Goal: Task Accomplishment & Management: Use online tool/utility

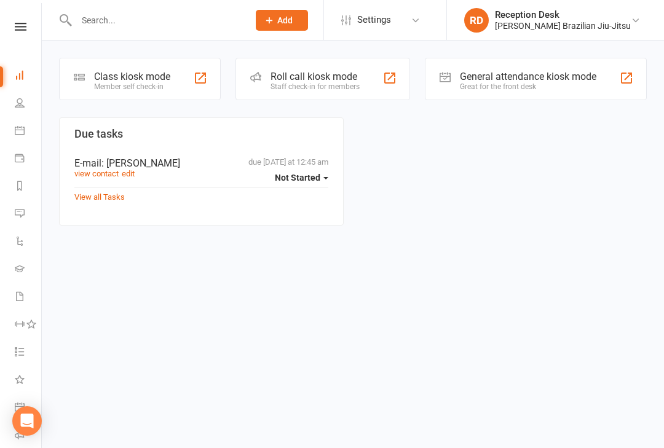
click at [150, 77] on div "Class kiosk mode" at bounding box center [132, 77] width 76 height 12
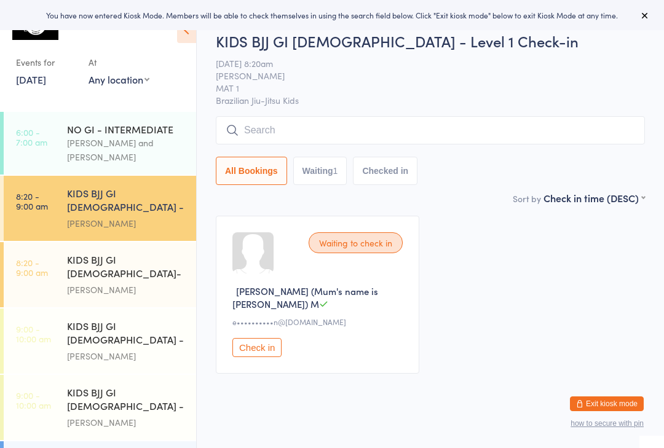
click at [324, 132] on input "search" at bounding box center [430, 130] width 429 height 28
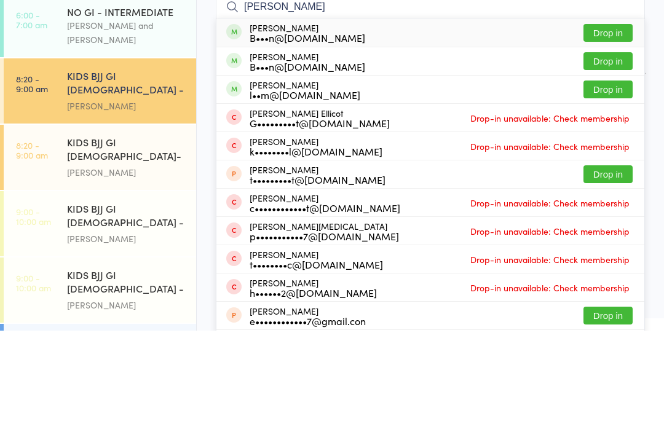
type input "[PERSON_NAME]"
click at [616, 141] on button "Drop in" at bounding box center [607, 150] width 49 height 18
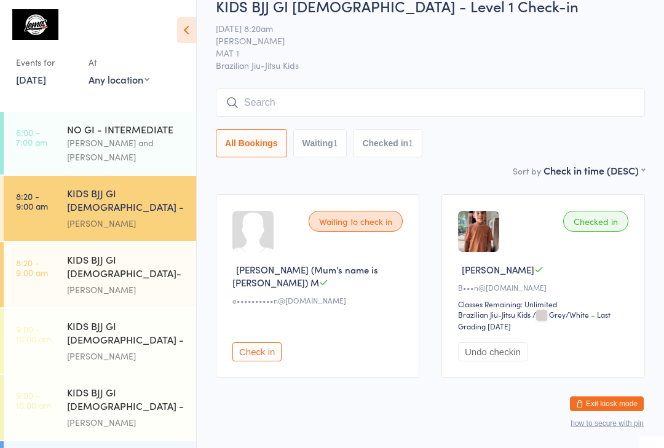
click at [447, 138] on div "All Bookings Waiting 1 Checked in 1" at bounding box center [430, 143] width 429 height 28
click at [437, 106] on input "search" at bounding box center [430, 102] width 429 height 28
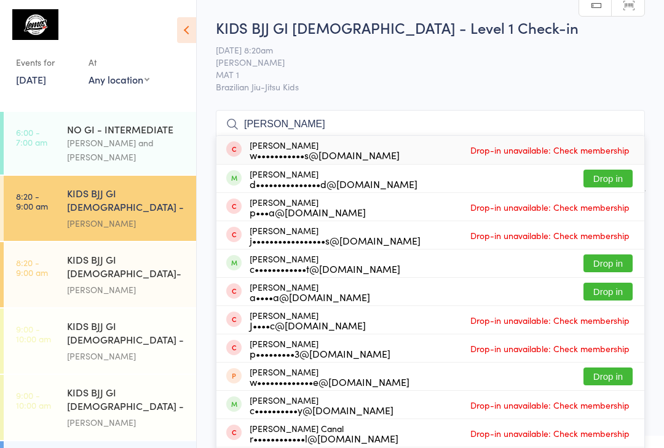
type input "[PERSON_NAME]"
click at [619, 179] on button "Drop in" at bounding box center [607, 179] width 49 height 18
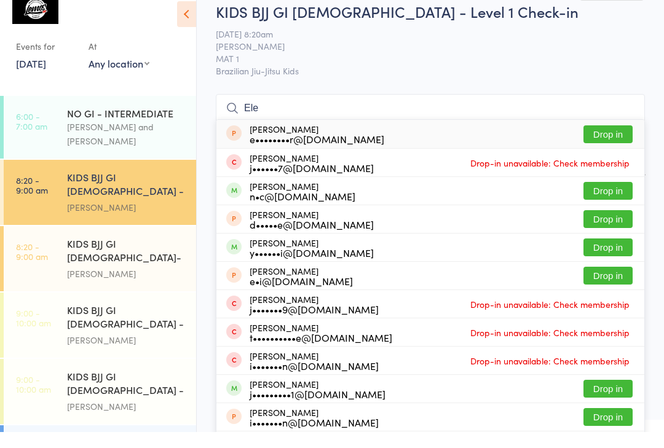
type input "Ele"
click at [609, 198] on button "Drop in" at bounding box center [607, 207] width 49 height 18
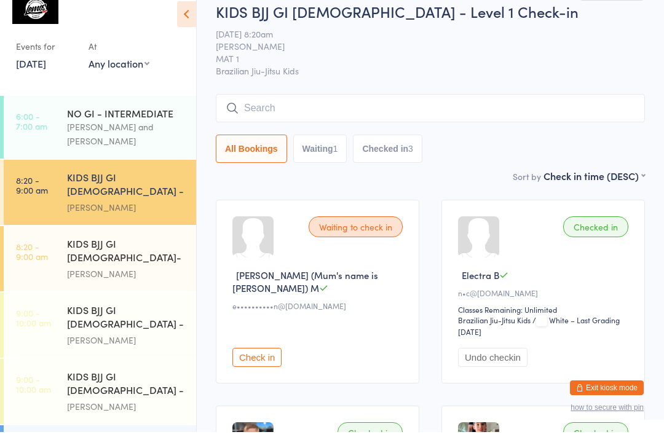
type input "S"
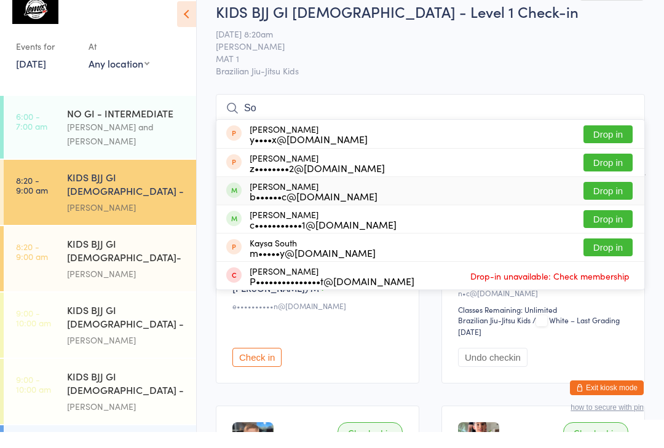
type input "So"
click at [616, 193] on div "[PERSON_NAME] b••••••c@[DOMAIN_NAME] Drop in" at bounding box center [430, 207] width 428 height 28
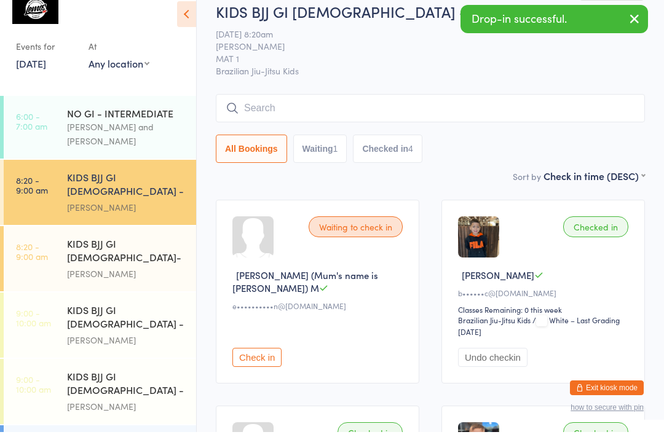
click at [548, 151] on div "All Bookings Waiting 1 Checked in 4" at bounding box center [430, 165] width 429 height 28
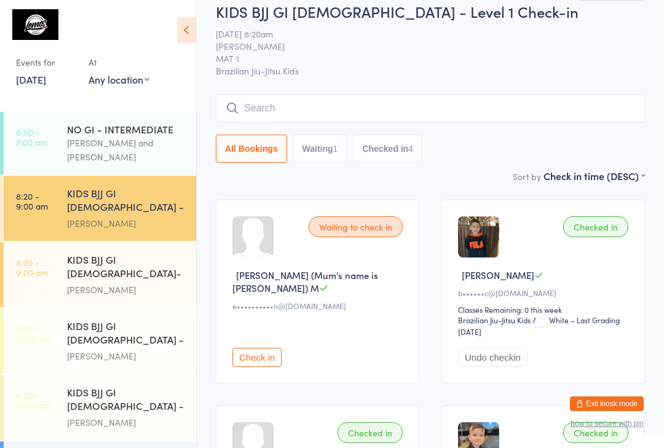
click at [379, 110] on input "search" at bounding box center [430, 108] width 429 height 28
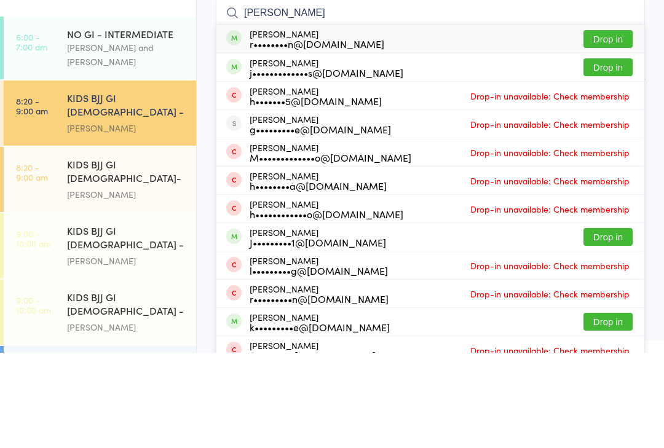
type input "[PERSON_NAME]"
click at [623, 154] on button "Drop in" at bounding box center [607, 163] width 49 height 18
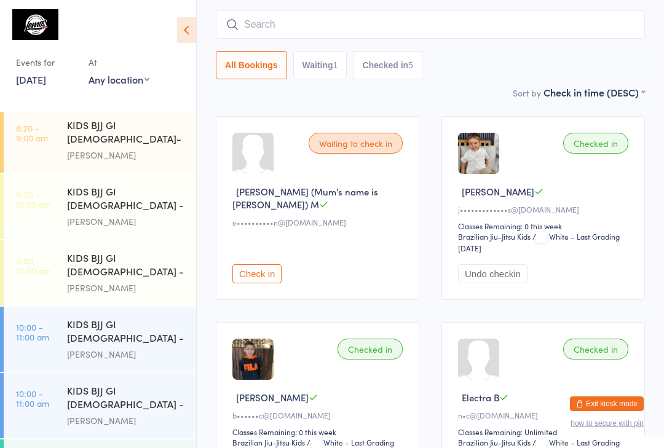
scroll to position [0, 0]
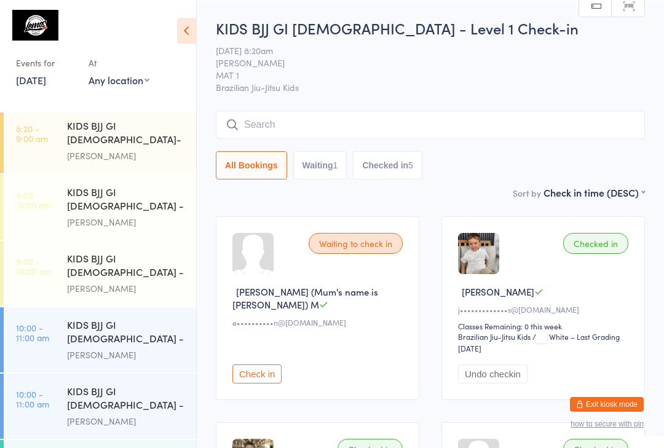
click at [280, 120] on input "search" at bounding box center [430, 124] width 429 height 28
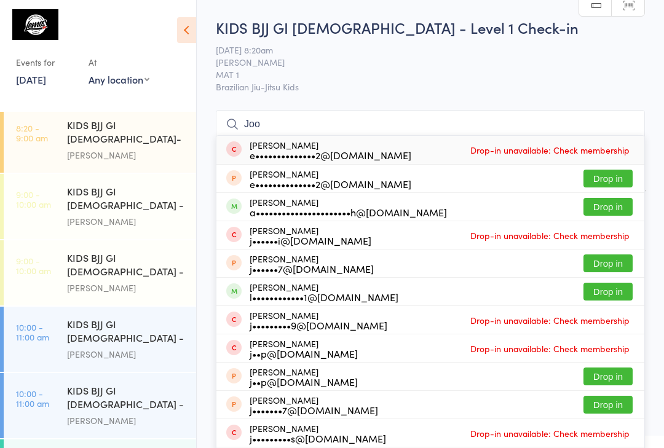
click at [304, 117] on input "Joo" at bounding box center [430, 124] width 429 height 28
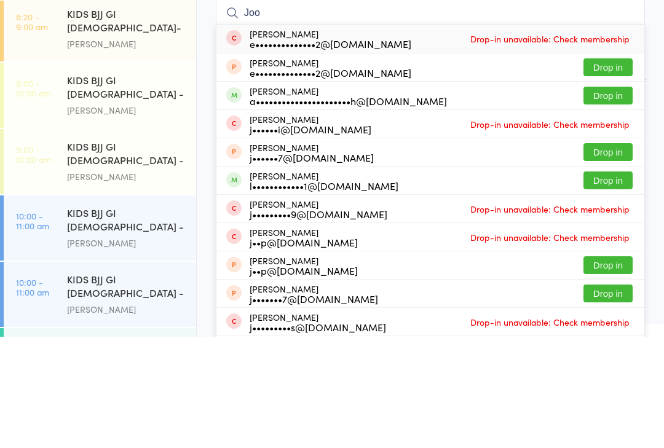
click at [432, 110] on input "Joo" at bounding box center [430, 124] width 429 height 28
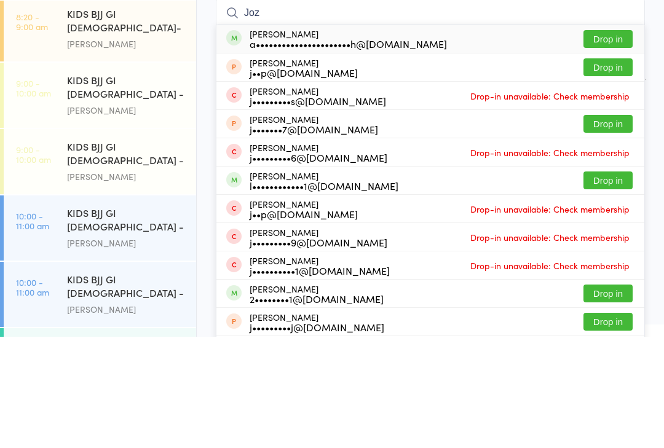
type input "Joz"
click at [324, 140] on div "[PERSON_NAME] a••••••••••••••••••••••h@[DOMAIN_NAME]" at bounding box center [348, 150] width 197 height 20
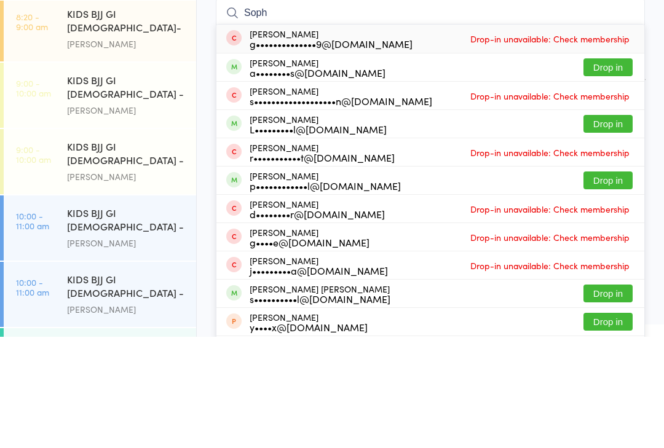
type input "Soph"
click at [612, 170] on button "Drop in" at bounding box center [607, 179] width 49 height 18
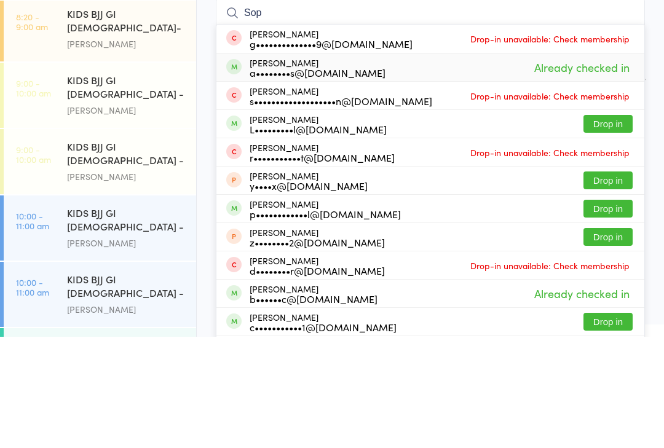
type input "Sop"
click at [265, 179] on div "a••••••••s@[DOMAIN_NAME]" at bounding box center [318, 184] width 136 height 10
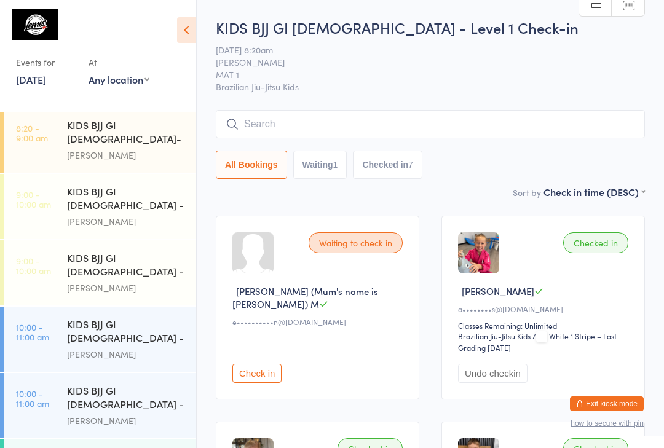
click at [305, 130] on input "search" at bounding box center [430, 124] width 429 height 28
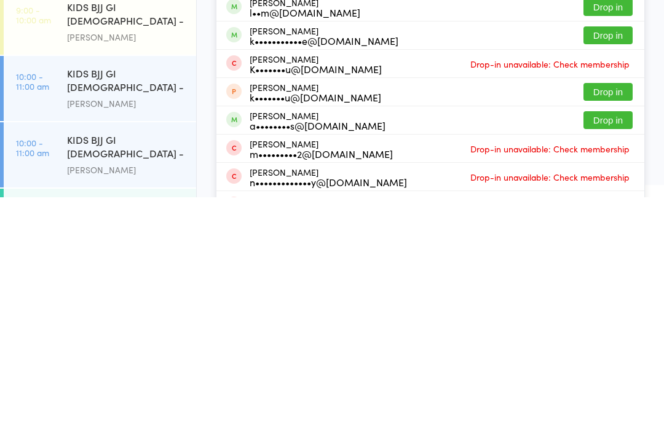
scroll to position [87, 0]
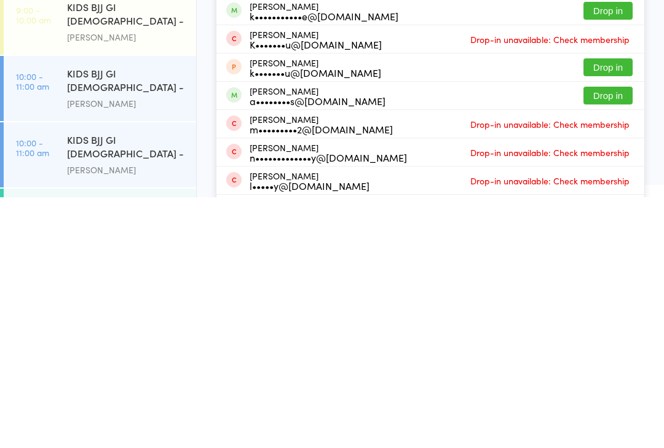
type input "Isa"
click at [344, 332] on div "[PERSON_NAME] a••••••••s@[DOMAIN_NAME] Drop in" at bounding box center [430, 346] width 428 height 28
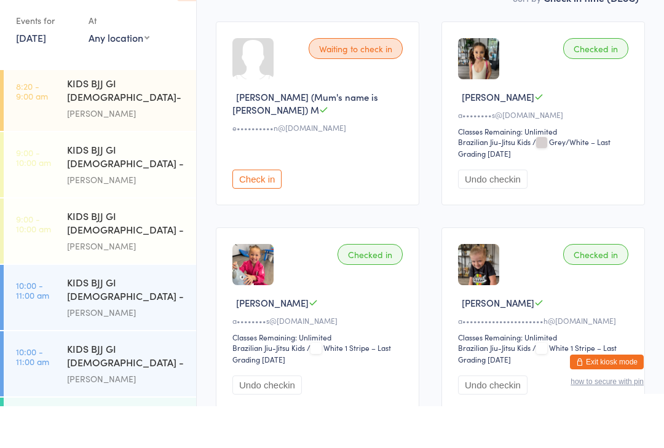
scroll to position [16, 0]
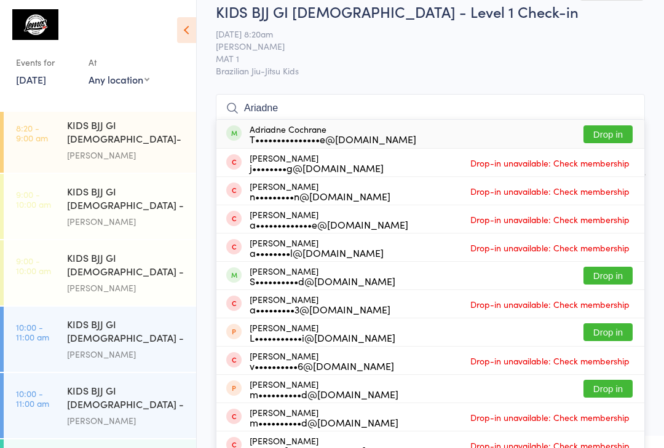
type input "Ariadne"
click at [590, 139] on button "Drop in" at bounding box center [607, 134] width 49 height 18
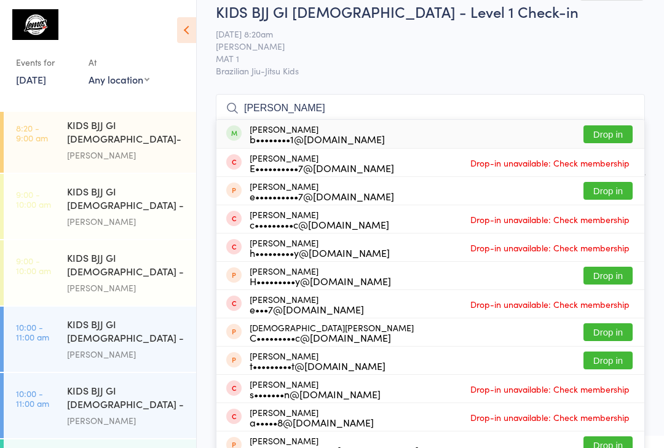
type input "[PERSON_NAME]"
click at [630, 143] on button "Drop in" at bounding box center [607, 134] width 49 height 18
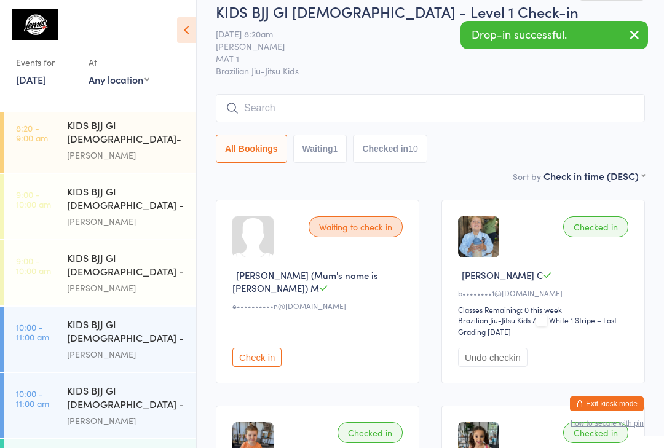
click at [297, 111] on input "search" at bounding box center [430, 108] width 429 height 28
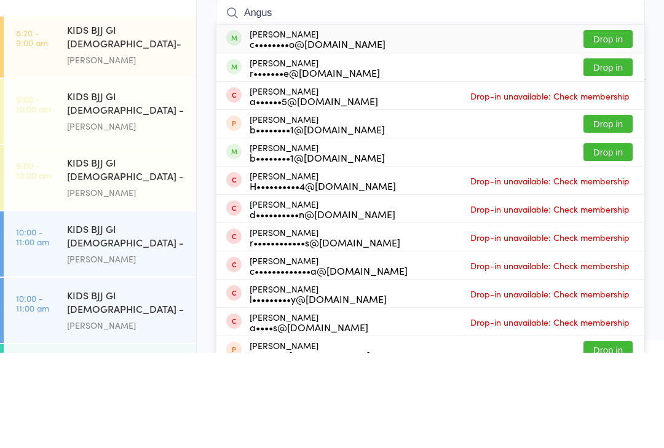
type input "Angus"
click at [613, 210] on button "Drop in" at bounding box center [607, 219] width 49 height 18
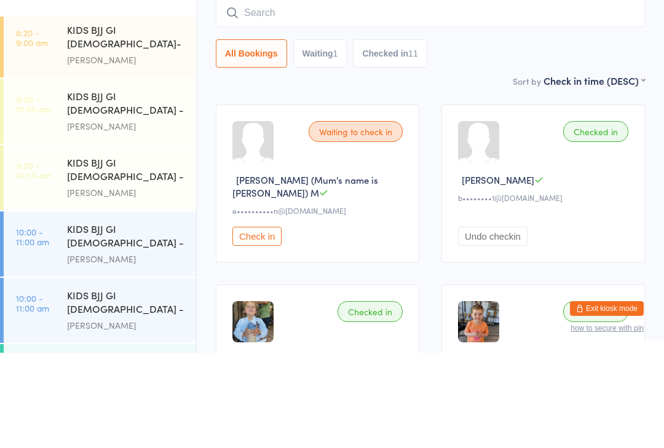
click at [326, 94] on input "search" at bounding box center [430, 108] width 429 height 28
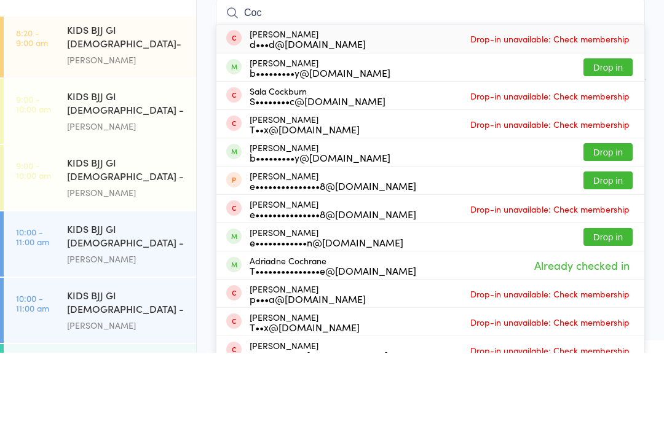
type input "Coc"
click at [608, 238] on button "Drop in" at bounding box center [607, 247] width 49 height 18
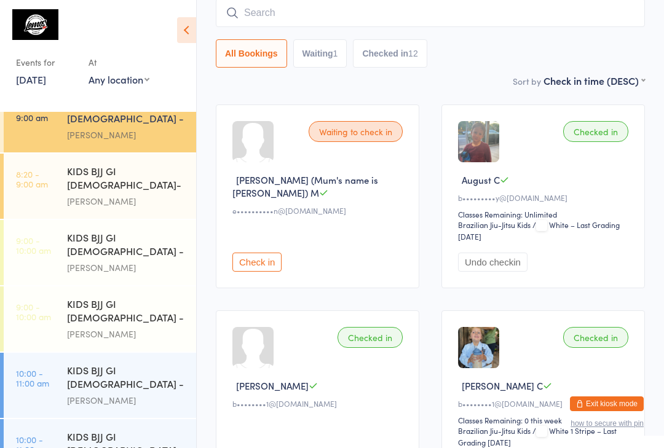
scroll to position [88, 0]
click at [73, 231] on div "KIDS BJJ GI [DEMOGRAPHIC_DATA] - Level 1" at bounding box center [126, 246] width 119 height 30
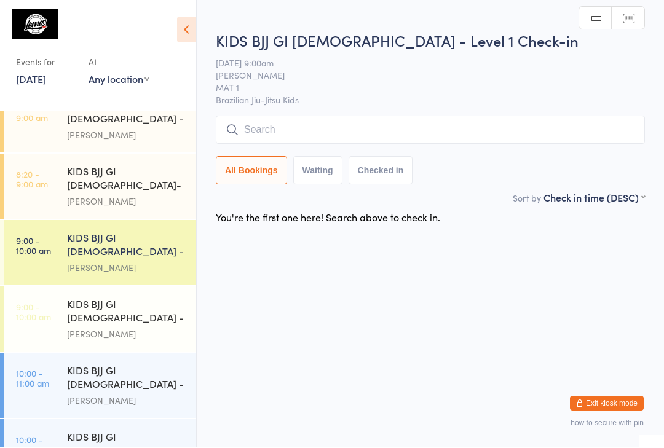
click at [325, 130] on input "search" at bounding box center [430, 130] width 429 height 28
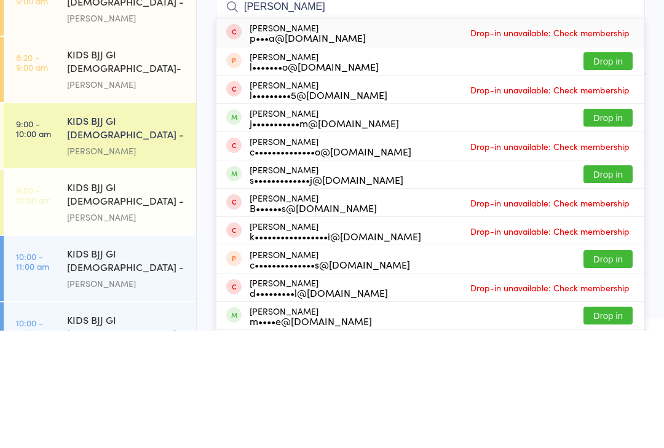
type input "[PERSON_NAME]"
click at [601, 226] on button "Drop in" at bounding box center [607, 235] width 49 height 18
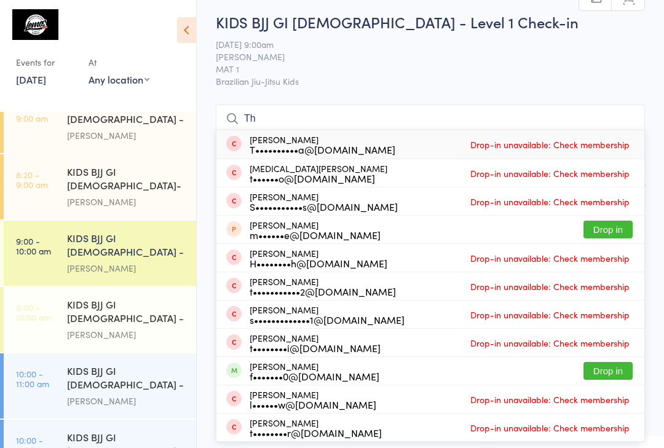
scroll to position [5, 0]
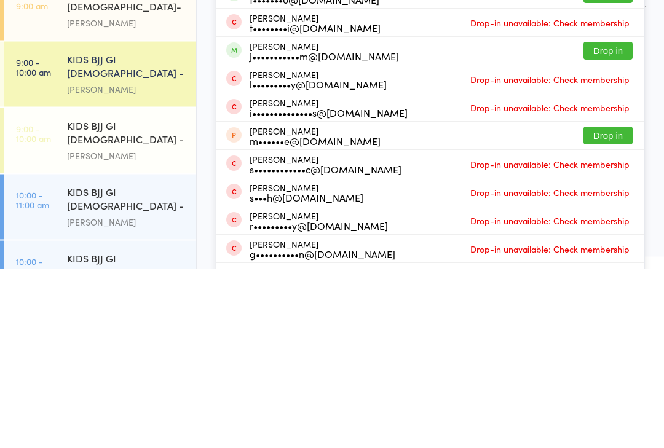
type input "Theo"
click at [611, 221] on button "Drop in" at bounding box center [607, 230] width 49 height 18
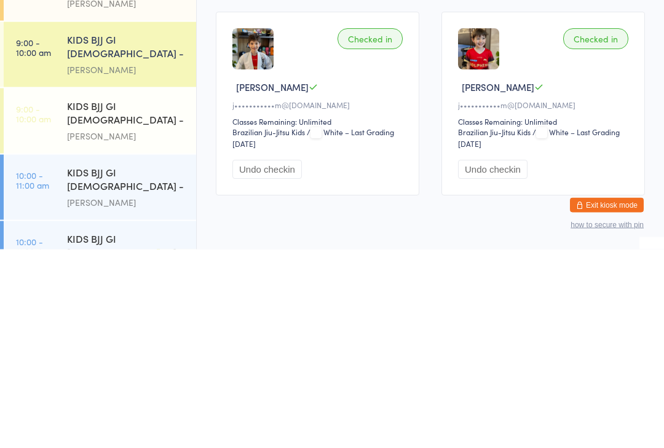
click at [512, 359] on button "Undo checkin" at bounding box center [492, 368] width 69 height 19
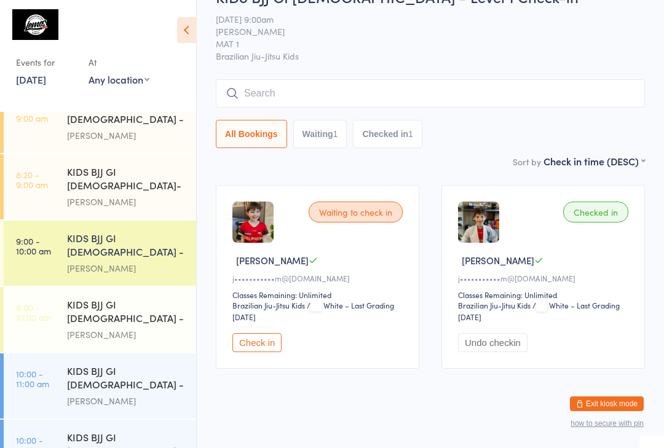
click at [143, 165] on div "KIDS BJJ GI [DEMOGRAPHIC_DATA]- Level 2" at bounding box center [126, 180] width 119 height 30
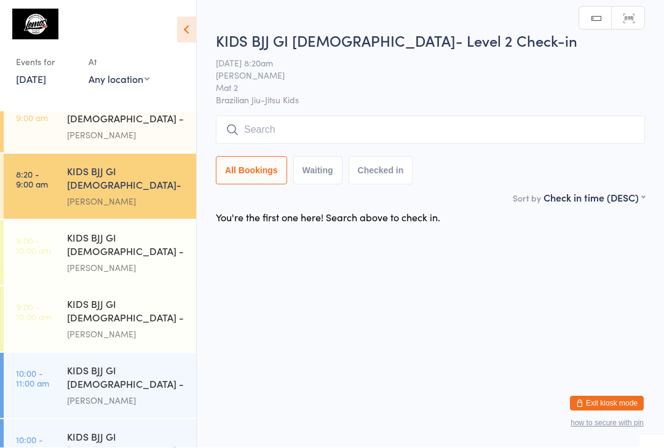
click at [337, 128] on input "search" at bounding box center [430, 130] width 429 height 28
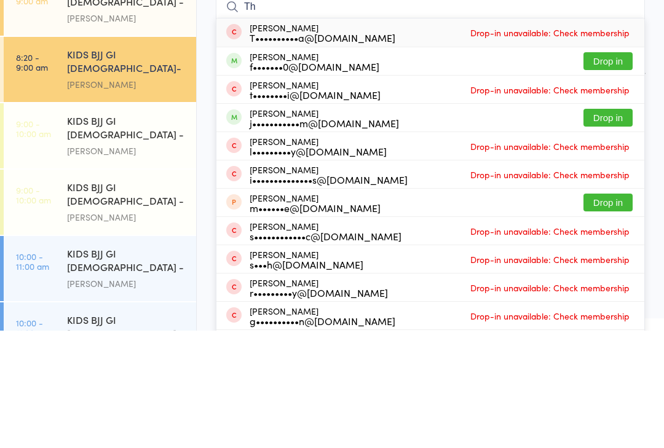
type input "T"
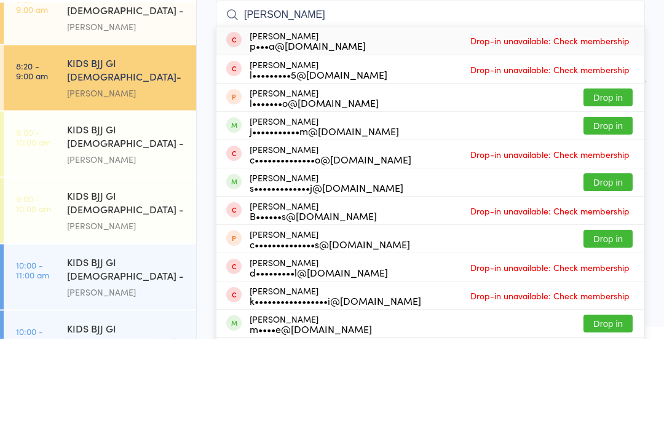
type input "[PERSON_NAME]"
click at [595, 226] on button "Drop in" at bounding box center [607, 235] width 49 height 18
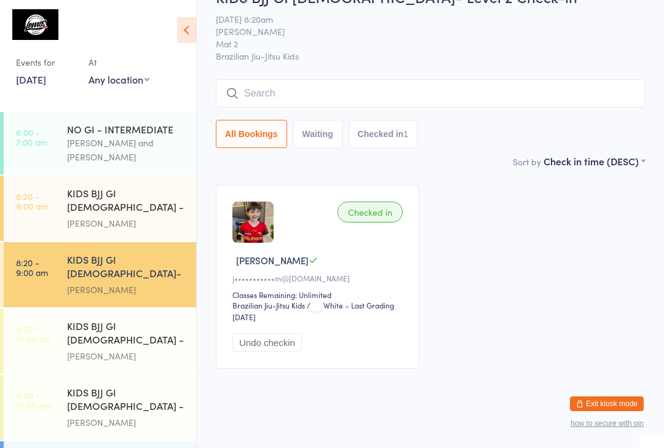
click at [147, 216] on div "[PERSON_NAME]" at bounding box center [126, 223] width 119 height 14
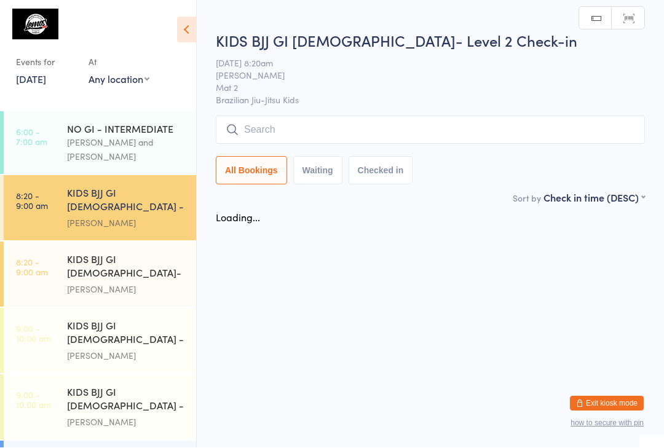
scroll to position [1, 0]
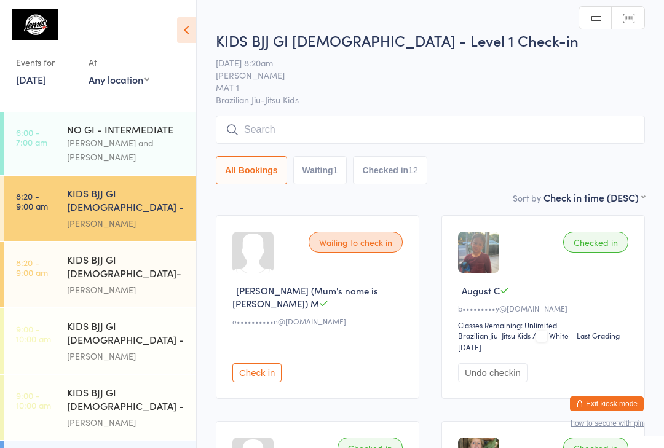
click at [355, 140] on input "search" at bounding box center [430, 130] width 429 height 28
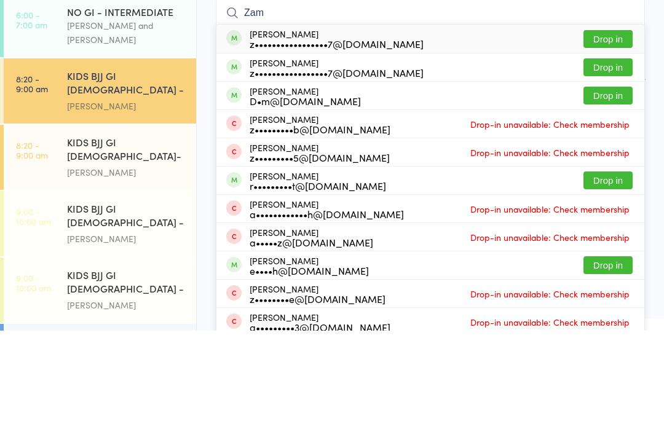
type input "Zam"
click at [616, 147] on button "Drop in" at bounding box center [607, 156] width 49 height 18
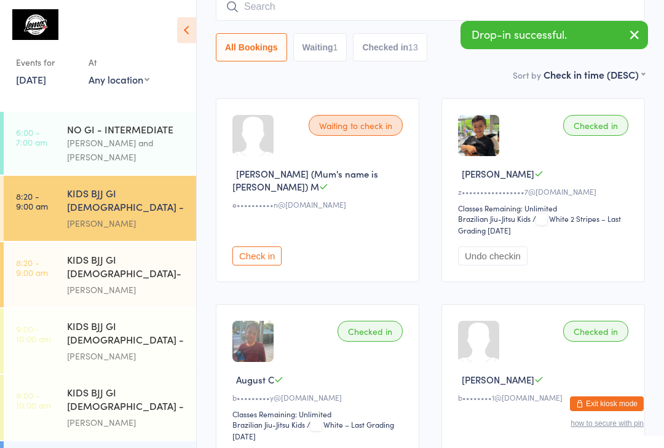
click at [301, 17] on input "search" at bounding box center [430, 7] width 429 height 28
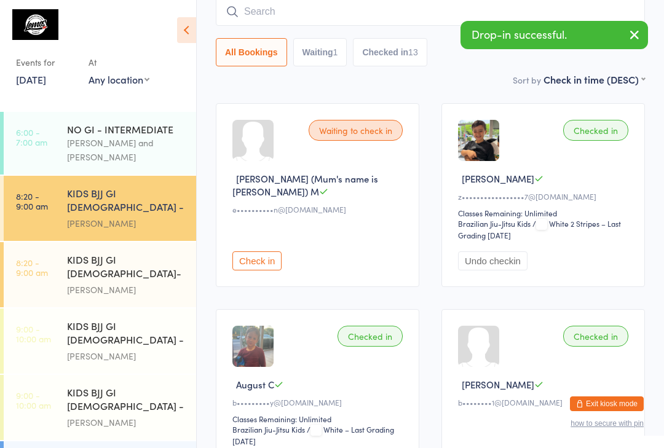
scroll to position [111, 0]
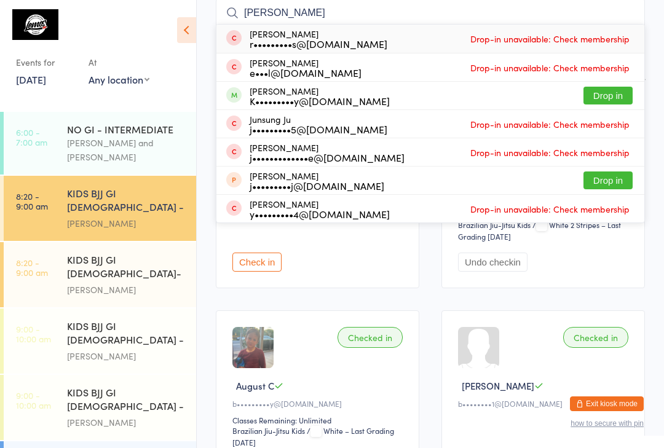
type input "[PERSON_NAME]"
click at [616, 96] on button "Drop in" at bounding box center [607, 96] width 49 height 18
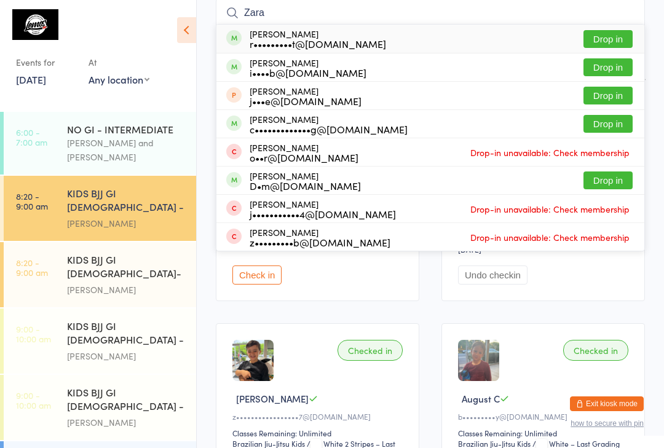
type input "Zara"
click at [611, 39] on button "Drop in" at bounding box center [607, 39] width 49 height 18
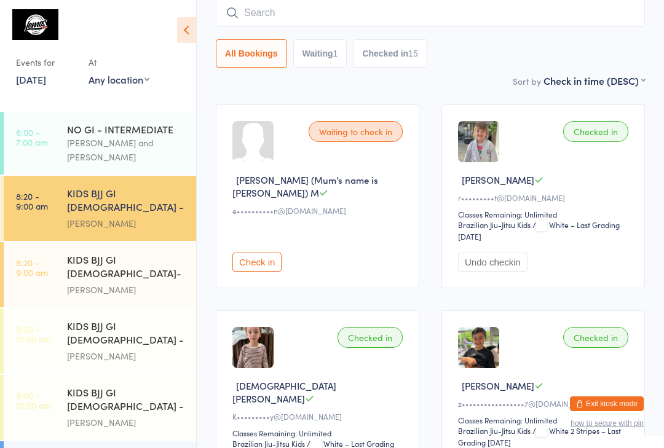
click at [371, 22] on input "search" at bounding box center [430, 13] width 429 height 28
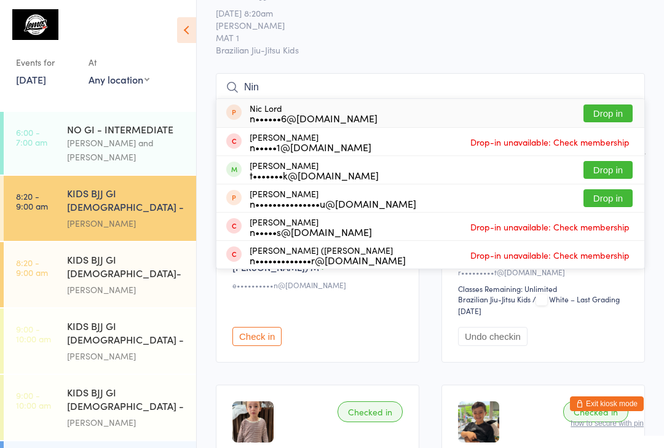
scroll to position [36, 0]
click at [385, 84] on input "Nin" at bounding box center [430, 88] width 429 height 28
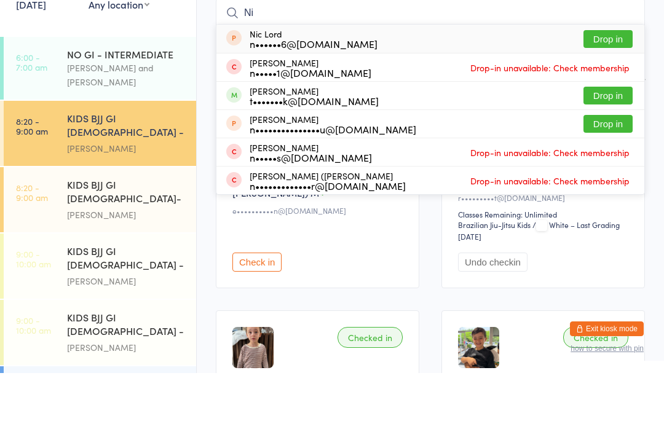
type input "N"
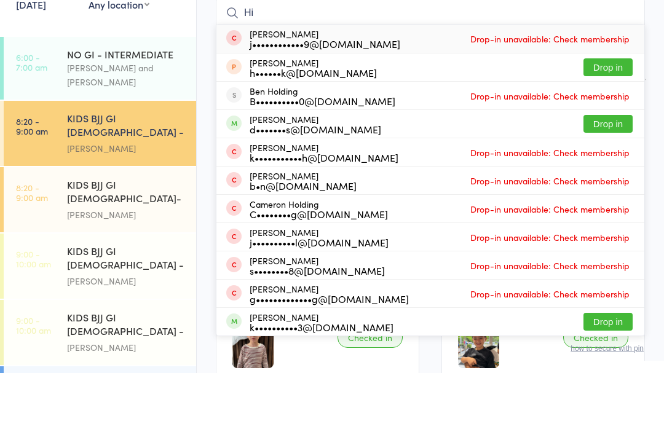
type input "H"
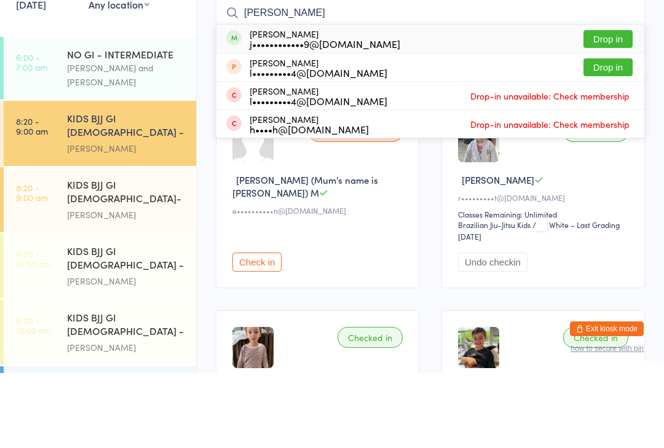
type input "[PERSON_NAME]"
click at [412, 100] on div "[PERSON_NAME] j••••••••••••9@[DOMAIN_NAME] Drop in" at bounding box center [430, 114] width 428 height 28
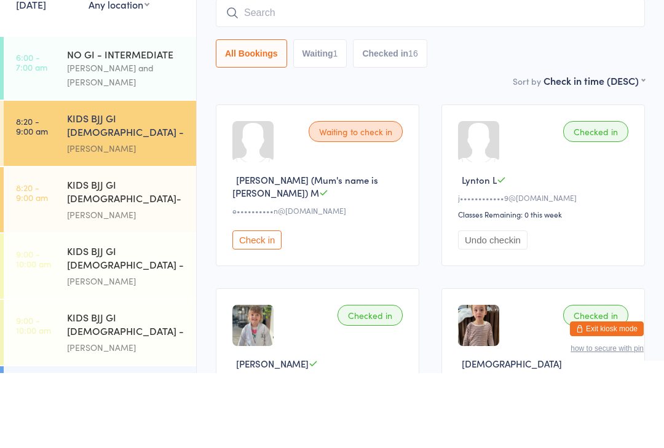
scroll to position [111, 0]
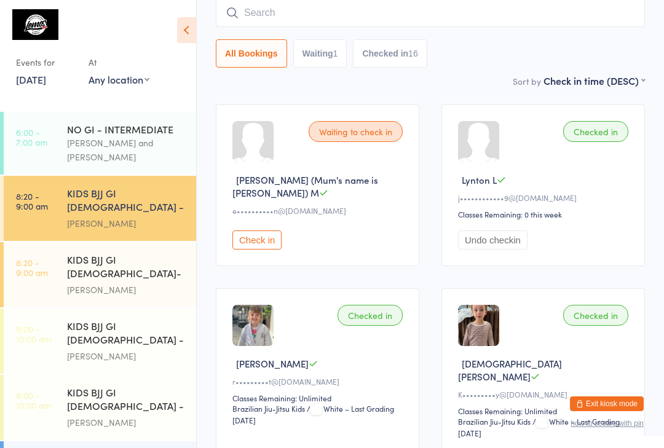
click at [299, 11] on input "search" at bounding box center [430, 13] width 429 height 28
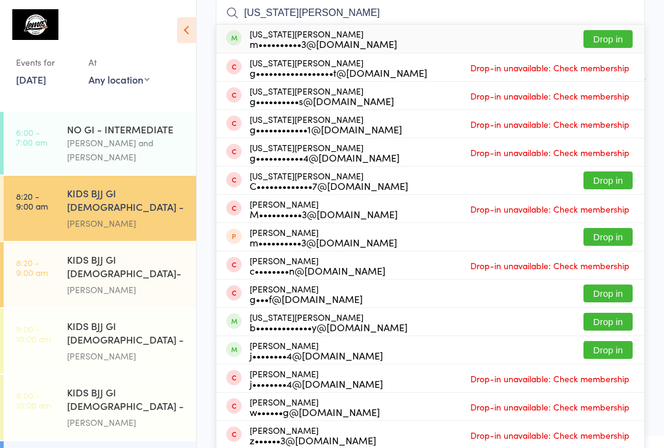
type input "[US_STATE][PERSON_NAME]"
click at [618, 39] on button "Drop in" at bounding box center [607, 39] width 49 height 18
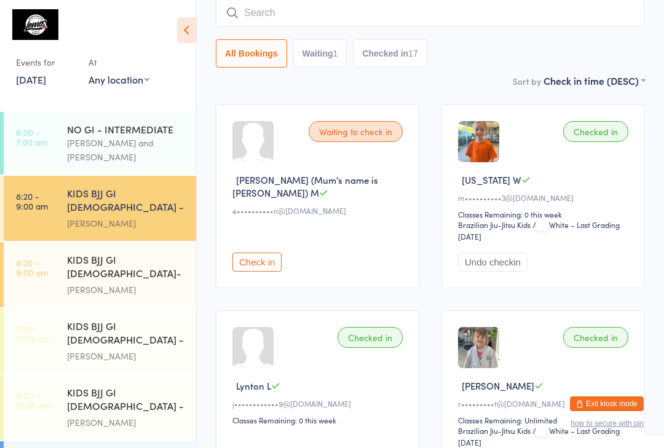
click at [296, 8] on input "search" at bounding box center [430, 13] width 429 height 28
type input "[GEOGRAPHIC_DATA]"
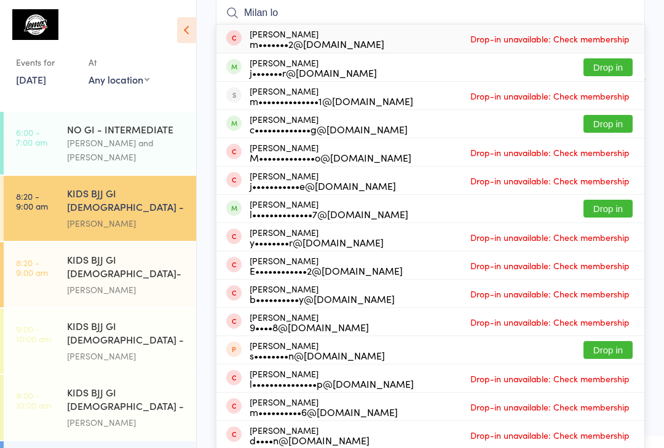
type input "Milan lo"
click at [615, 70] on button "Drop in" at bounding box center [607, 67] width 49 height 18
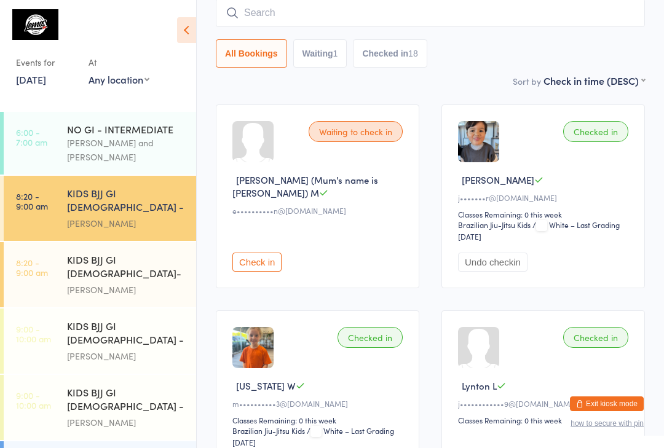
click at [184, 17] on icon at bounding box center [186, 30] width 19 height 26
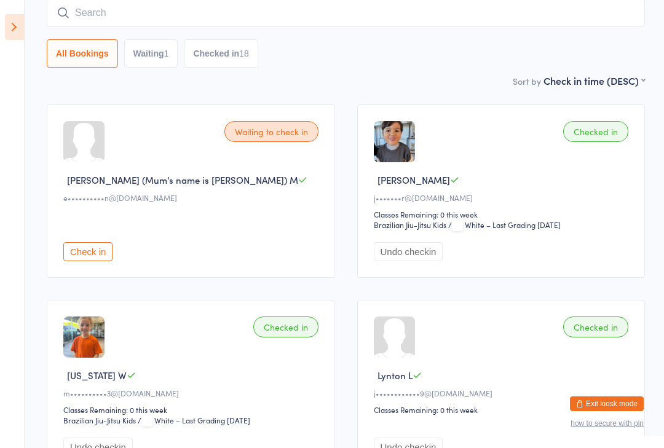
click at [4, 11] on aside "Events for [DATE] [DATE] [DATE] Sun Mon Tue Wed Thu Fri Sat 31 27 28 29 30 31 0…" at bounding box center [12, 224] width 25 height 448
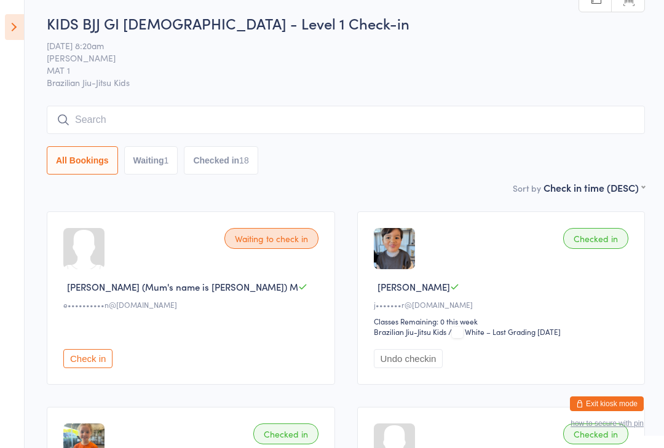
scroll to position [0, 0]
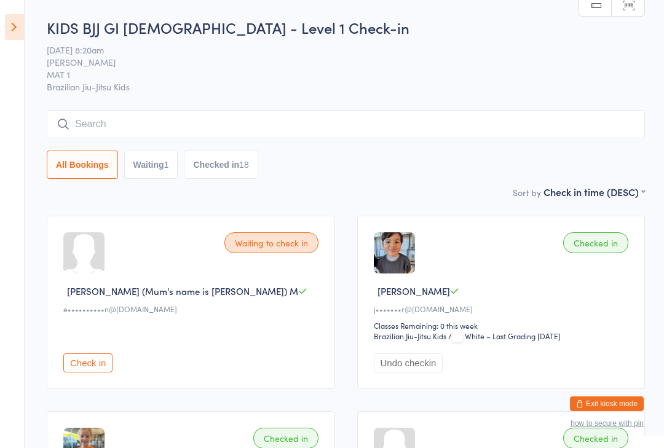
click at [6, 8] on aside "Events for [DATE] [DATE] [DATE] Sun Mon Tue Wed Thu Fri Sat 31 27 28 29 30 31 0…" at bounding box center [12, 224] width 25 height 448
click at [10, 5] on aside "Events for [DATE] [DATE] [DATE] Sun Mon Tue Wed Thu Fri Sat 31 27 28 29 30 31 0…" at bounding box center [12, 224] width 25 height 448
click at [10, 18] on icon at bounding box center [14, 27] width 19 height 26
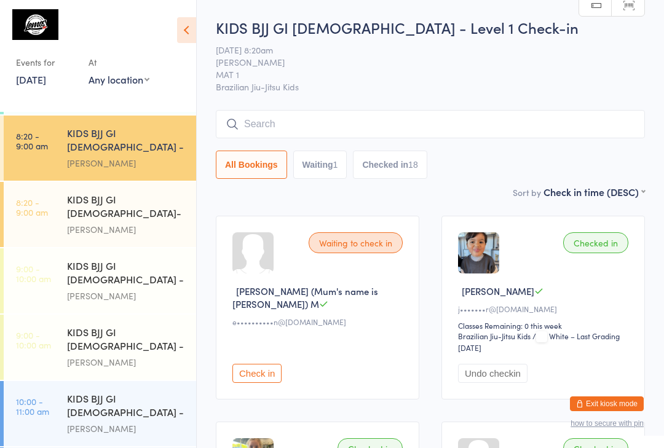
scroll to position [34, 0]
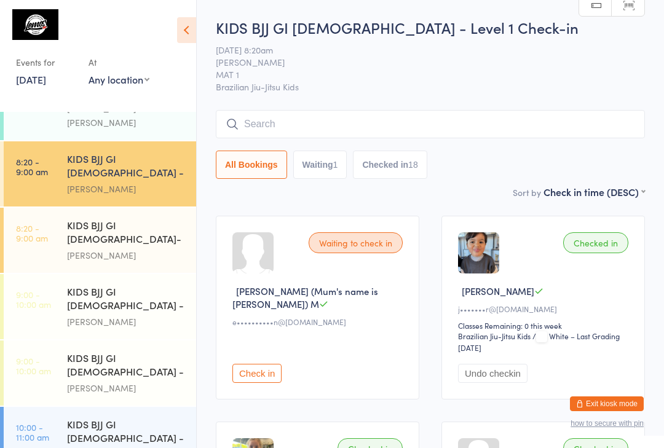
click at [29, 178] on link "8:20 - 9:00 am KIDS BJJ GI [DEMOGRAPHIC_DATA] - Level 1 [PERSON_NAME]" at bounding box center [100, 173] width 192 height 65
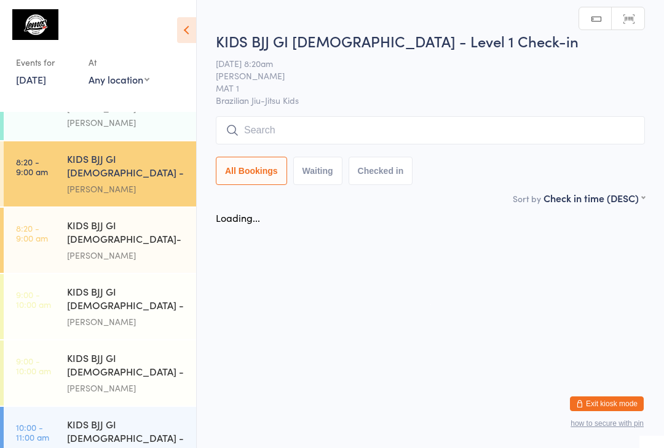
click at [65, 219] on link "8:20 - 9:00 am KIDS BJJ GI [DEMOGRAPHIC_DATA]- Level 2 [PERSON_NAME]" at bounding box center [100, 240] width 192 height 65
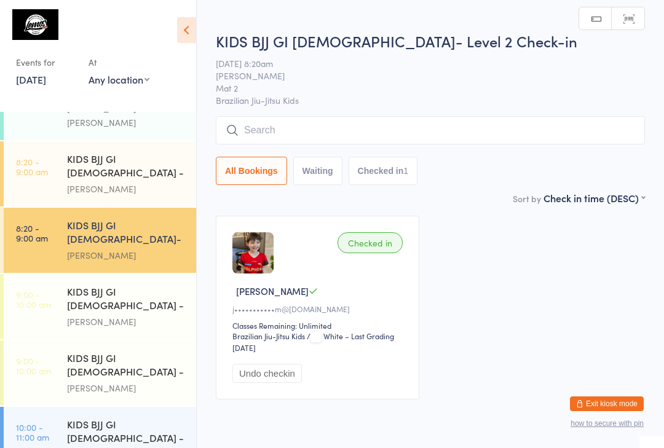
click at [183, 28] on icon at bounding box center [186, 30] width 19 height 26
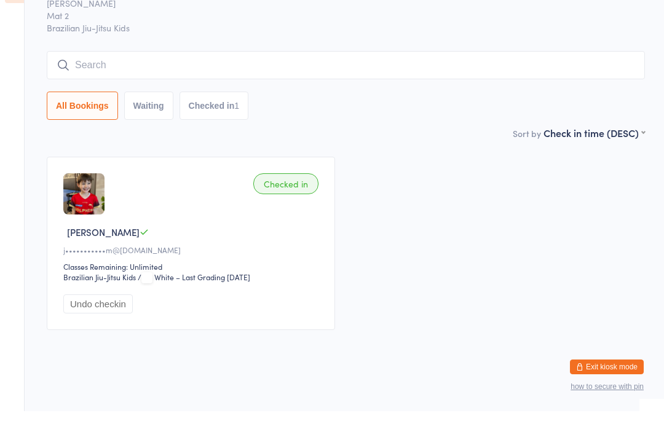
scroll to position [20, 0]
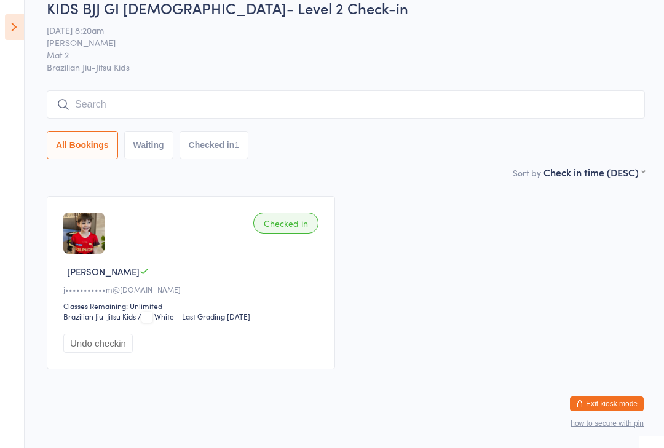
click at [2, 37] on aside "Events for [DATE] [DATE] [DATE] Sun Mon Tue Wed Thu Fri Sat 31 27 28 29 30 31 0…" at bounding box center [12, 224] width 25 height 448
click at [12, 20] on icon at bounding box center [14, 27] width 19 height 26
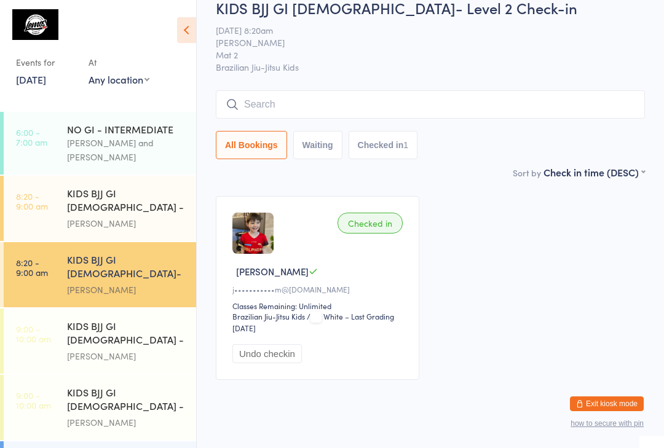
scroll to position [0, 0]
click at [183, 20] on icon at bounding box center [186, 30] width 19 height 26
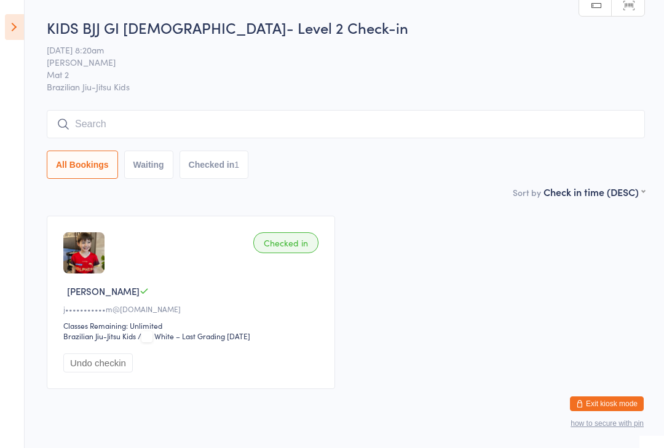
click at [23, 25] on icon at bounding box center [14, 27] width 19 height 26
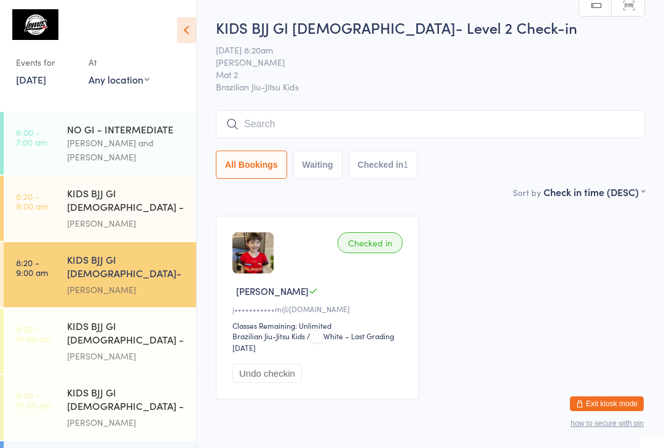
click at [52, 375] on link "9:00 - 10:00 am KIDS BJJ GI [DEMOGRAPHIC_DATA] - Level 2 [PERSON_NAME]" at bounding box center [100, 407] width 192 height 65
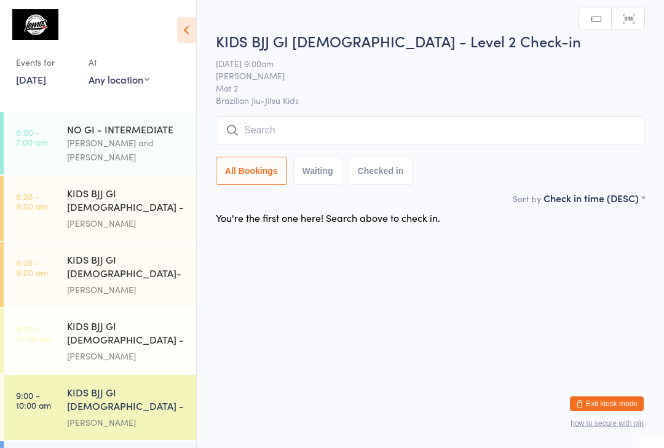
click at [608, 135] on input "search" at bounding box center [430, 130] width 429 height 28
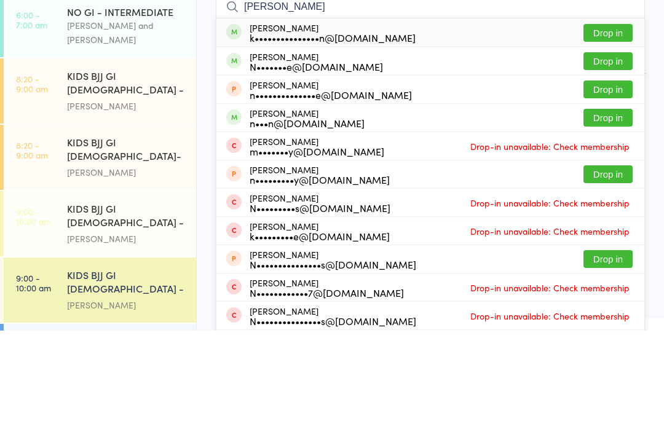
type input "[PERSON_NAME]"
click at [625, 141] on button "Drop in" at bounding box center [607, 150] width 49 height 18
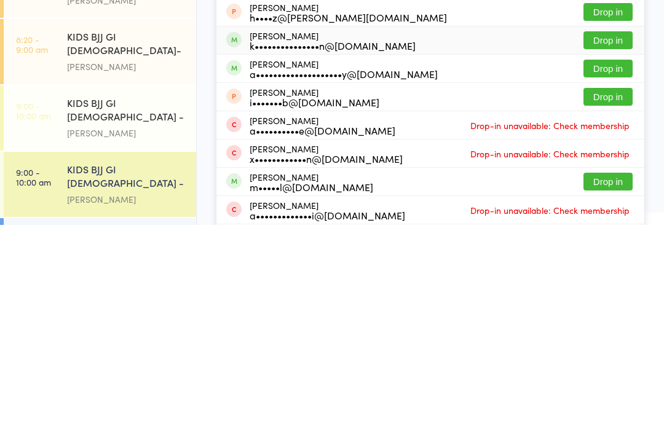
type input "[PERSON_NAME]"
click at [276, 254] on div "[PERSON_NAME] k•••••••••••••••n@[DOMAIN_NAME]" at bounding box center [333, 264] width 166 height 20
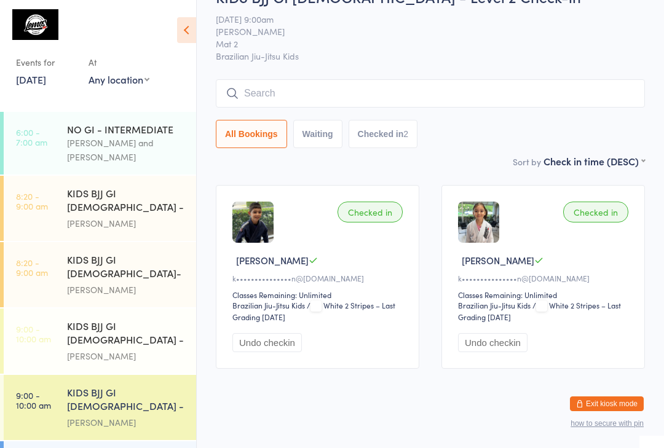
click at [337, 85] on input "search" at bounding box center [430, 93] width 429 height 28
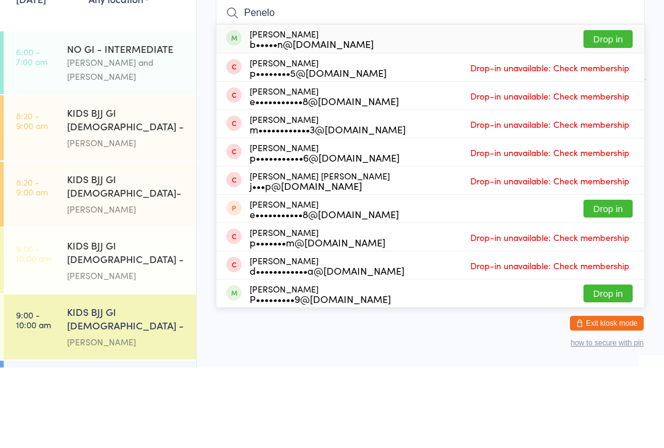
type input "Penelo"
click at [617, 111] on button "Drop in" at bounding box center [607, 120] width 49 height 18
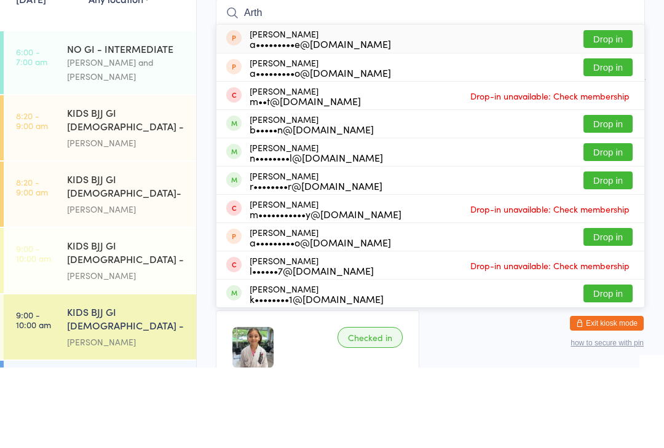
type input "Arth"
click at [608, 195] on button "Drop in" at bounding box center [607, 204] width 49 height 18
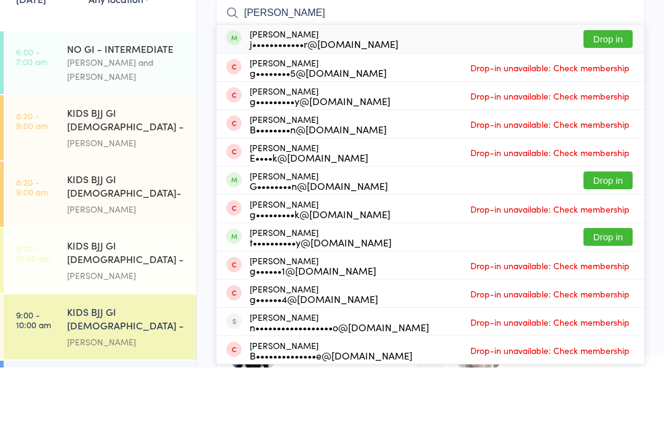
type input "[PERSON_NAME]"
click at [285, 119] on div "j••••••••••••r@[DOMAIN_NAME]" at bounding box center [324, 124] width 149 height 10
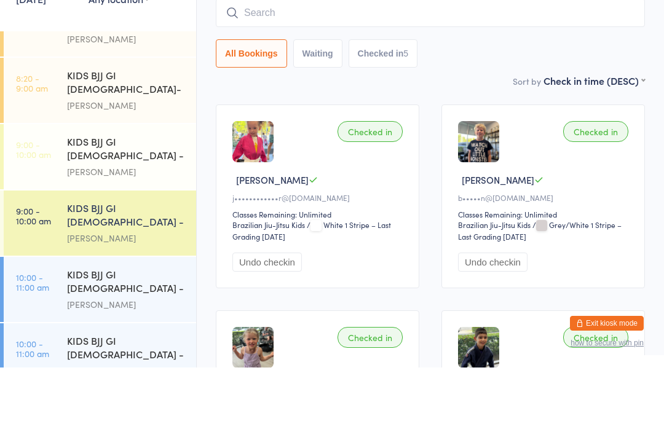
scroll to position [106, 0]
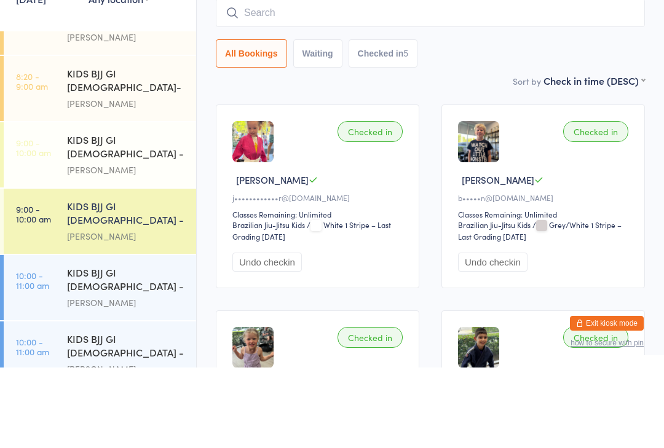
click at [99, 243] on div "[PERSON_NAME]" at bounding box center [126, 250] width 119 height 14
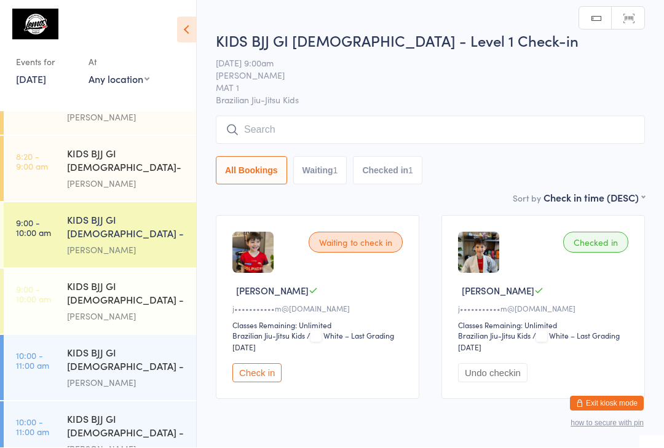
scroll to position [1, 0]
click at [358, 133] on input "search" at bounding box center [430, 130] width 429 height 28
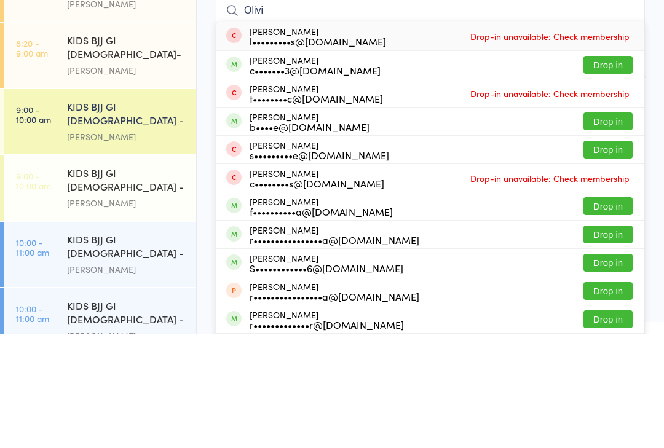
type input "Olivi"
click at [602, 170] on button "Drop in" at bounding box center [607, 179] width 49 height 18
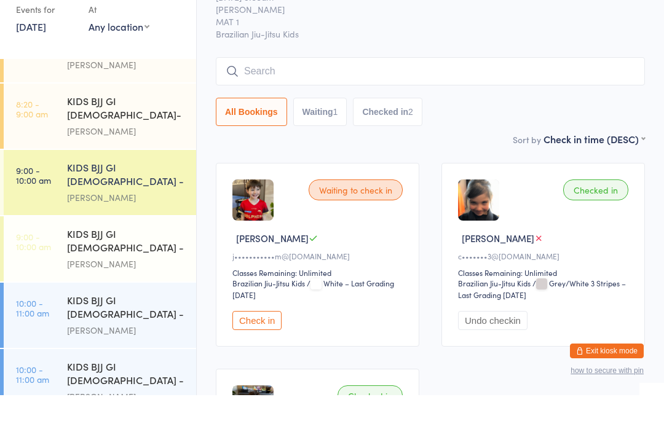
click at [154, 177] on div "[PERSON_NAME]" at bounding box center [126, 184] width 119 height 14
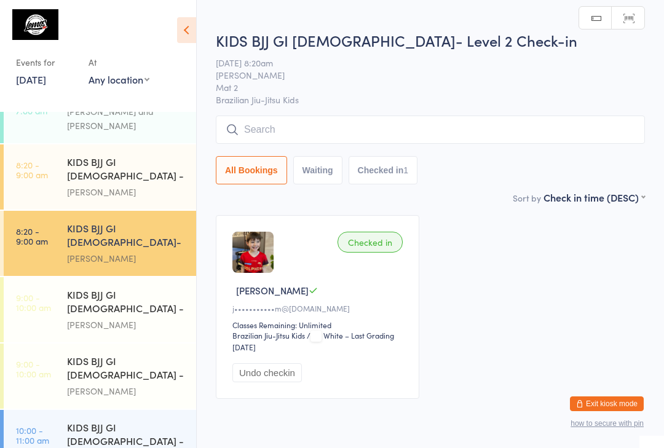
scroll to position [27, 0]
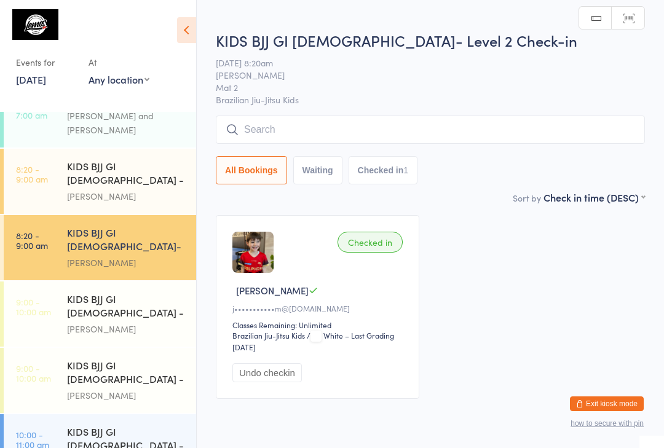
click at [131, 189] on div "[PERSON_NAME]" at bounding box center [126, 196] width 119 height 14
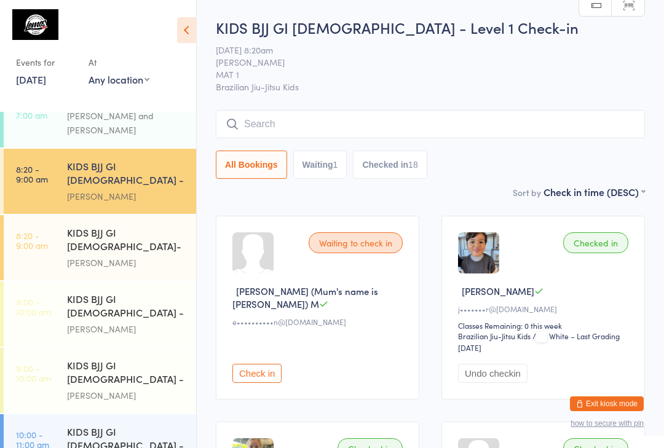
click at [165, 256] on div "[PERSON_NAME]" at bounding box center [126, 263] width 119 height 14
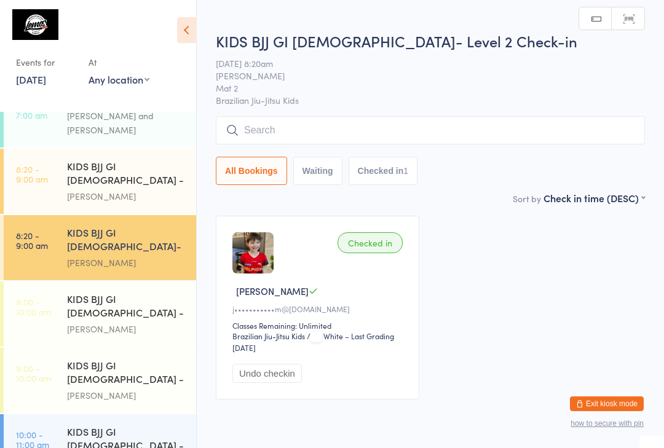
click at [256, 138] on input "search" at bounding box center [430, 130] width 429 height 28
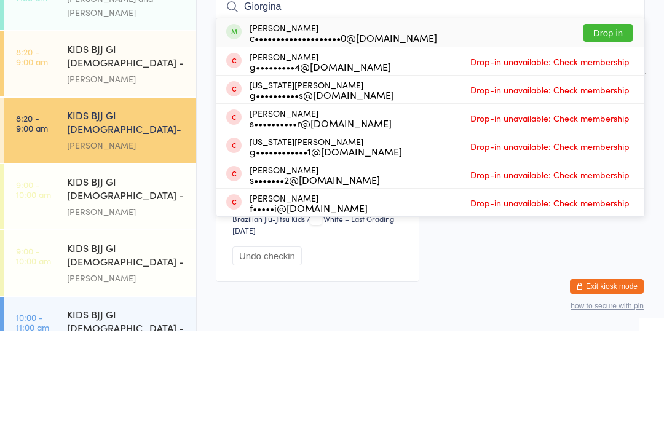
type input "Giorgina"
click at [609, 141] on button "Drop in" at bounding box center [607, 150] width 49 height 18
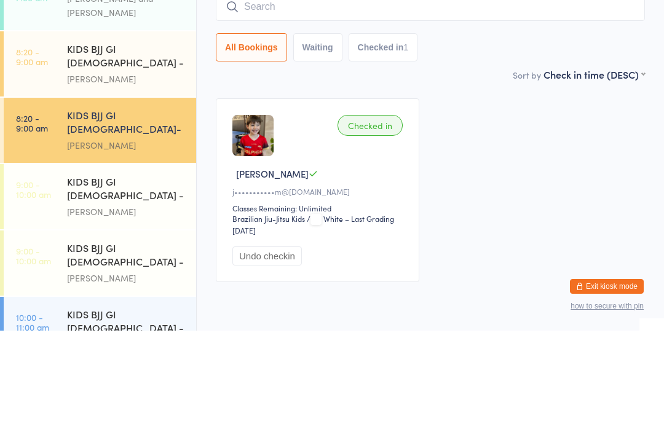
scroll to position [53, 0]
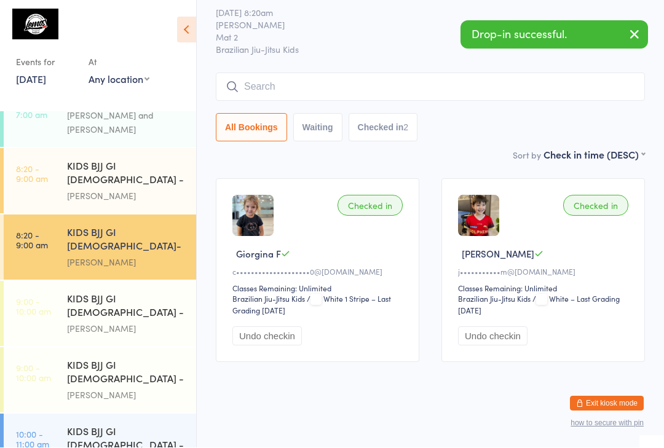
click at [145, 388] on div "[PERSON_NAME]" at bounding box center [126, 395] width 119 height 14
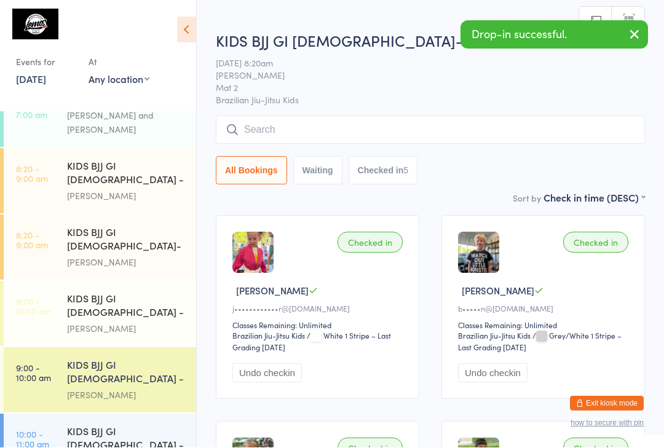
scroll to position [1, 0]
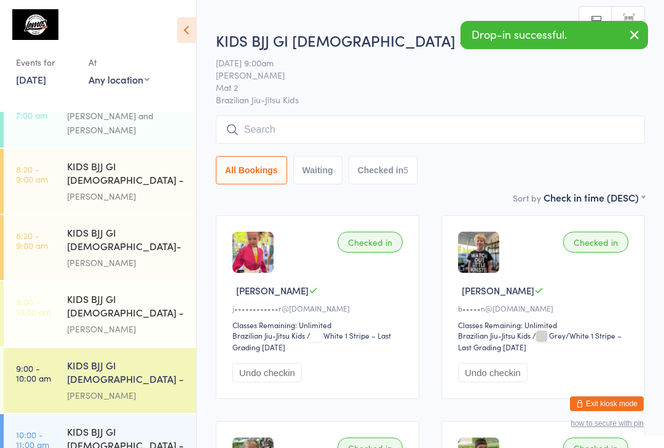
click at [337, 117] on input "search" at bounding box center [430, 130] width 429 height 28
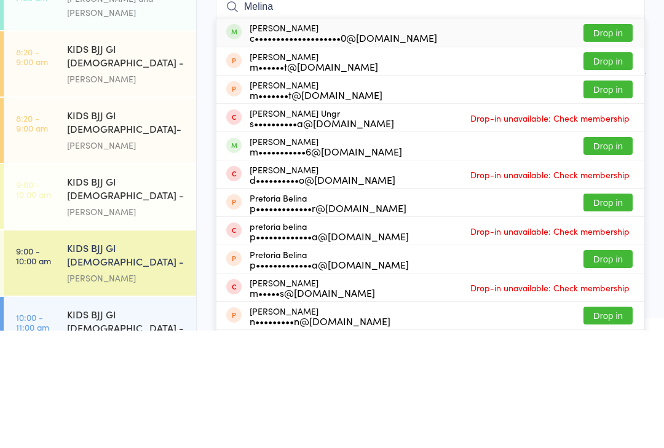
type input "Melina"
click at [616, 141] on button "Drop in" at bounding box center [607, 150] width 49 height 18
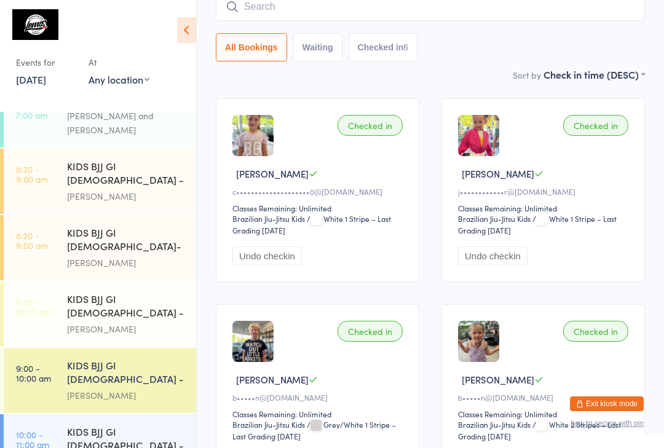
click at [355, 20] on input "search" at bounding box center [430, 7] width 429 height 28
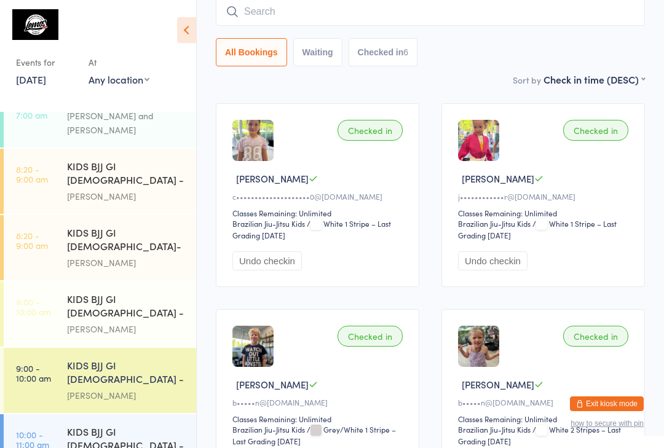
scroll to position [111, 0]
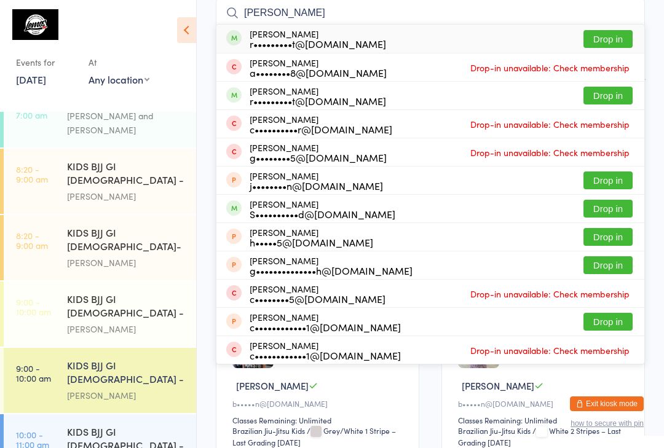
type input "[PERSON_NAME]"
click at [616, 45] on button "Drop in" at bounding box center [607, 39] width 49 height 18
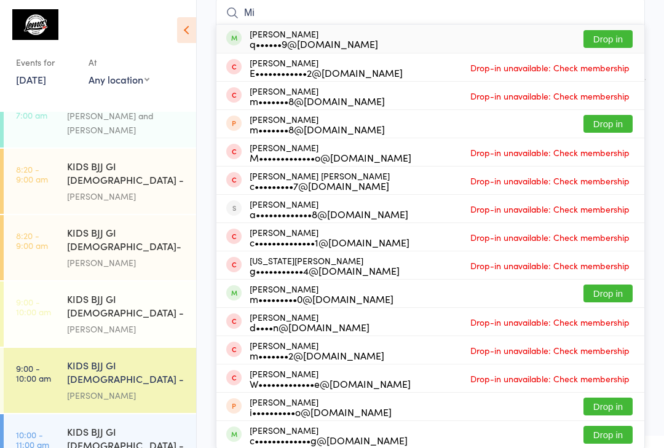
type input "M"
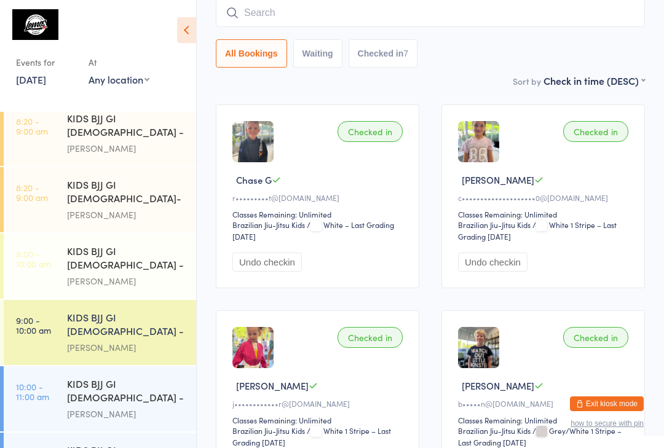
scroll to position [77, 0]
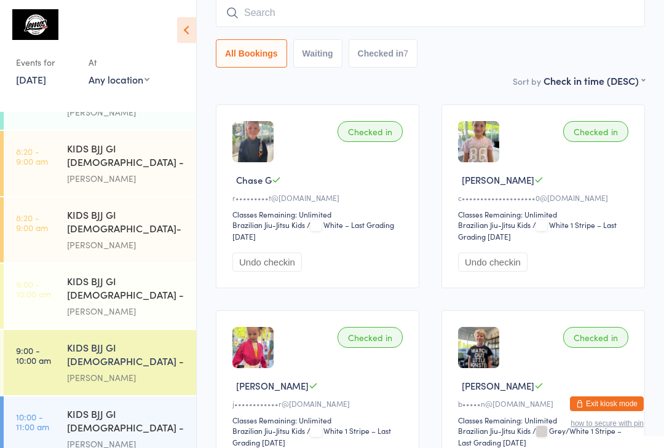
scroll to position [27, 0]
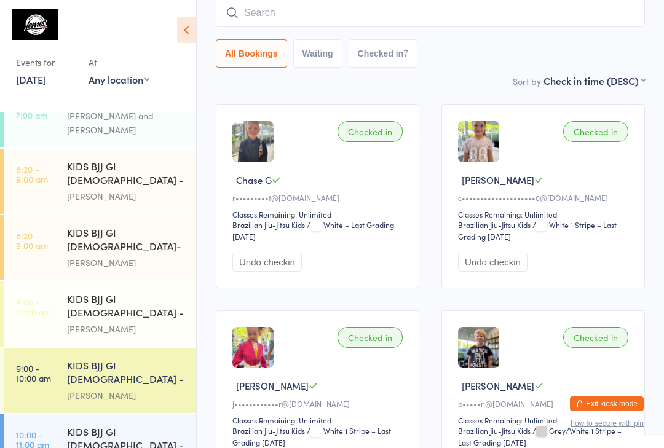
click at [52, 282] on link "9:00 - 10:00 am KIDS BJJ GI [DEMOGRAPHIC_DATA] - Level 1 [PERSON_NAME]" at bounding box center [100, 313] width 192 height 65
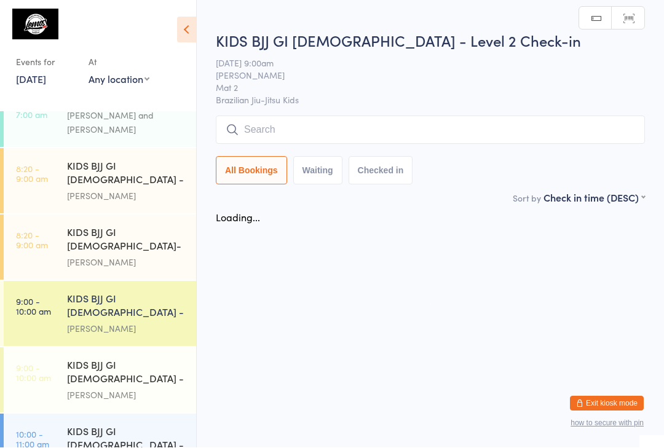
scroll to position [1, 0]
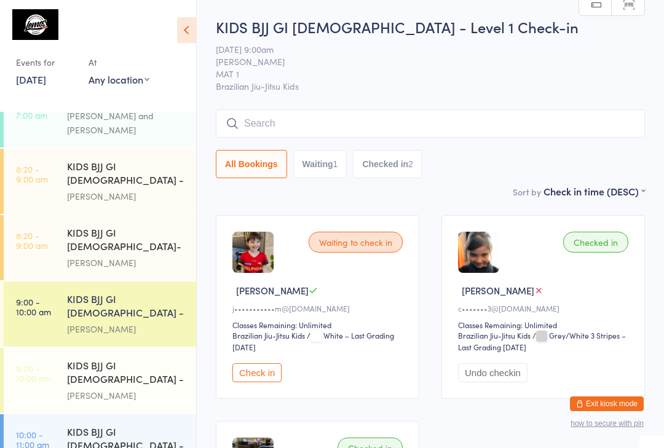
click at [262, 133] on input "search" at bounding box center [430, 123] width 429 height 28
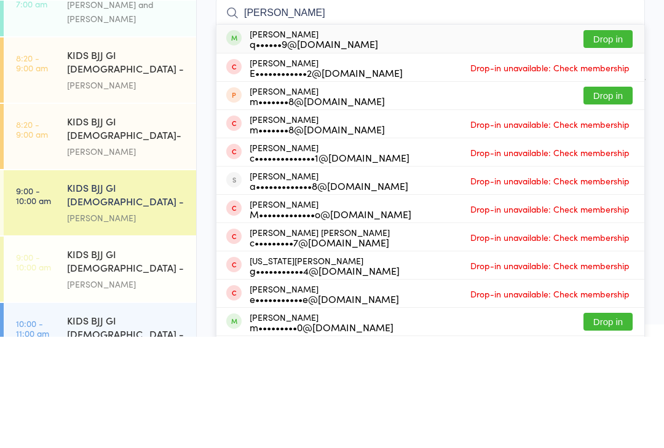
type input "[PERSON_NAME]"
click at [619, 141] on button "Drop in" at bounding box center [607, 150] width 49 height 18
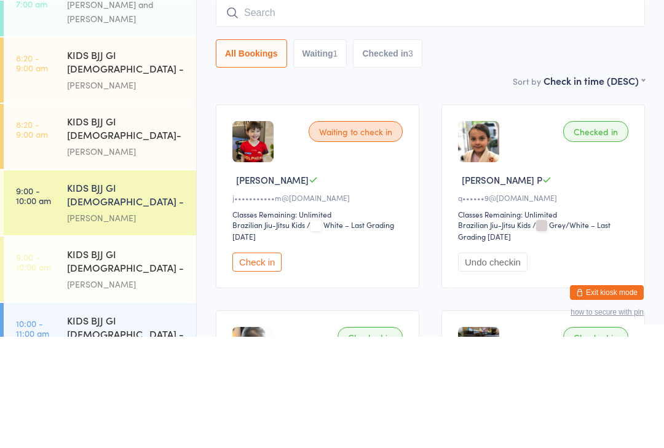
click at [459, 151] on div "All Bookings Waiting 1 Checked in 3" at bounding box center [430, 165] width 429 height 28
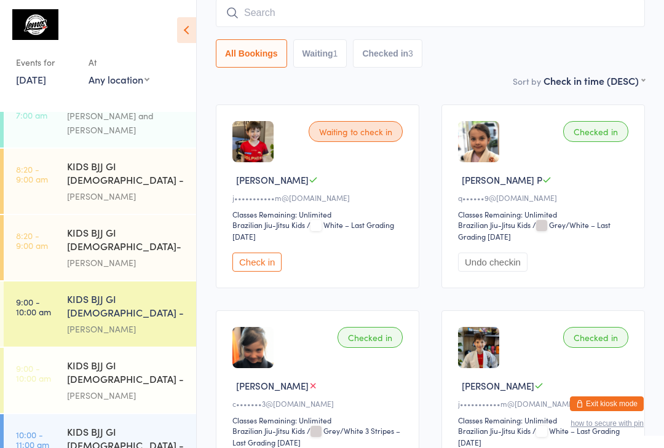
click at [366, 41] on button "Checked in 3" at bounding box center [387, 53] width 69 height 28
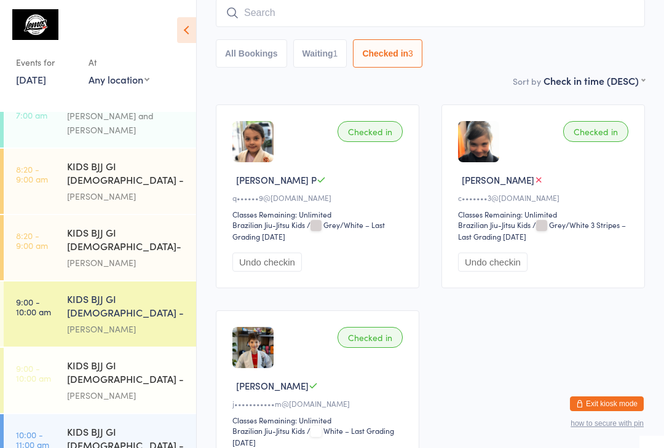
click at [347, 27] on input "search" at bounding box center [430, 13] width 429 height 28
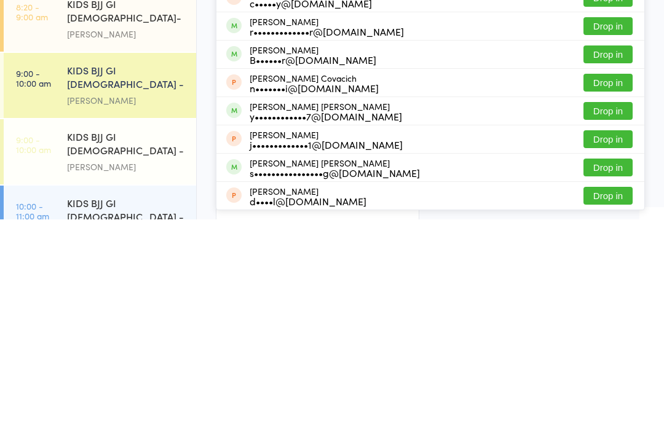
scroll to position [133, 0]
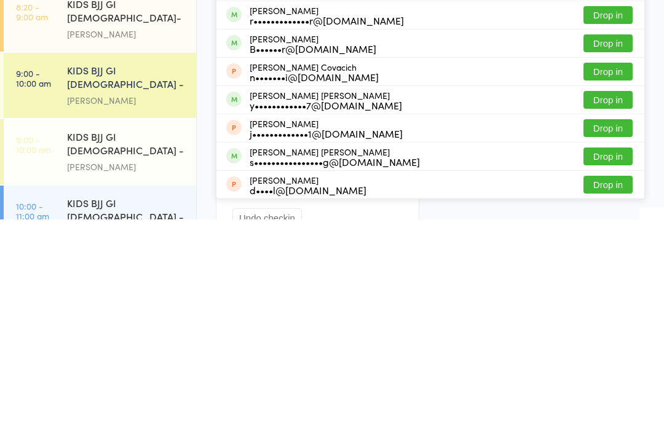
type input "[PERSON_NAME]"
click at [608, 376] on button "Drop in" at bounding box center [607, 385] width 49 height 18
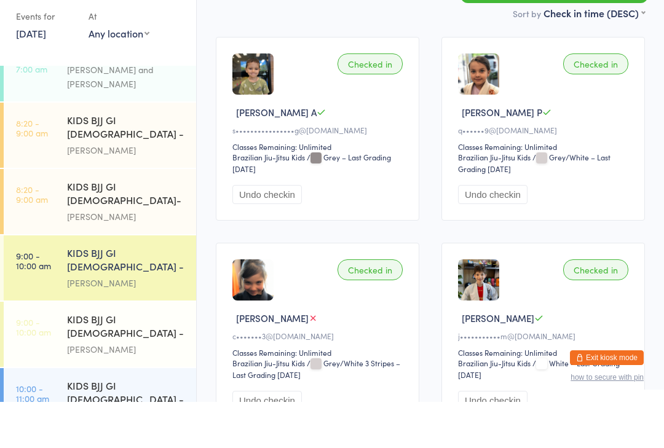
click at [605, 93] on div "Checked in [PERSON_NAME] P q••••••9@[DOMAIN_NAME] Classes Remaining: Unlimited …" at bounding box center [542, 175] width 203 height 184
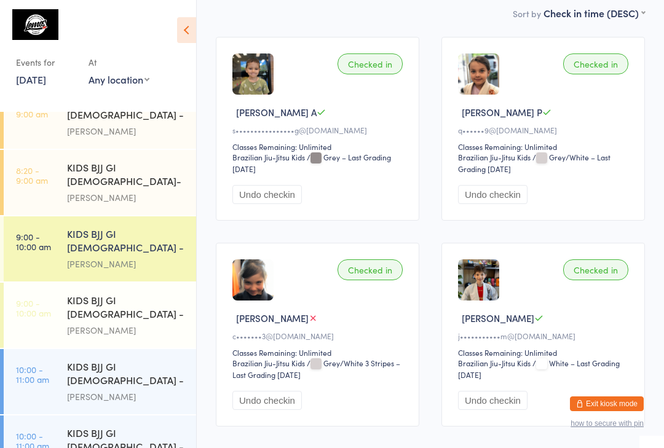
scroll to position [98, 0]
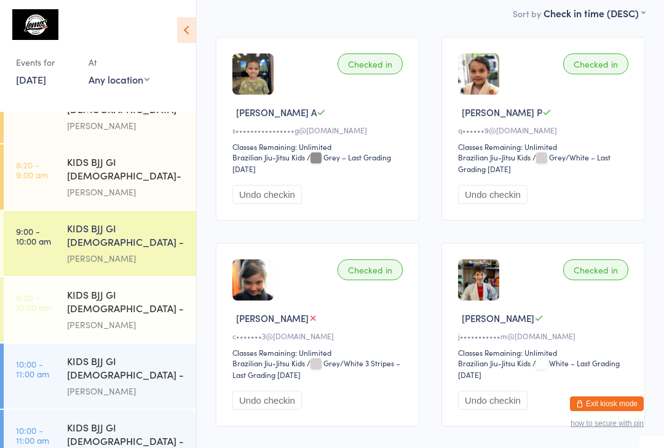
click at [96, 410] on div "KIDS BJJ GI [DEMOGRAPHIC_DATA] - Level 2 [PERSON_NAME]" at bounding box center [131, 442] width 129 height 65
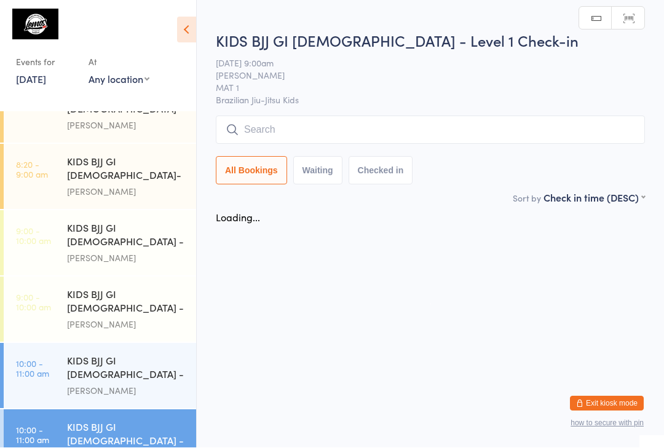
click at [584, 135] on input "search" at bounding box center [430, 130] width 429 height 28
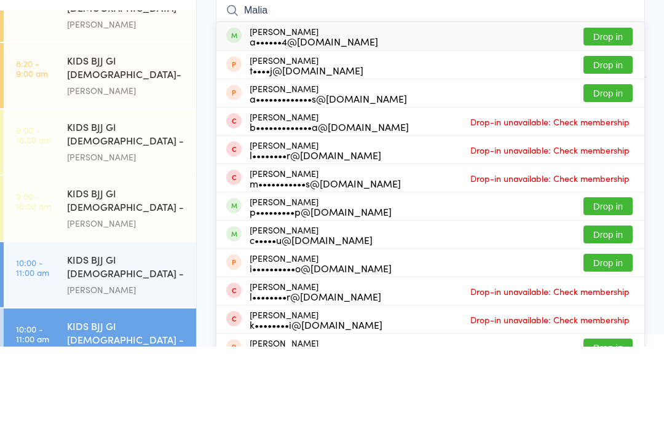
type input "Malia"
click at [617, 129] on button "Drop in" at bounding box center [607, 138] width 49 height 18
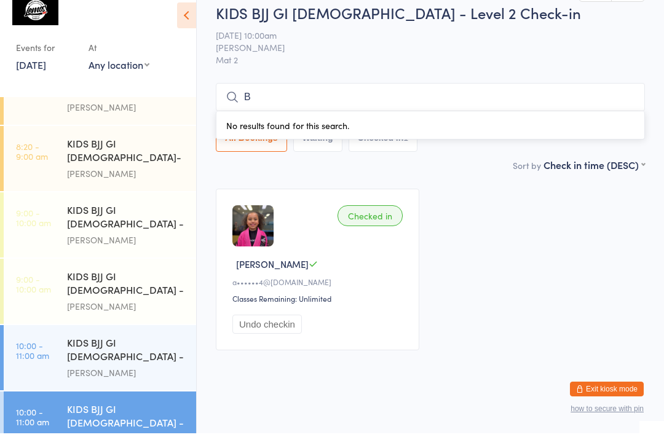
scroll to position [104, 0]
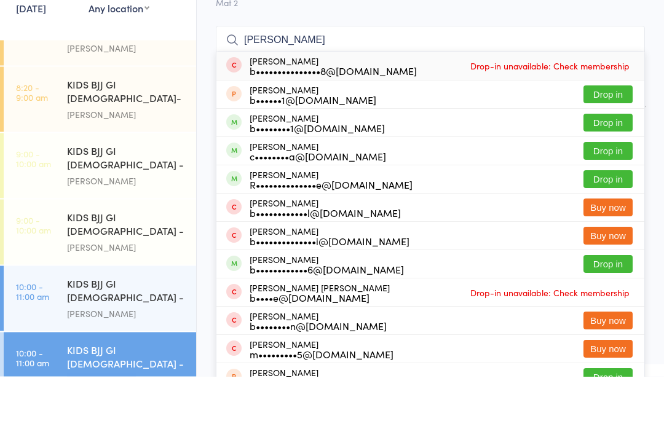
type input "[PERSON_NAME]"
click at [321, 251] on div "R••••••••••••••e@[DOMAIN_NAME]" at bounding box center [331, 256] width 163 height 10
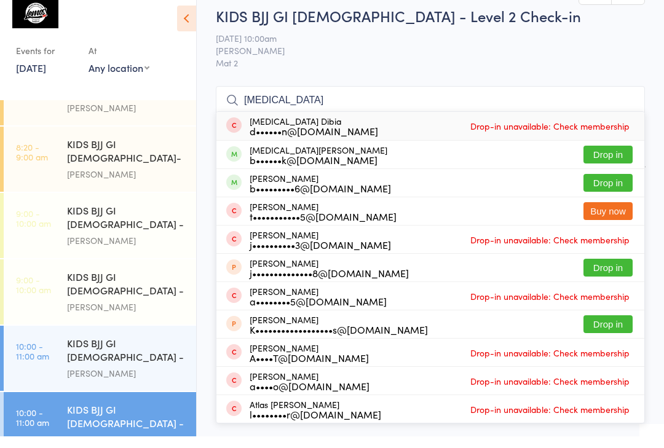
type input "[MEDICAL_DATA]"
click at [615, 157] on button "Drop in" at bounding box center [607, 166] width 49 height 18
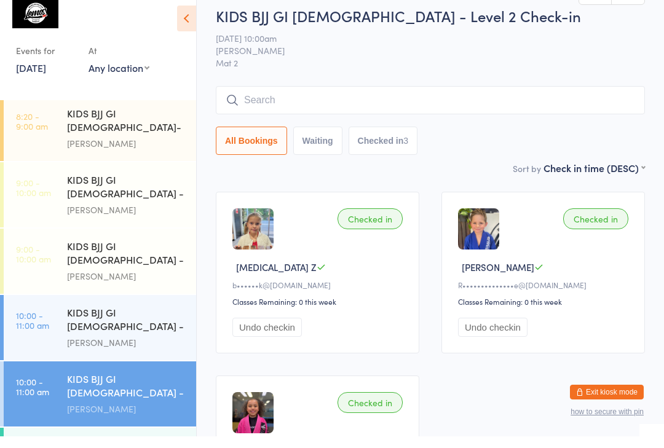
scroll to position [135, 0]
click at [143, 251] on div "KIDS BJJ GI [DEMOGRAPHIC_DATA] - Level 2" at bounding box center [126, 266] width 119 height 30
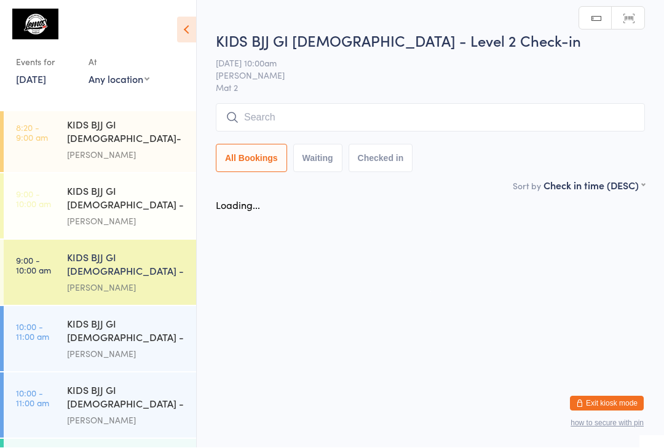
scroll to position [1, 0]
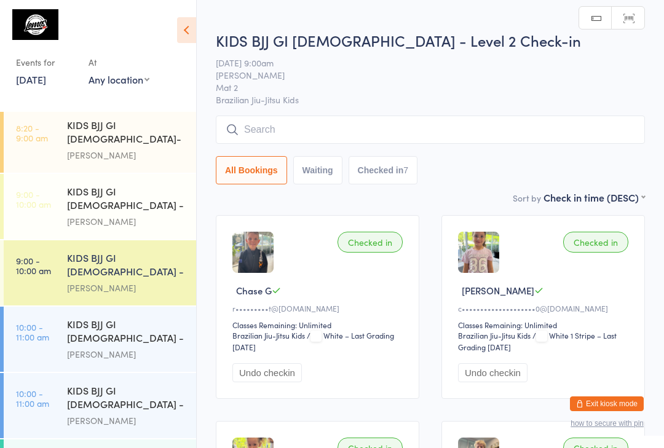
click at [361, 138] on input "search" at bounding box center [430, 130] width 429 height 28
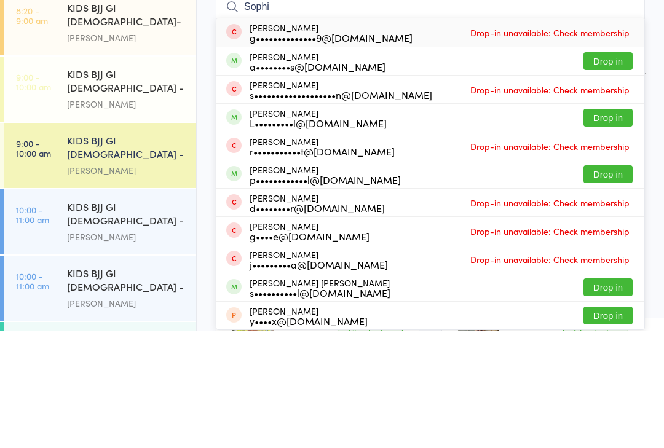
type input "Sophi"
click at [609, 226] on button "Drop in" at bounding box center [607, 235] width 49 height 18
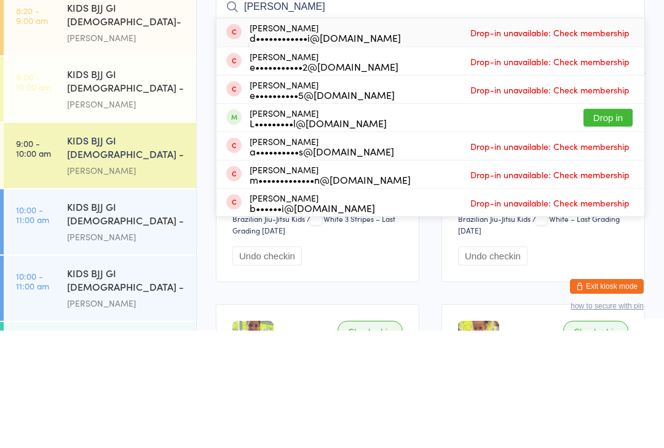
type input "[PERSON_NAME]"
click at [615, 226] on button "Drop in" at bounding box center [607, 235] width 49 height 18
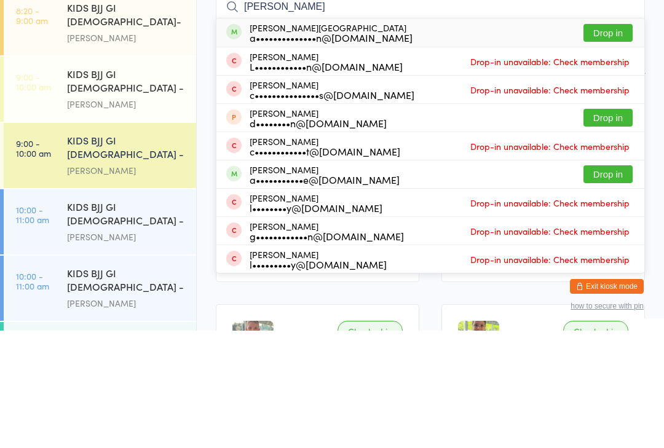
type input "[PERSON_NAME]"
click at [611, 141] on button "Drop in" at bounding box center [607, 150] width 49 height 18
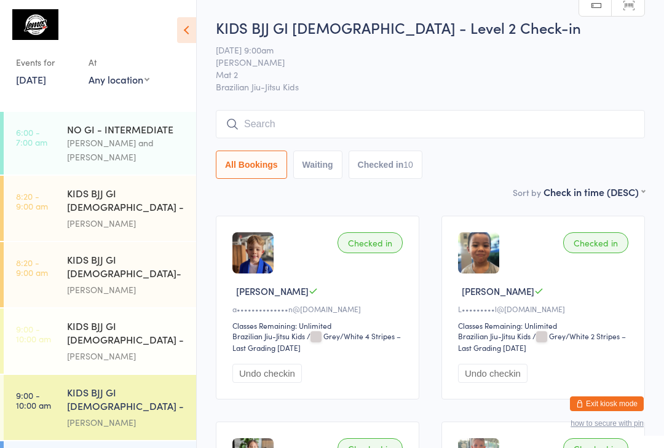
click at [146, 186] on div "KIDS BJJ GI [DEMOGRAPHIC_DATA] - Level 1" at bounding box center [126, 201] width 119 height 30
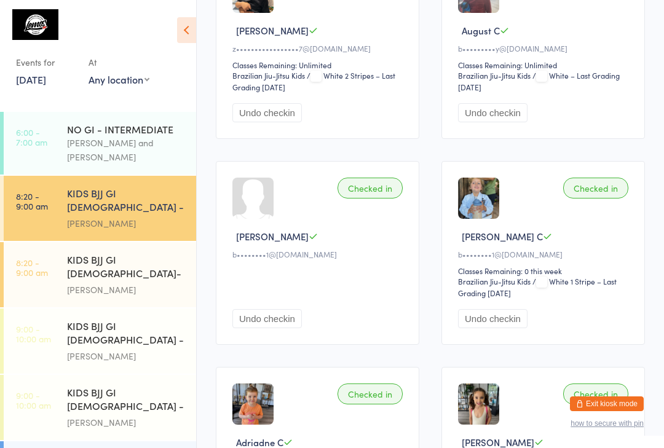
scroll to position [891, 0]
click at [151, 385] on div "KIDS BJJ GI [DEMOGRAPHIC_DATA] - Level 2" at bounding box center [126, 400] width 119 height 30
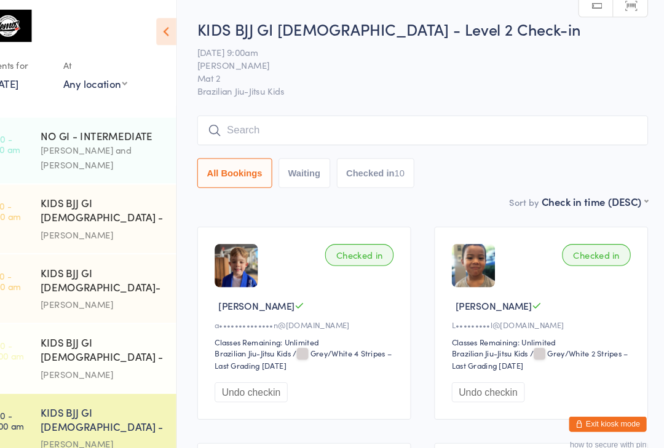
scroll to position [892, 0]
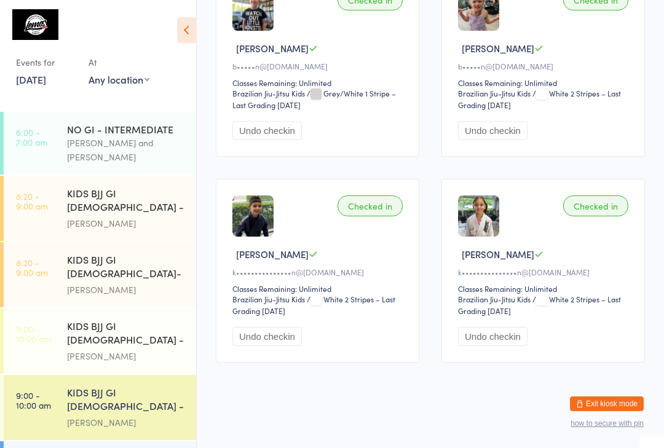
click at [45, 135] on time "6:00 - 7:00 am" at bounding box center [31, 137] width 31 height 20
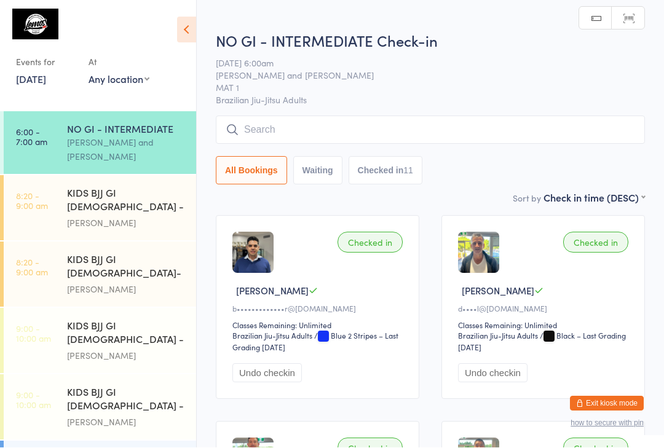
scroll to position [1, 0]
click at [55, 183] on link "8:20 - 9:00 am KIDS BJJ GI [DEMOGRAPHIC_DATA] - Level 1 [PERSON_NAME]" at bounding box center [100, 208] width 192 height 65
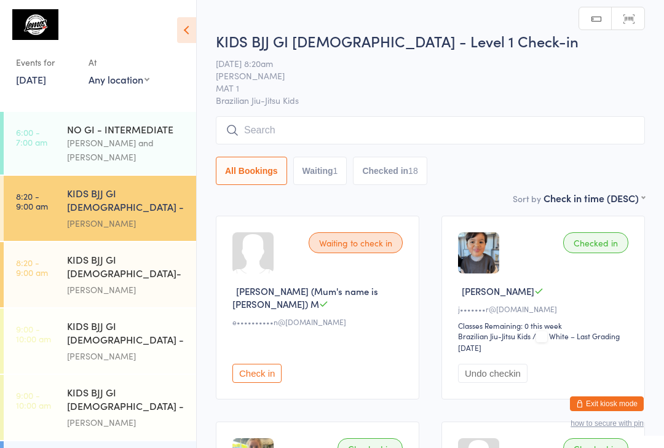
click at [53, 245] on link "8:20 - 9:00 am KIDS BJJ GI [DEMOGRAPHIC_DATA]- Level 2 [PERSON_NAME]" at bounding box center [100, 274] width 192 height 65
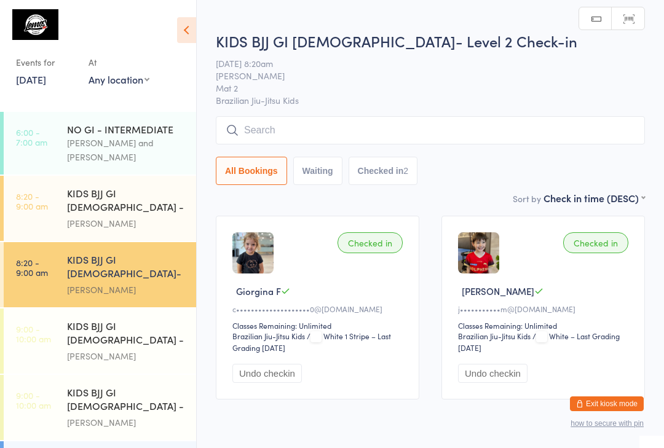
click at [46, 191] on time "8:20 - 9:00 am" at bounding box center [32, 201] width 32 height 20
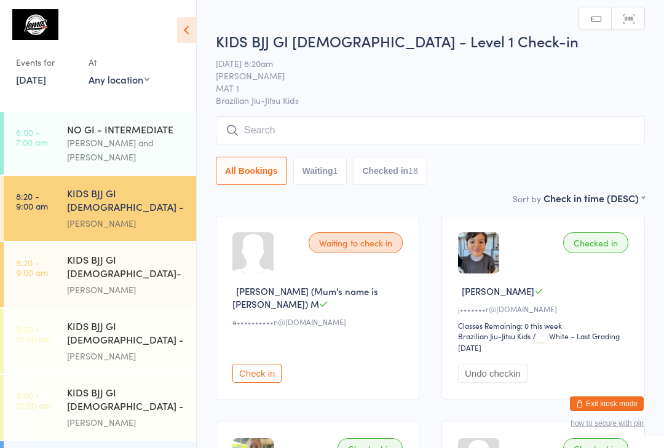
click at [55, 242] on link "8:20 - 9:00 am KIDS BJJ GI [DEMOGRAPHIC_DATA]- Level 2 [PERSON_NAME]" at bounding box center [100, 274] width 192 height 65
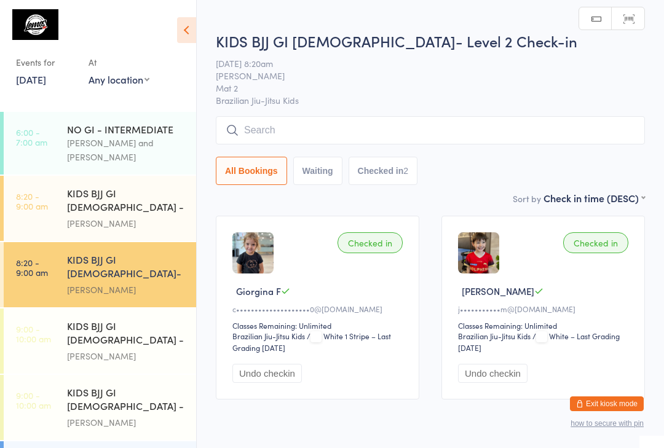
click at [58, 309] on link "9:00 - 10:00 am KIDS BJJ GI [DEMOGRAPHIC_DATA] - Level 1 [PERSON_NAME]" at bounding box center [100, 341] width 192 height 65
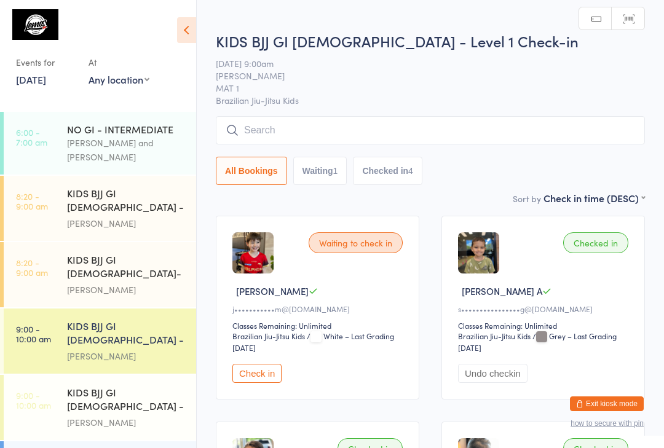
click at [264, 137] on input "search" at bounding box center [430, 130] width 429 height 28
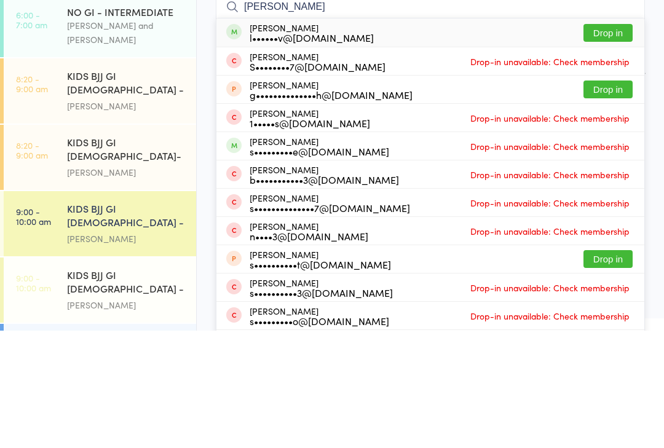
type input "[PERSON_NAME]"
click at [610, 141] on button "Drop in" at bounding box center [607, 150] width 49 height 18
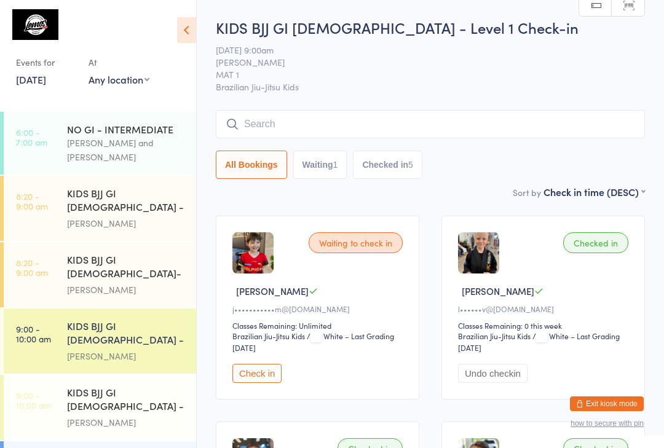
click at [356, 119] on input "search" at bounding box center [430, 124] width 429 height 28
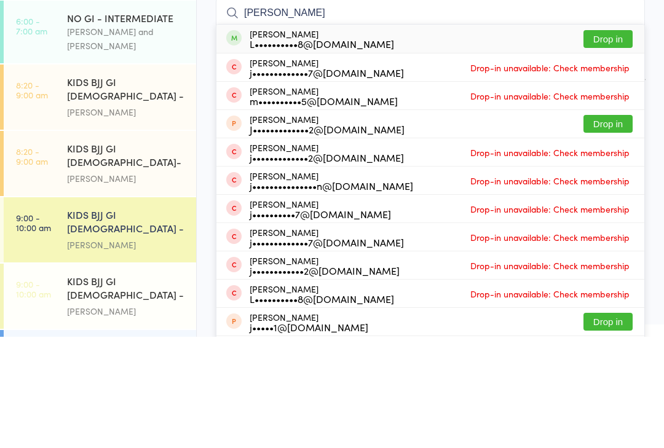
type input "[PERSON_NAME]"
click at [616, 141] on button "Drop in" at bounding box center [607, 150] width 49 height 18
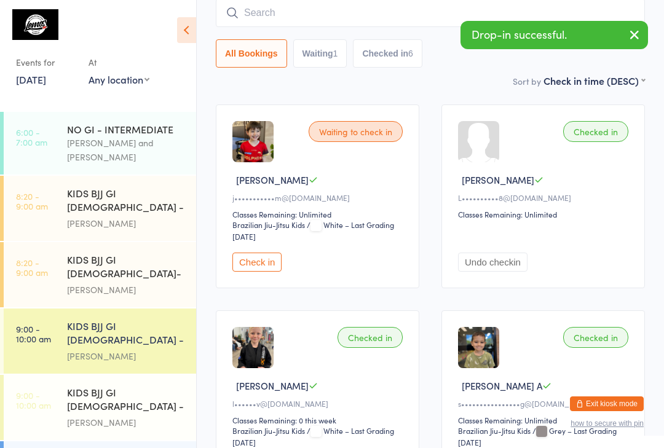
click at [267, 8] on input "search" at bounding box center [430, 13] width 429 height 28
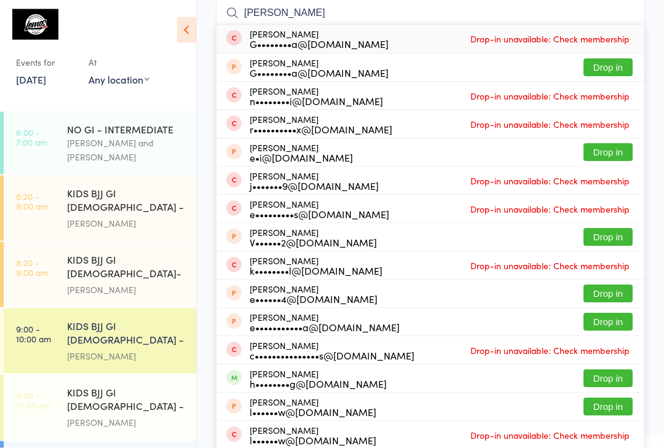
type input "[PERSON_NAME]"
click at [270, 96] on div "n••••••••i@[DOMAIN_NAME]" at bounding box center [316, 101] width 133 height 10
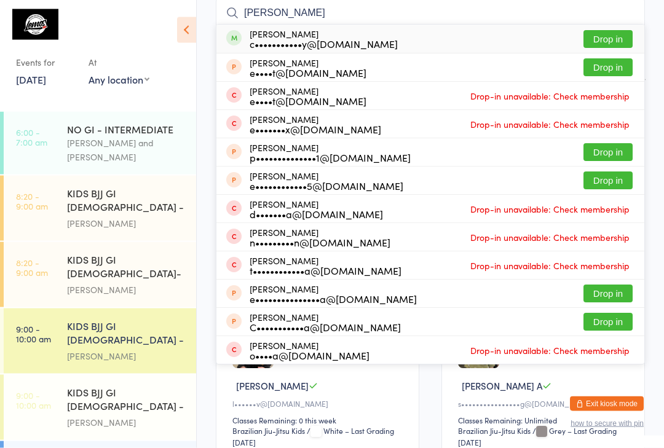
type input "[PERSON_NAME]"
click at [614, 39] on button "Drop in" at bounding box center [607, 40] width 49 height 18
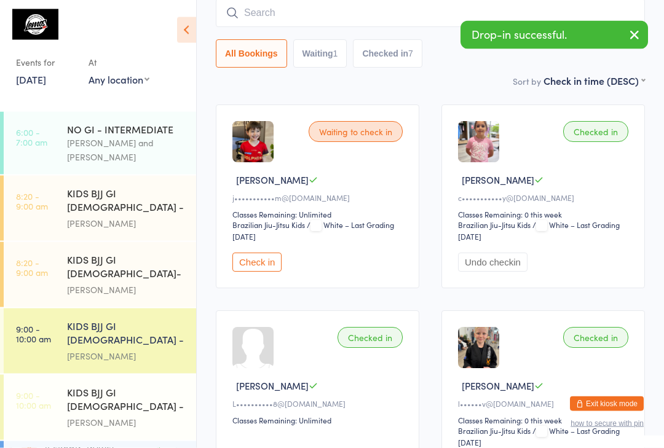
click at [387, 28] on input "search" at bounding box center [430, 13] width 429 height 28
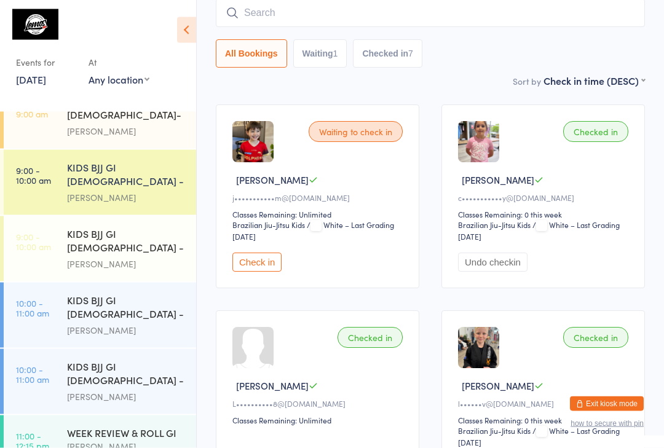
scroll to position [157, 0]
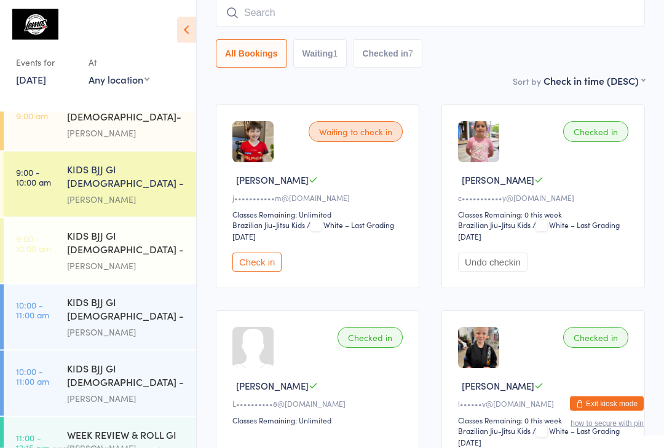
click at [163, 229] on div "KIDS BJJ GI [DEMOGRAPHIC_DATA] - Level 2" at bounding box center [126, 244] width 119 height 30
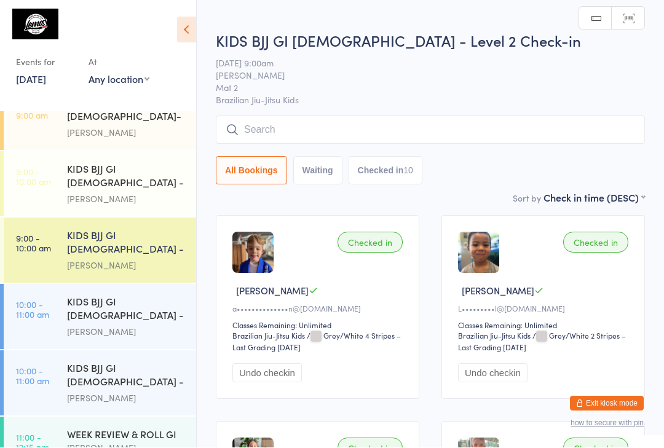
scroll to position [1, 0]
click at [334, 126] on input "search" at bounding box center [430, 130] width 429 height 28
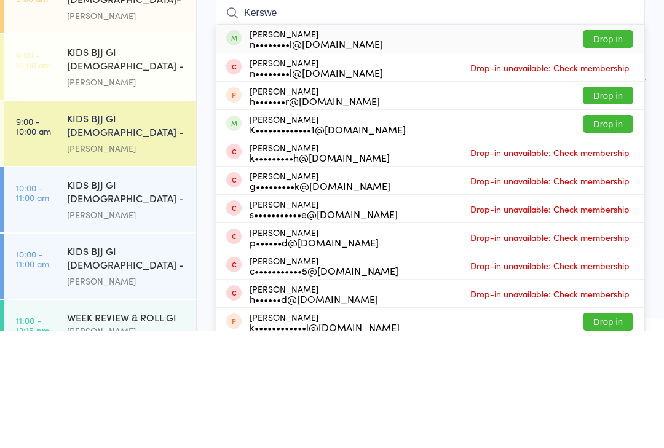
type input "Kerswe"
click at [620, 147] on button "Drop in" at bounding box center [607, 156] width 49 height 18
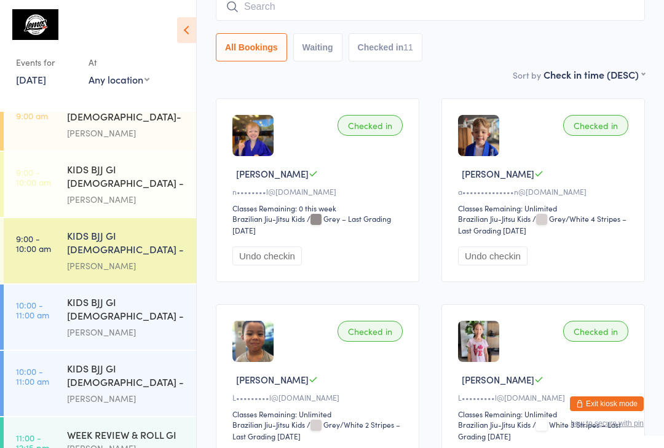
click at [248, 9] on input "search" at bounding box center [430, 7] width 429 height 28
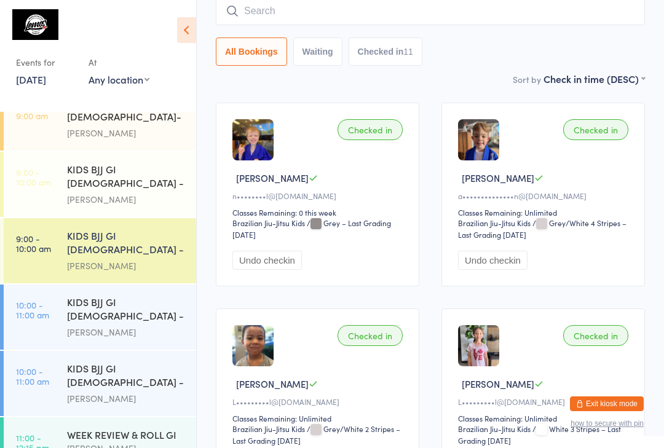
scroll to position [111, 0]
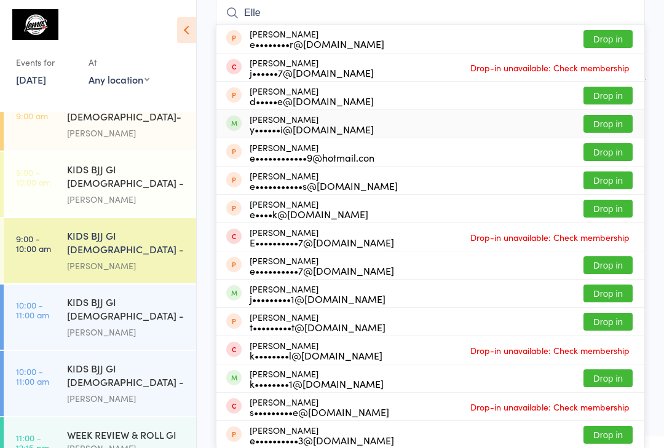
type input "Elle"
click at [238, 125] on span at bounding box center [233, 123] width 15 height 15
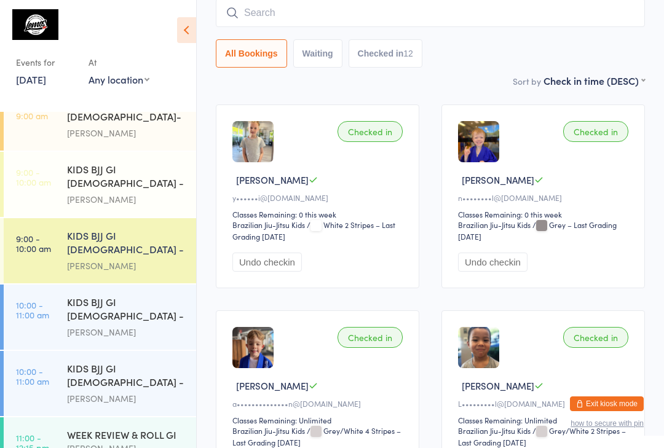
click at [327, 22] on input "search" at bounding box center [430, 13] width 429 height 28
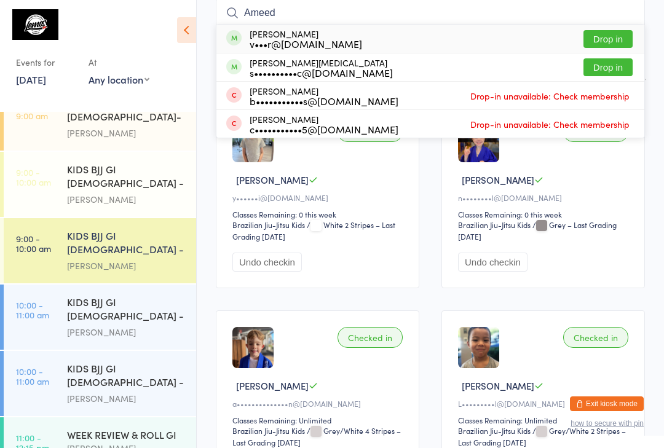
type input "Ameed"
click at [606, 41] on button "Drop in" at bounding box center [607, 39] width 49 height 18
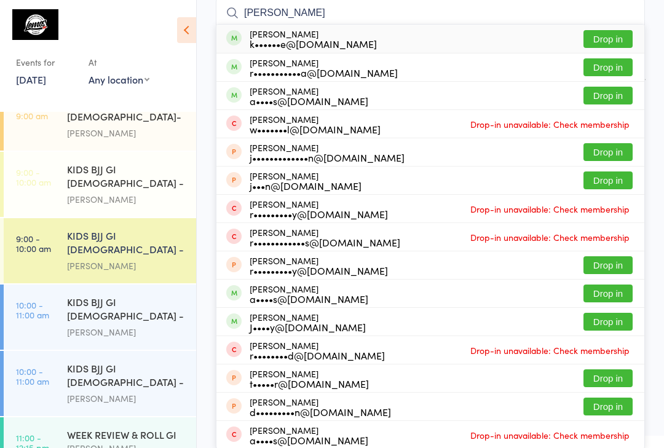
type input "[PERSON_NAME]"
click at [331, 43] on div "k••••••e@[DOMAIN_NAME]" at bounding box center [313, 44] width 127 height 10
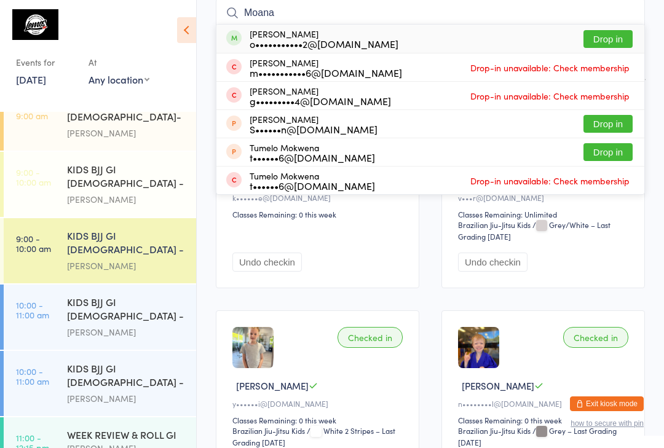
type input "Moana"
click at [451, 40] on div "[PERSON_NAME] o•••••••••••2@[DOMAIN_NAME] Drop in" at bounding box center [430, 39] width 428 height 28
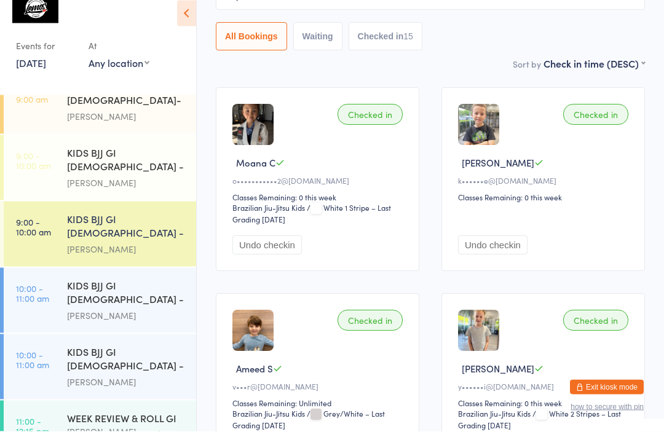
scroll to position [135, 0]
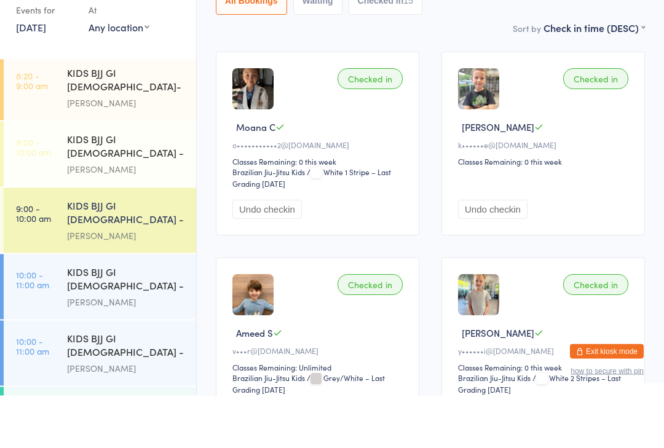
click at [142, 281] on div "[PERSON_NAME]" at bounding box center [126, 288] width 119 height 14
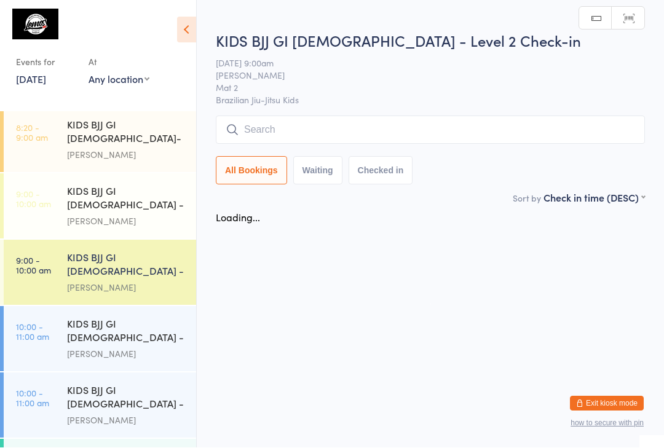
scroll to position [1, 0]
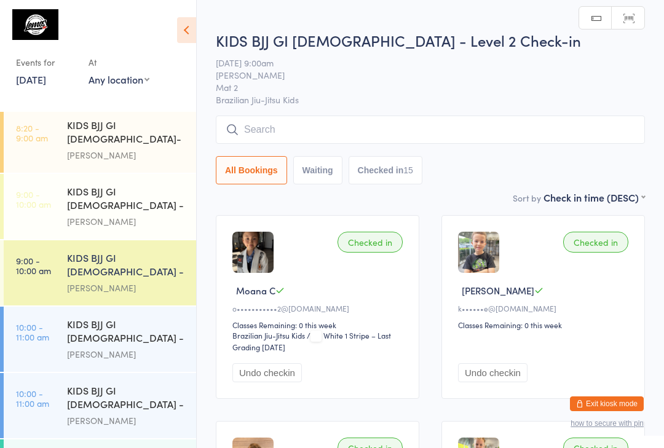
click at [299, 136] on input "search" at bounding box center [430, 130] width 429 height 28
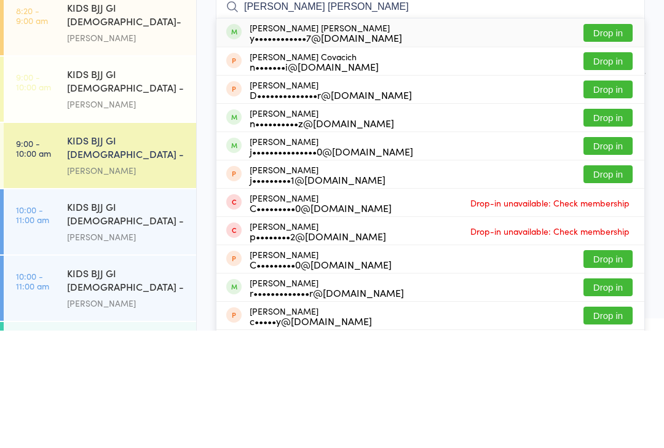
type input "[PERSON_NAME] [PERSON_NAME]"
click at [375, 136] on div "[PERSON_NAME] [PERSON_NAME] y••••••••••••7@[DOMAIN_NAME] Drop in" at bounding box center [430, 150] width 428 height 28
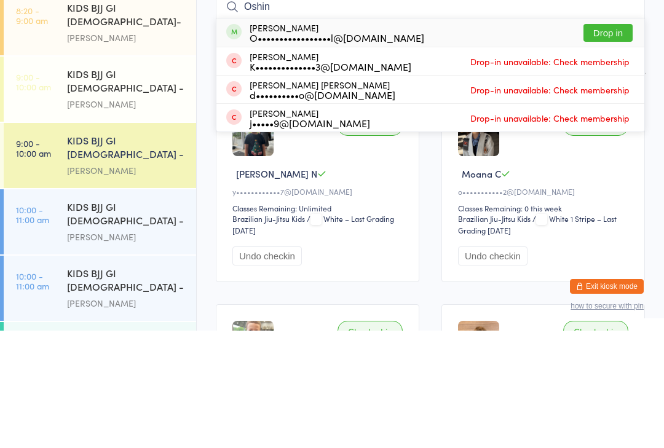
type input "Oshin"
click at [600, 141] on button "Drop in" at bounding box center [607, 150] width 49 height 18
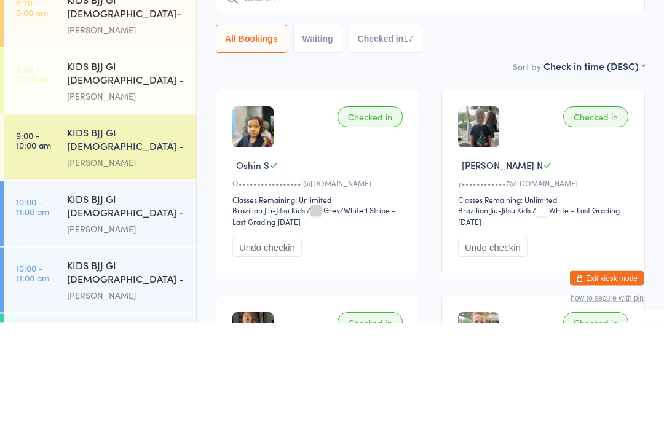
scroll to position [126, 0]
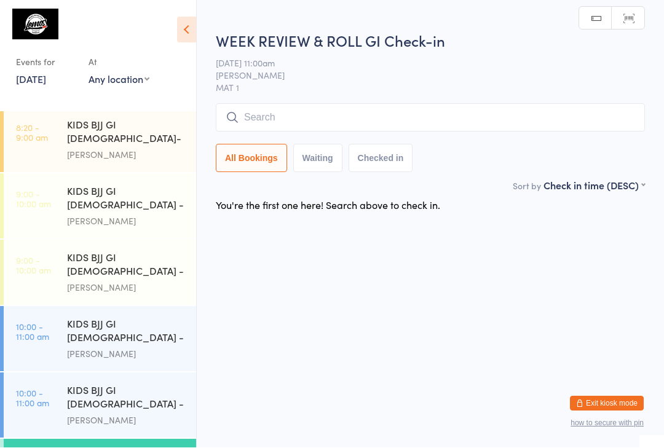
click at [326, 116] on input "search" at bounding box center [430, 118] width 429 height 28
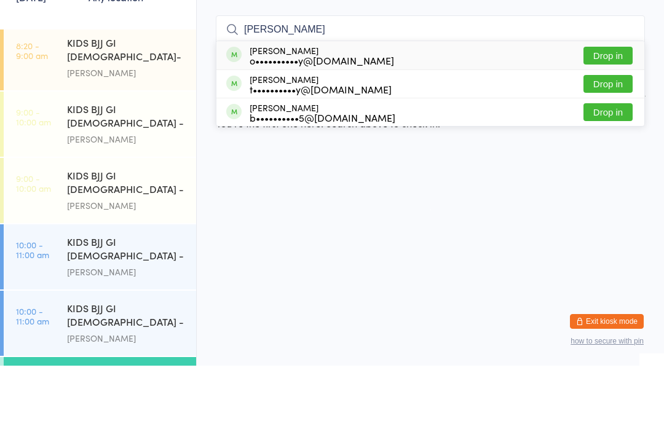
type input "[PERSON_NAME]"
click at [617, 129] on button "Drop in" at bounding box center [607, 138] width 49 height 18
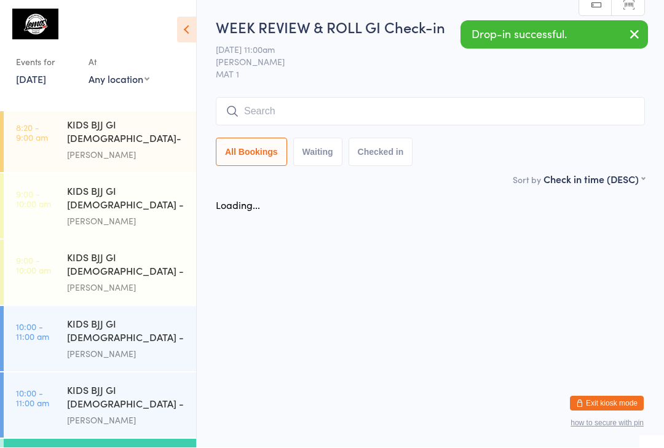
scroll to position [1, 0]
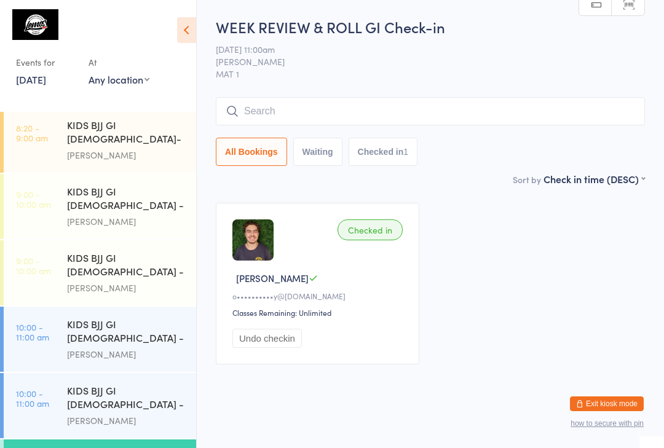
click at [141, 347] on div "[PERSON_NAME]" at bounding box center [126, 354] width 119 height 14
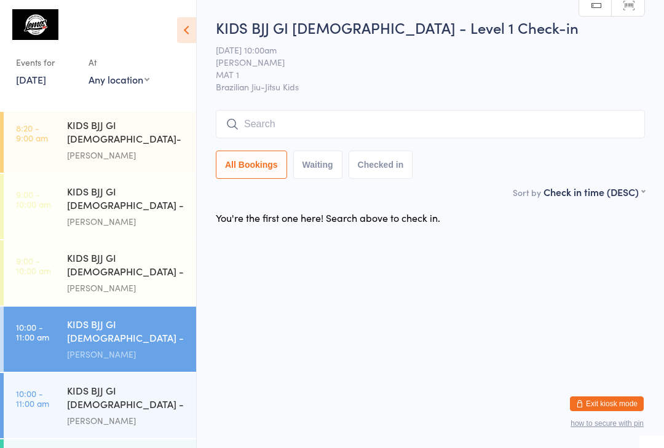
click at [63, 373] on link "10:00 - 11:00 am KIDS BJJ GI [DEMOGRAPHIC_DATA] - Level 2 [PERSON_NAME]" at bounding box center [100, 405] width 192 height 65
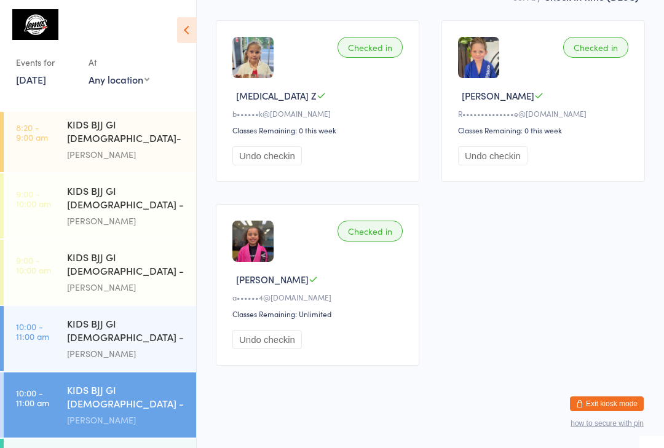
scroll to position [135, 0]
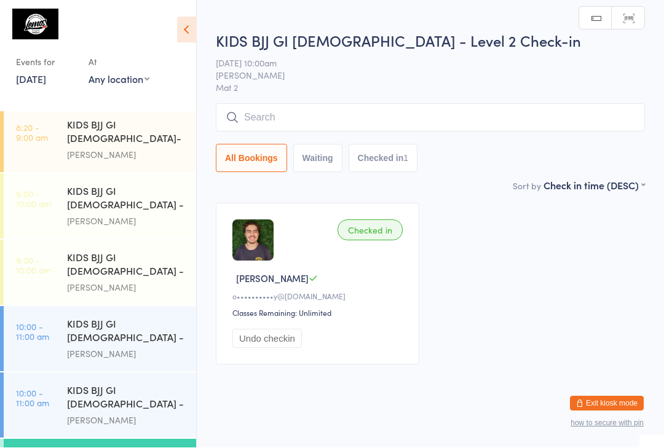
scroll to position [1, 0]
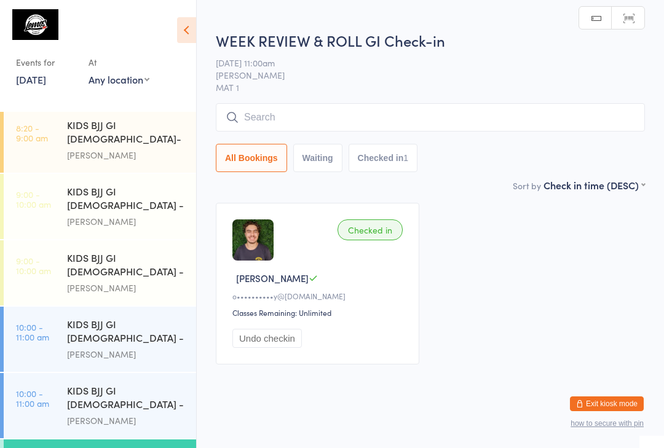
click at [331, 112] on input "search" at bounding box center [430, 117] width 429 height 28
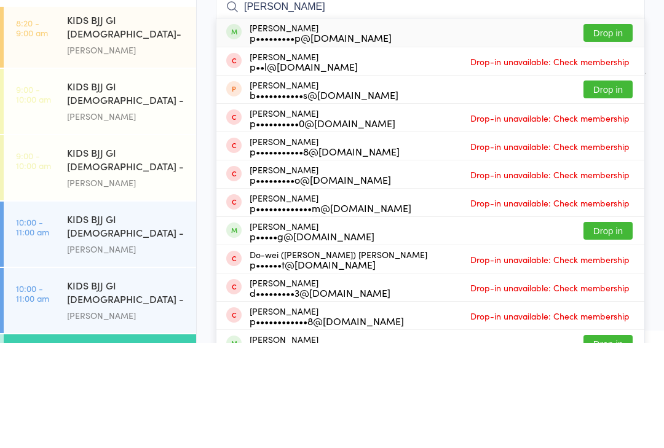
type input "[PERSON_NAME]"
click at [604, 129] on button "Drop in" at bounding box center [607, 138] width 49 height 18
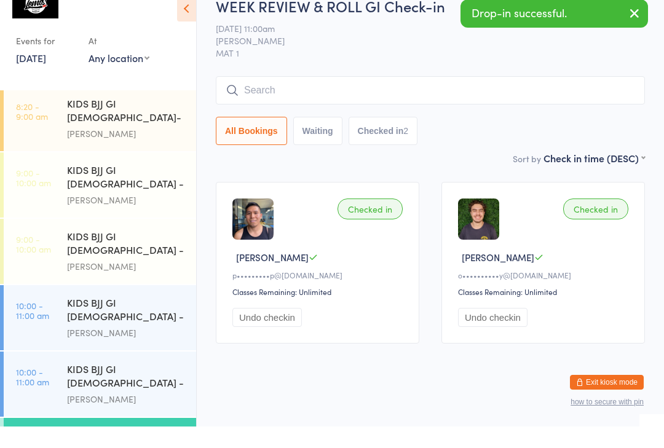
scroll to position [18, 0]
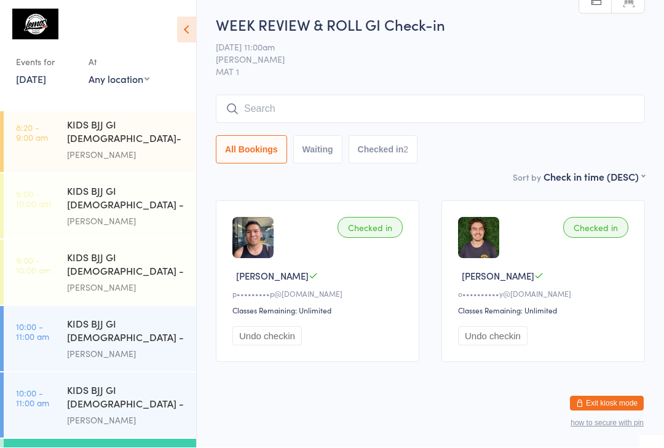
click at [165, 317] on div "KIDS BJJ GI [DEMOGRAPHIC_DATA] - Level 1" at bounding box center [126, 332] width 119 height 30
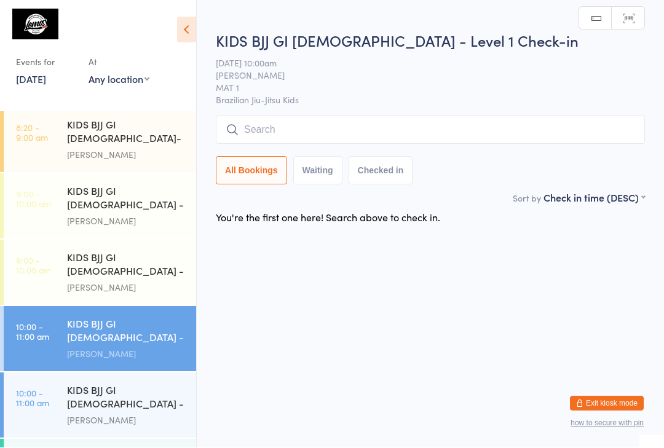
click at [318, 130] on input "search" at bounding box center [430, 130] width 429 height 28
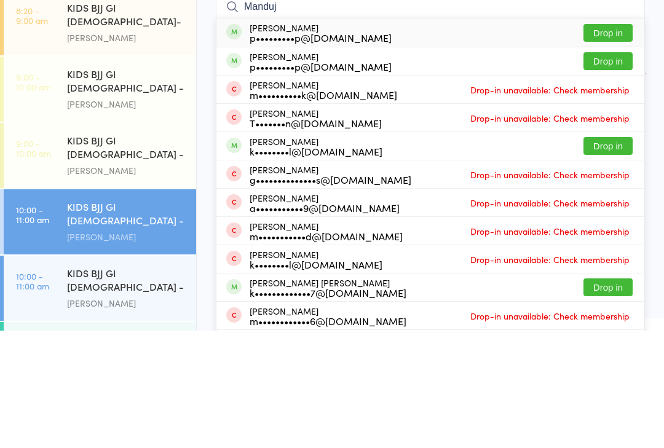
type input "Manduj"
click at [608, 141] on button "Drop in" at bounding box center [607, 150] width 49 height 18
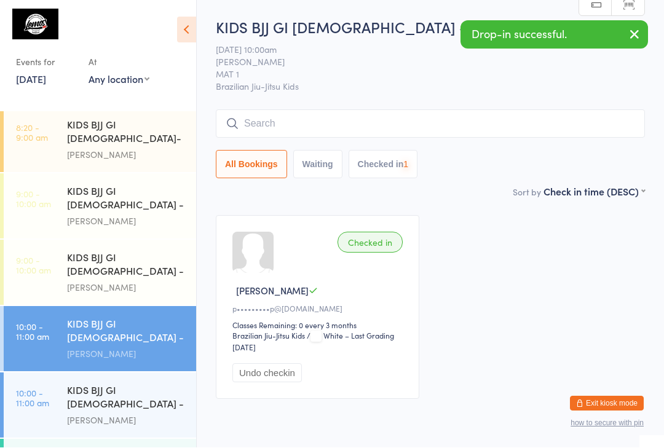
scroll to position [1, 0]
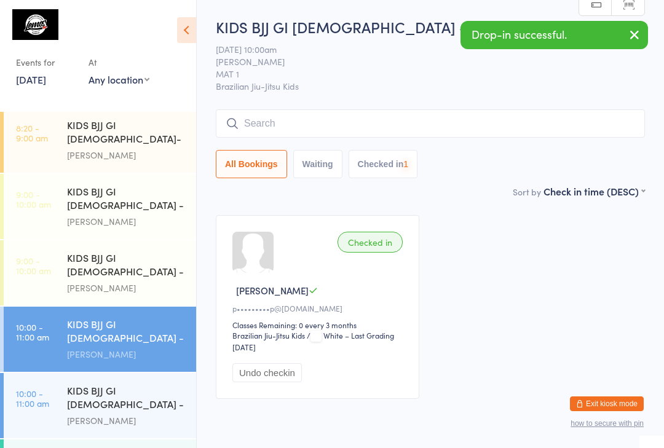
click at [373, 119] on input "search" at bounding box center [430, 123] width 429 height 28
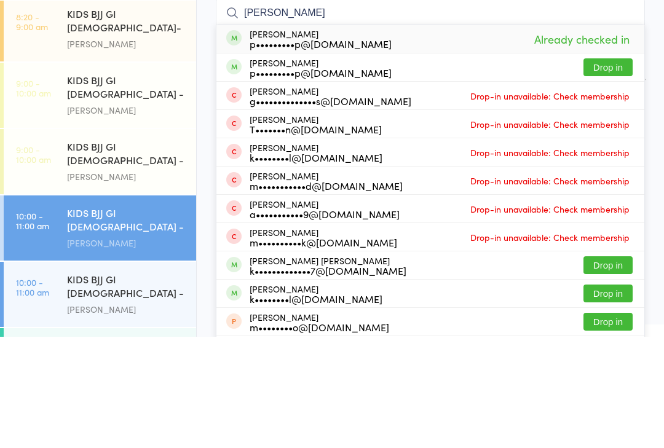
type input "[PERSON_NAME]"
click at [615, 170] on button "Drop in" at bounding box center [607, 179] width 49 height 18
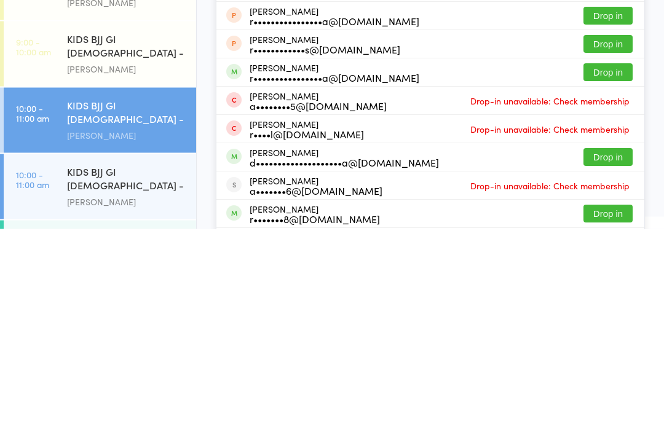
type input "Raf"
click at [608, 368] on button "Drop in" at bounding box center [607, 377] width 49 height 18
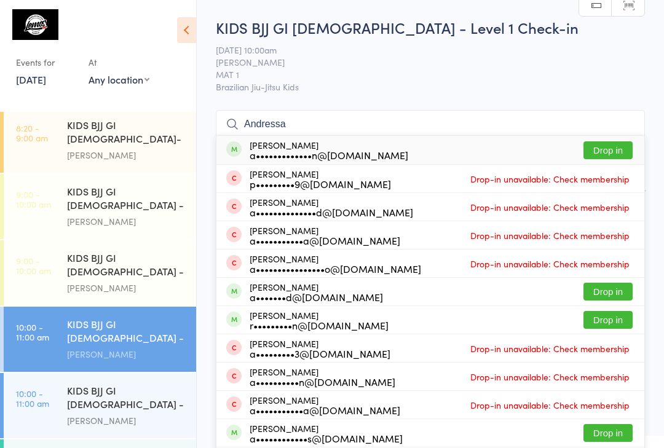
type input "Andressa"
click at [608, 152] on button "Drop in" at bounding box center [607, 150] width 49 height 18
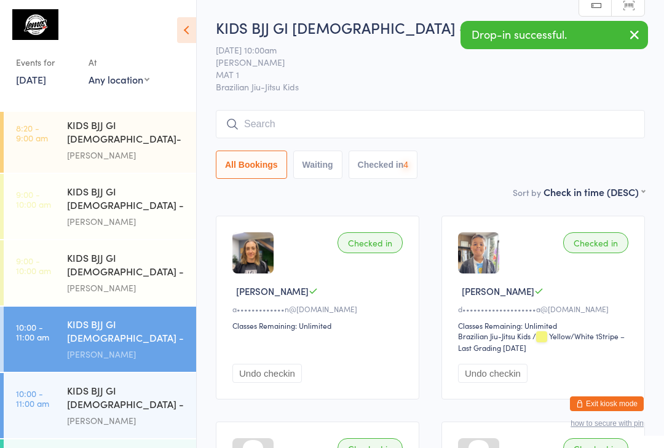
click at [264, 115] on input "search" at bounding box center [430, 124] width 429 height 28
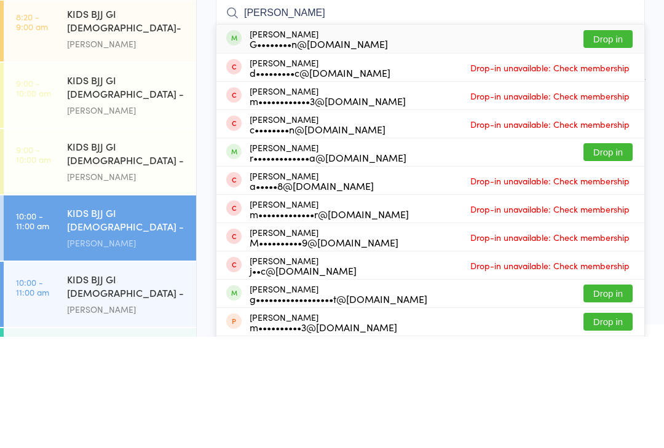
type input "[PERSON_NAME]"
click at [619, 254] on button "Drop in" at bounding box center [607, 263] width 49 height 18
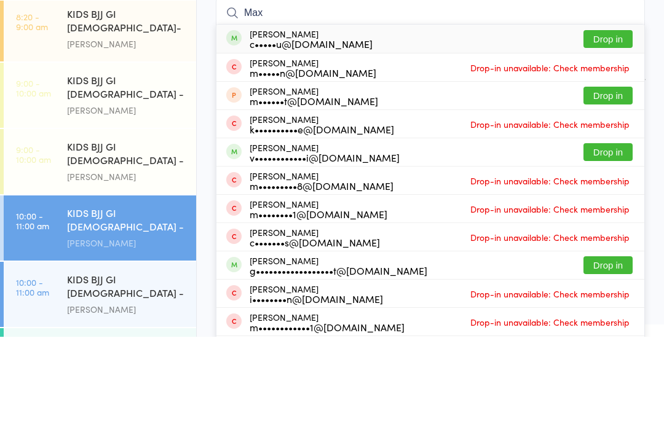
type input "Max"
click at [610, 254] on button "Drop in" at bounding box center [607, 263] width 49 height 18
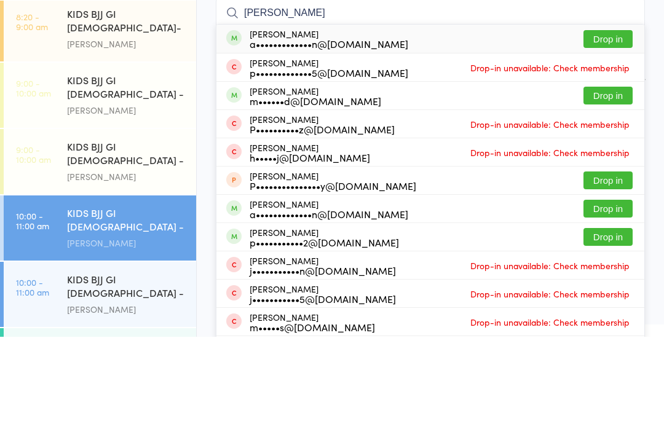
type input "[PERSON_NAME]"
click at [631, 141] on button "Drop in" at bounding box center [607, 150] width 49 height 18
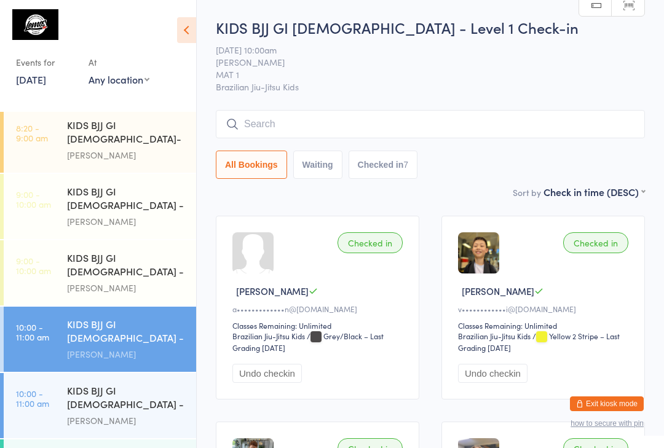
click at [288, 128] on input "search" at bounding box center [430, 124] width 429 height 28
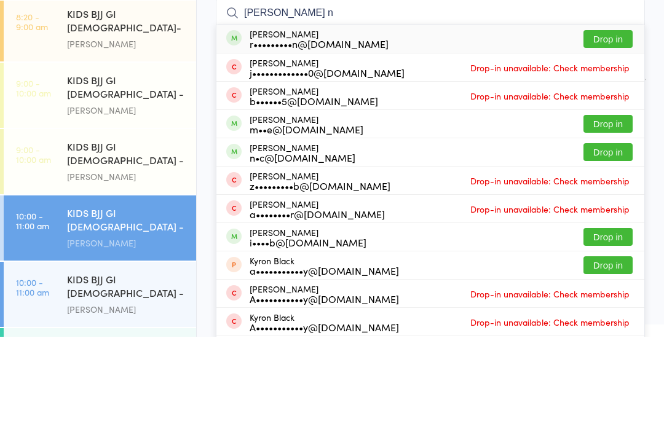
type input "[PERSON_NAME] n"
click at [604, 141] on button "Drop in" at bounding box center [607, 150] width 49 height 18
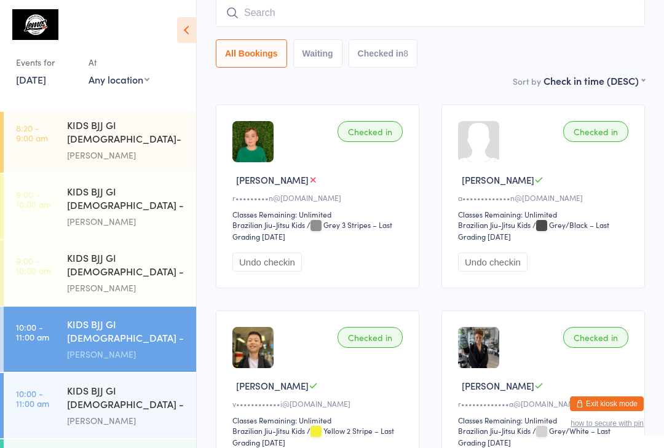
click at [399, 25] on input "search" at bounding box center [430, 13] width 429 height 28
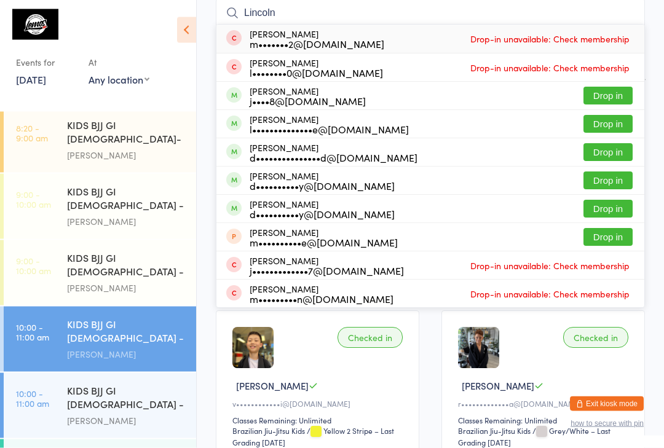
type input "Lincoln"
click at [611, 162] on button "Drop in" at bounding box center [607, 153] width 49 height 18
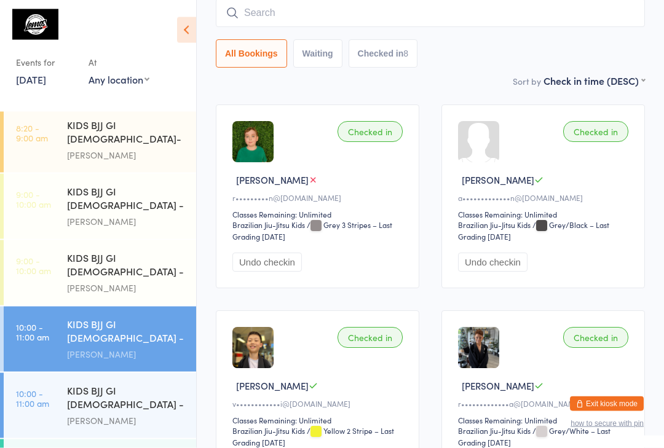
scroll to position [111, 0]
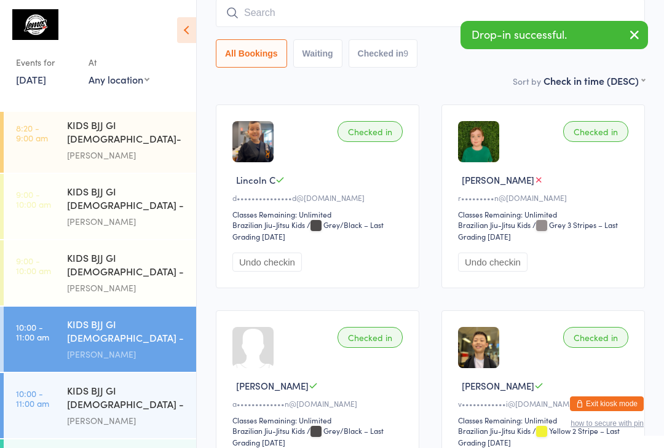
click at [133, 214] on div "[PERSON_NAME]" at bounding box center [126, 221] width 119 height 14
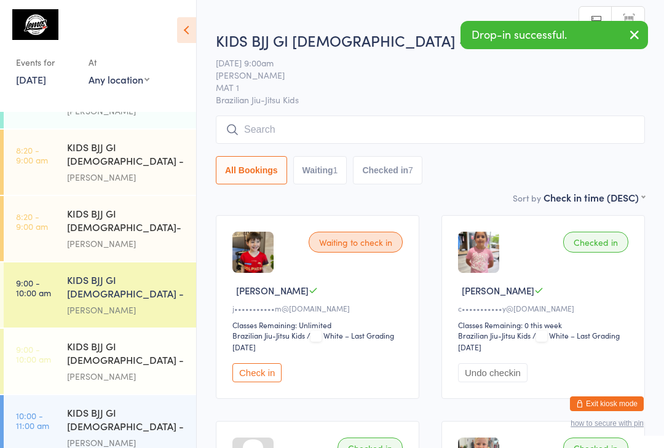
scroll to position [37, 0]
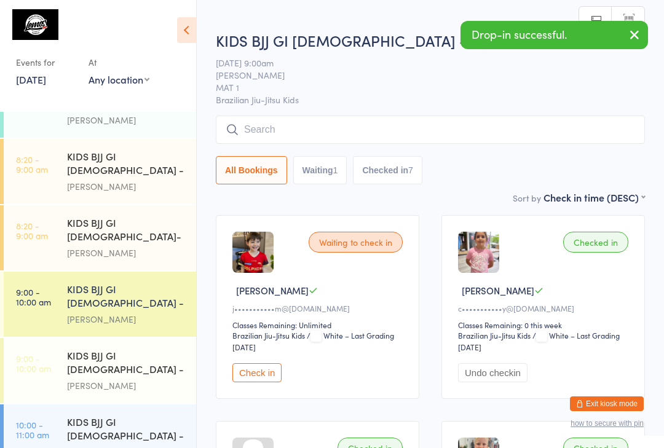
click at [163, 216] on div "KIDS BJJ GI [DEMOGRAPHIC_DATA]- Level 2" at bounding box center [126, 231] width 119 height 30
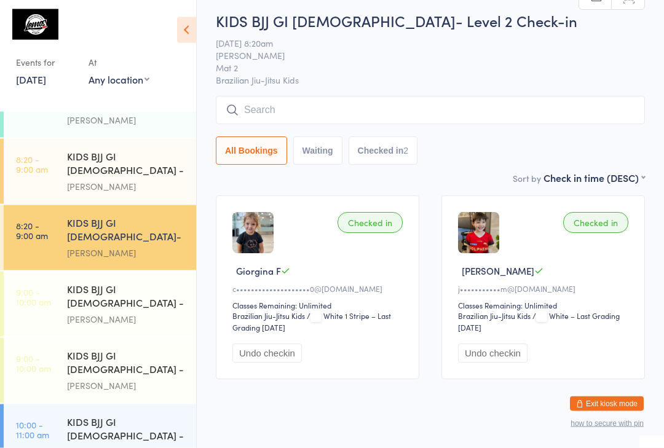
click at [413, 120] on input "search" at bounding box center [430, 110] width 429 height 28
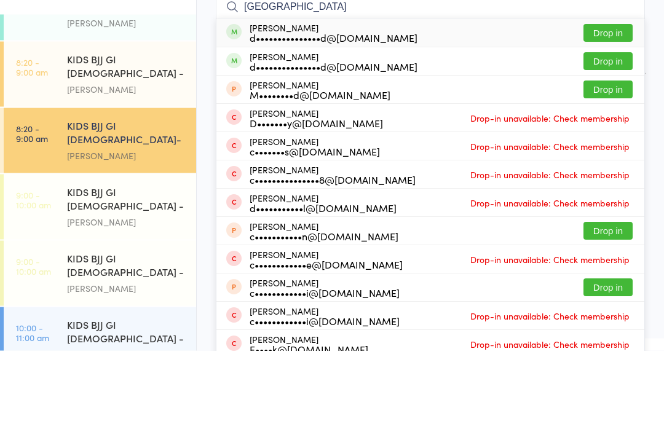
type input "[GEOGRAPHIC_DATA]"
click at [614, 150] on button "Drop in" at bounding box center [607, 159] width 49 height 18
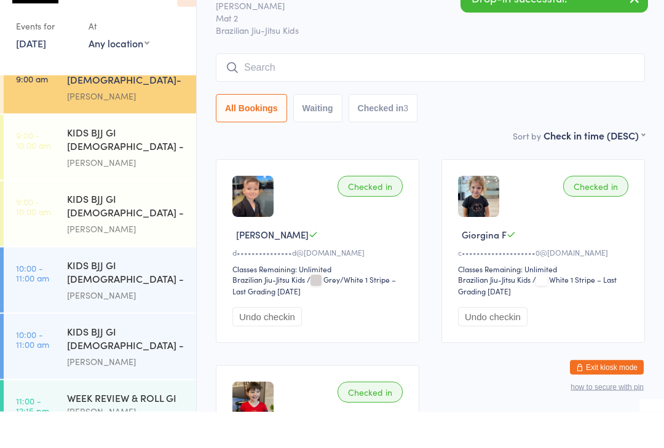
scroll to position [157, 0]
click at [168, 295] on div "KIDS BJJ GI [DEMOGRAPHIC_DATA] - Level 1" at bounding box center [126, 310] width 119 height 30
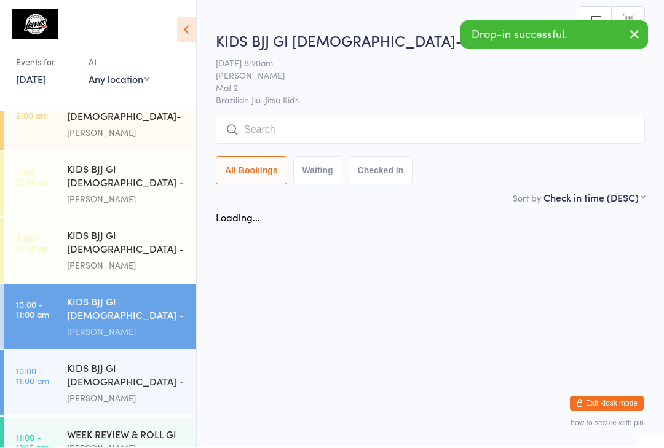
scroll to position [1, 0]
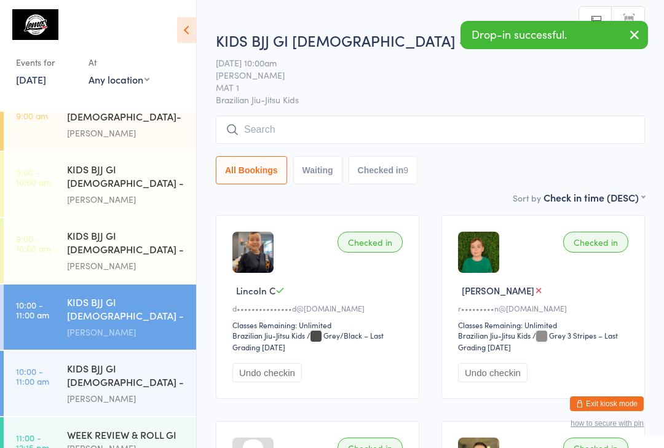
click at [132, 162] on div "KIDS BJJ GI [DEMOGRAPHIC_DATA] - Level 1" at bounding box center [126, 177] width 119 height 30
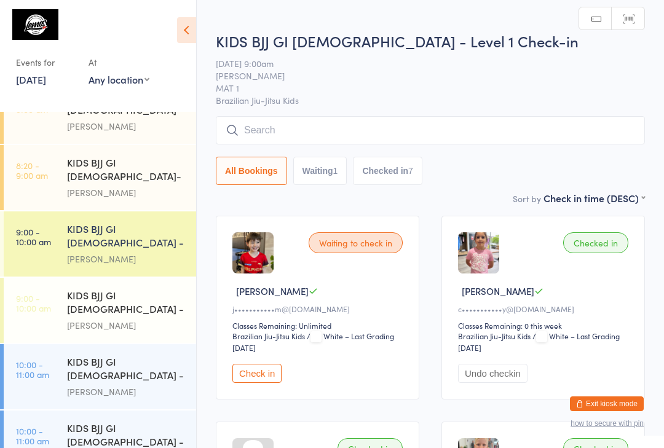
scroll to position [96, 0]
click at [159, 186] on div "[PERSON_NAME]" at bounding box center [126, 193] width 119 height 14
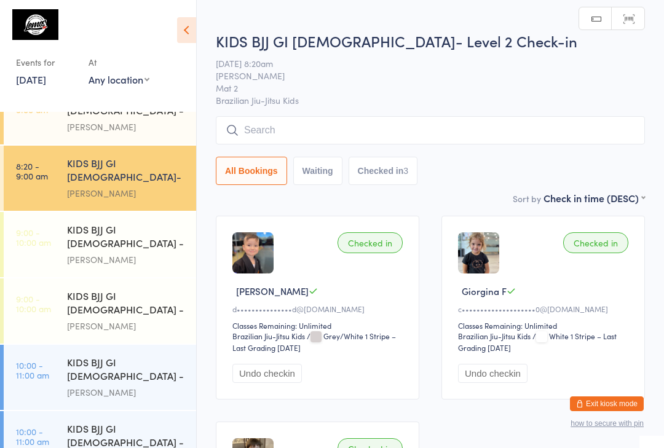
click at [140, 355] on div "KIDS BJJ GI [DEMOGRAPHIC_DATA] - Level 1" at bounding box center [126, 370] width 119 height 30
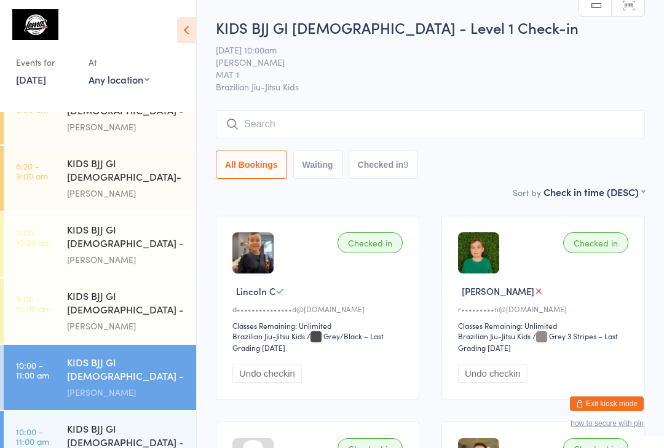
click at [331, 121] on input "search" at bounding box center [430, 124] width 429 height 28
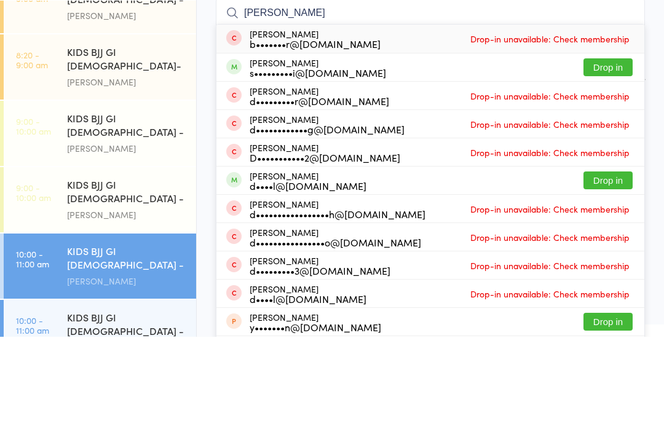
type input "[PERSON_NAME]"
click at [610, 170] on button "Drop in" at bounding box center [607, 179] width 49 height 18
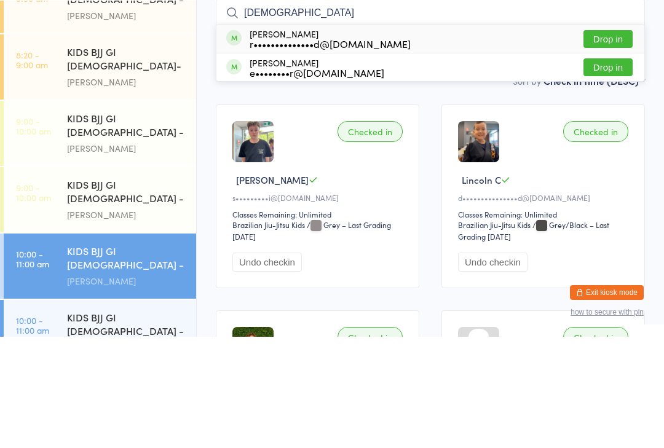
type input "[DEMOGRAPHIC_DATA]"
click at [594, 141] on button "Drop in" at bounding box center [607, 150] width 49 height 18
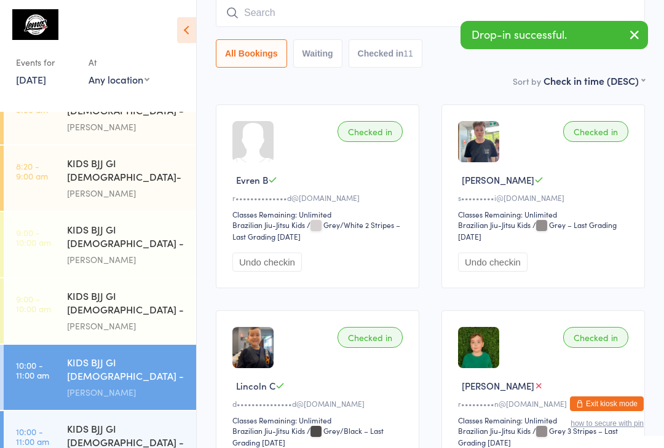
click at [313, 11] on input "search" at bounding box center [430, 13] width 429 height 28
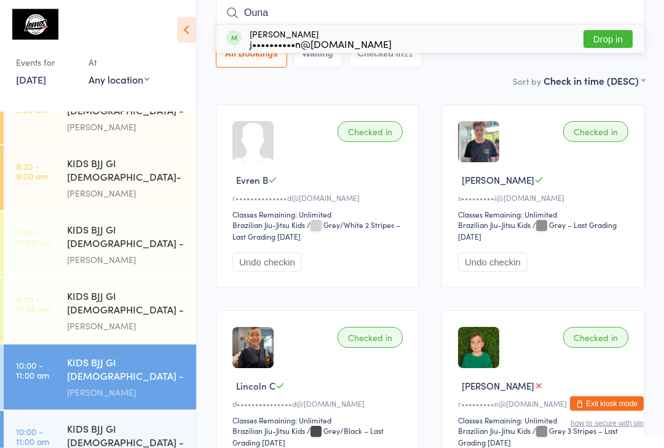
type input "Ouna"
click at [616, 41] on button "Drop in" at bounding box center [607, 40] width 49 height 18
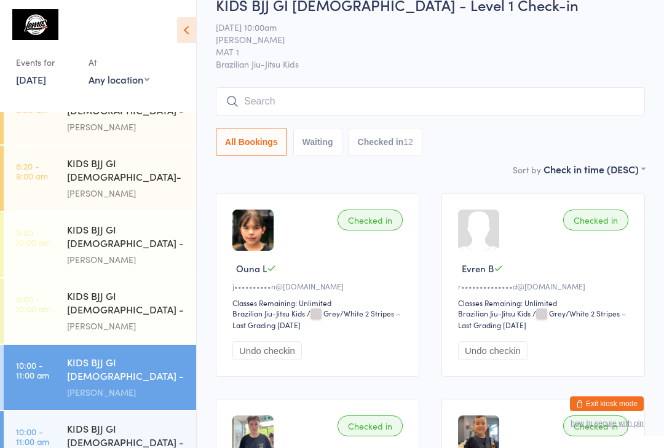
scroll to position [0, 0]
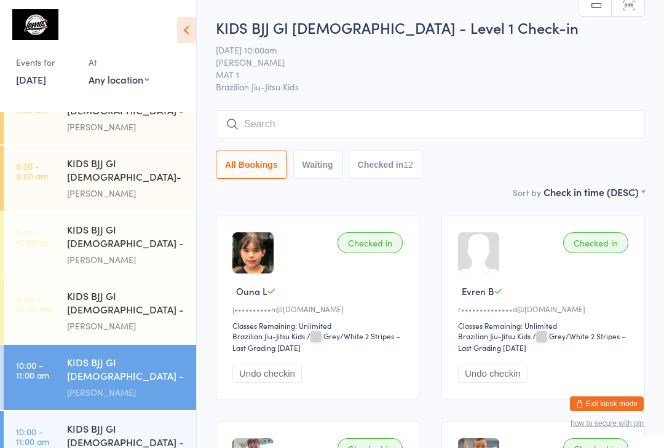
click at [262, 126] on input "search" at bounding box center [430, 124] width 429 height 28
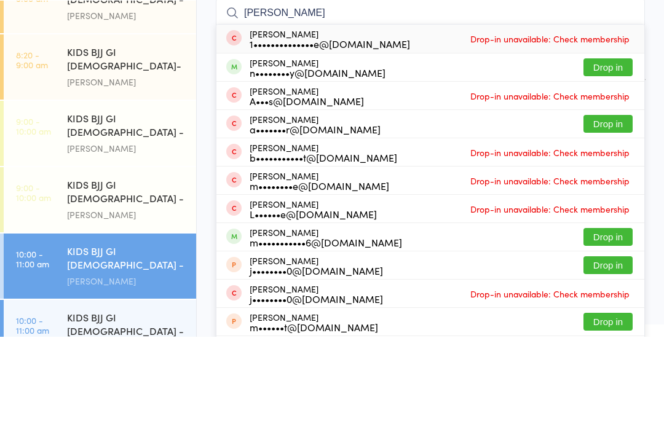
type input "[PERSON_NAME]"
click at [626, 170] on button "Drop in" at bounding box center [607, 179] width 49 height 18
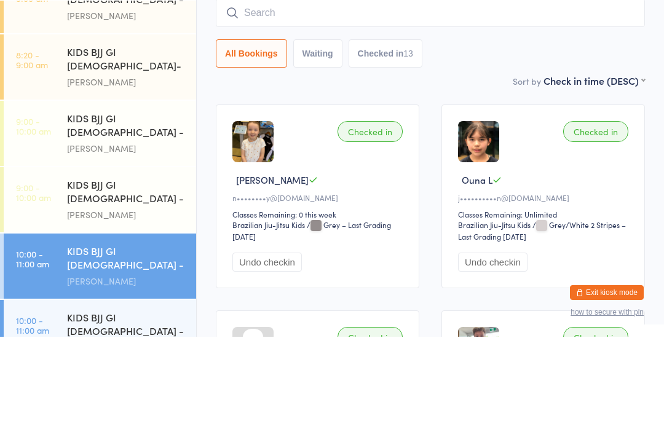
click at [419, 216] on div "Checked in [PERSON_NAME] G n••••••••y@[DOMAIN_NAME] Classes Remaining: 0 this w…" at bounding box center [317, 308] width 203 height 184
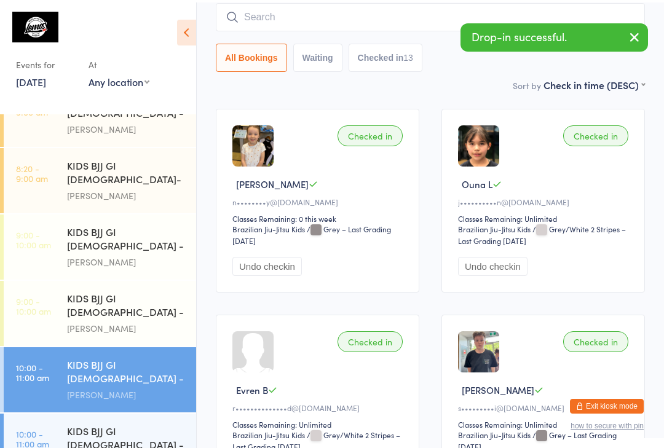
scroll to position [107, 0]
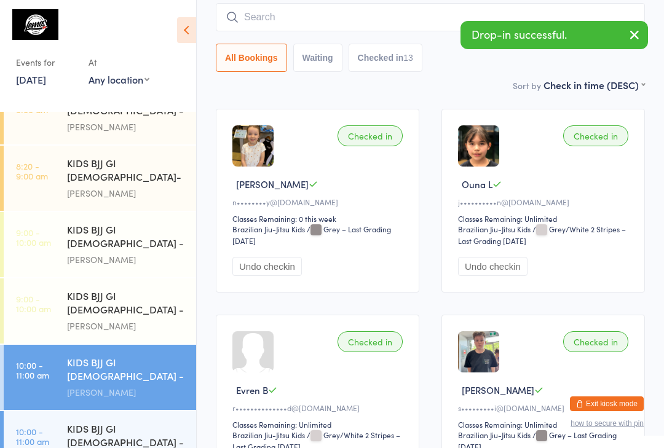
click at [497, 267] on button "Undo checkin" at bounding box center [492, 266] width 69 height 19
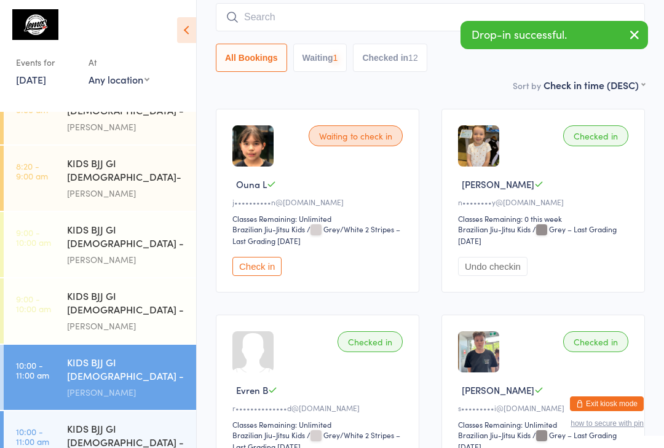
click at [519, 267] on button "Undo checkin" at bounding box center [492, 266] width 69 height 19
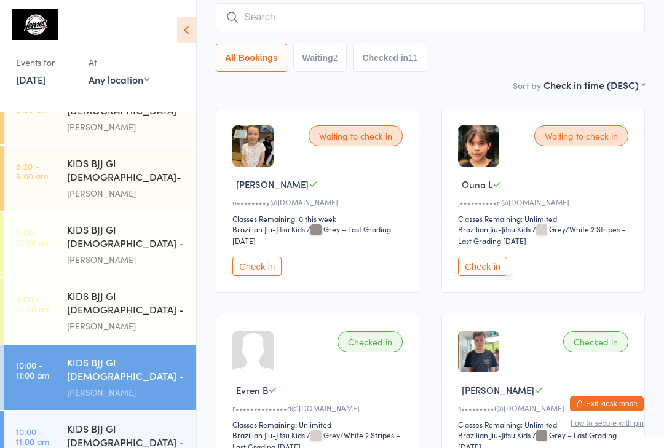
click at [262, 276] on button "Check in" at bounding box center [256, 266] width 49 height 19
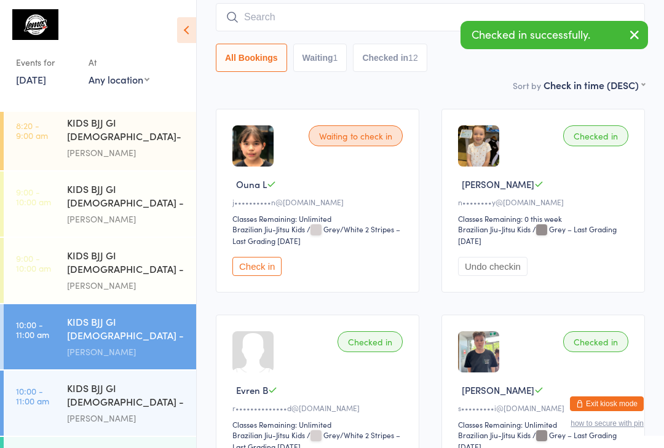
scroll to position [142, 0]
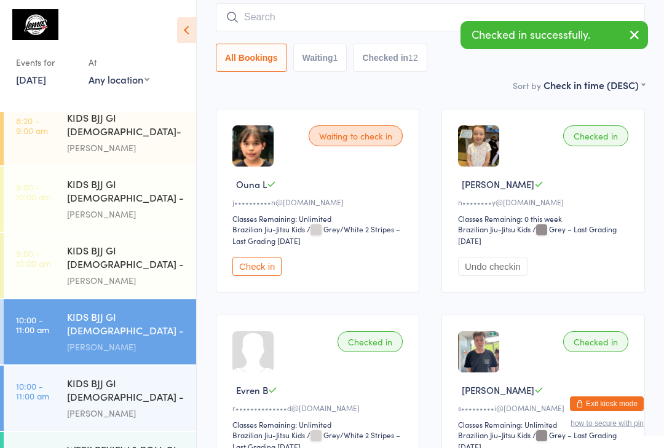
click at [128, 406] on div "[PERSON_NAME]" at bounding box center [126, 413] width 119 height 14
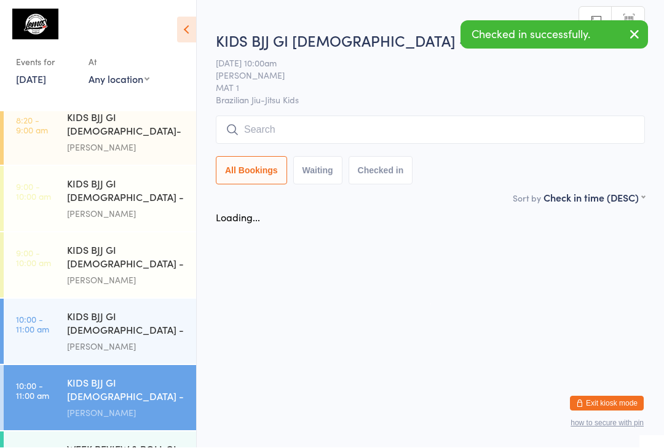
scroll to position [1, 0]
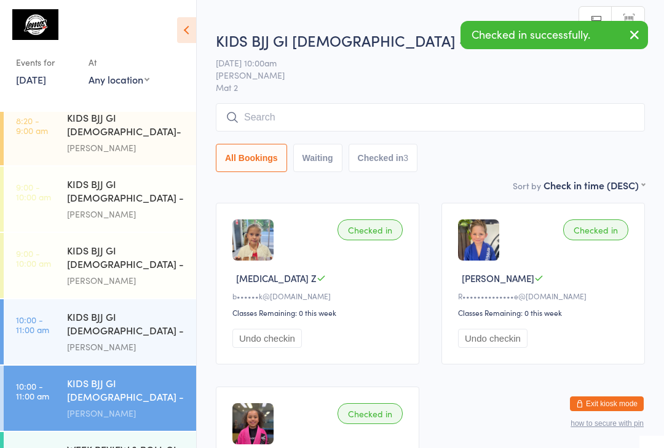
click at [428, 125] on input "search" at bounding box center [430, 117] width 429 height 28
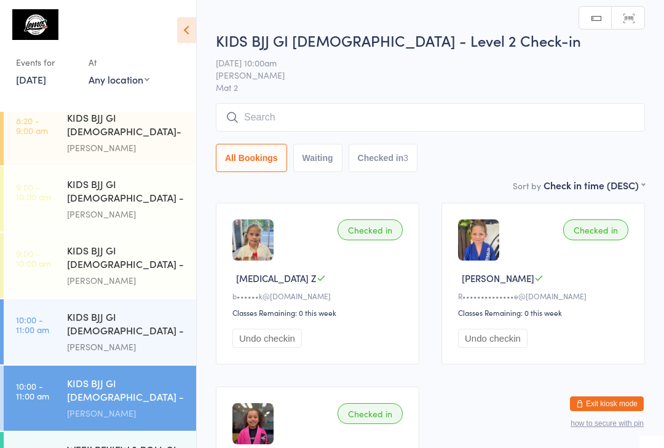
scroll to position [0, 0]
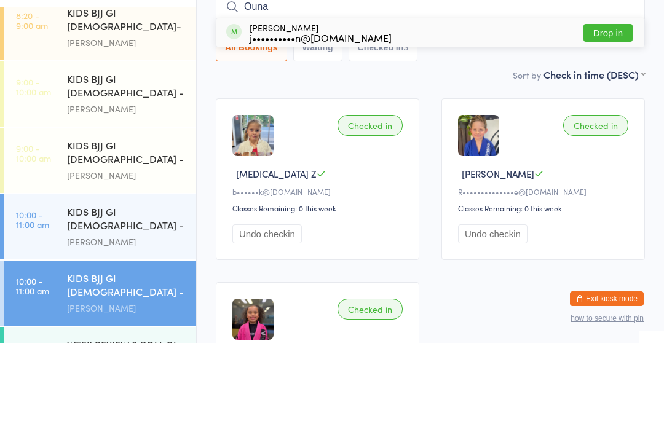
type input "Ouna"
click at [611, 129] on button "Drop in" at bounding box center [607, 138] width 49 height 18
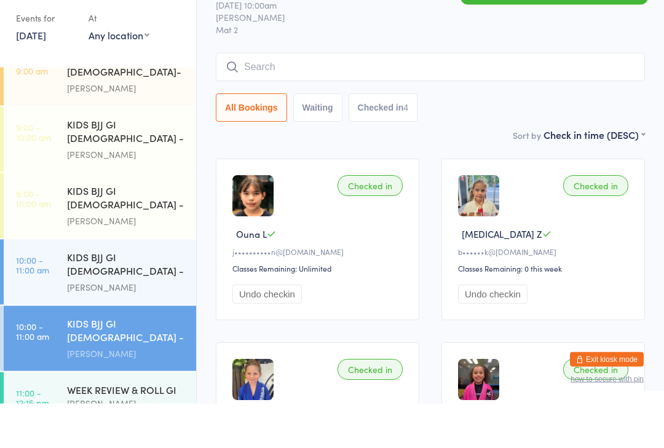
scroll to position [157, 0]
click at [73, 295] on div "KIDS BJJ GI [DEMOGRAPHIC_DATA] - Level 1" at bounding box center [126, 310] width 119 height 30
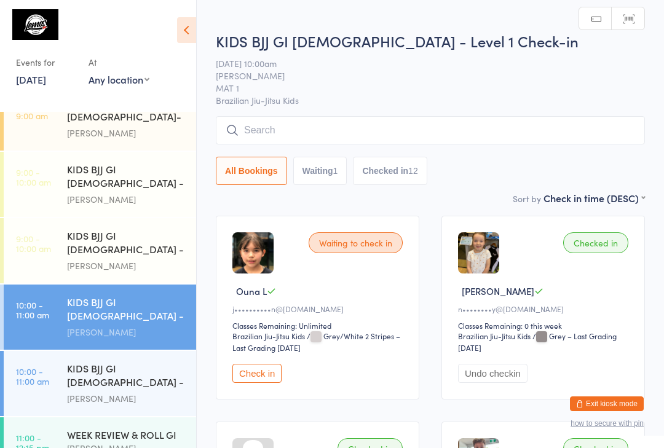
click at [262, 138] on input "search" at bounding box center [430, 130] width 429 height 28
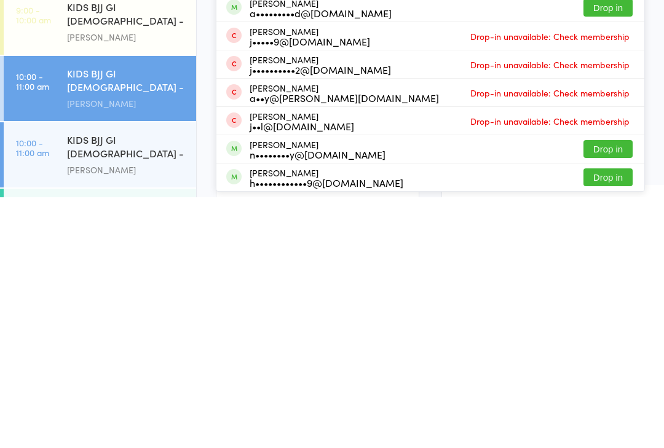
scroll to position [118, 0]
type input "[PERSON_NAME]"
click at [617, 391] on button "Drop in" at bounding box center [607, 400] width 49 height 18
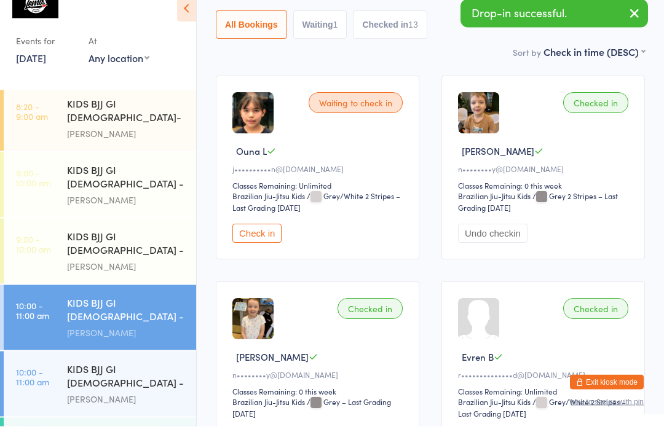
scroll to position [0, 0]
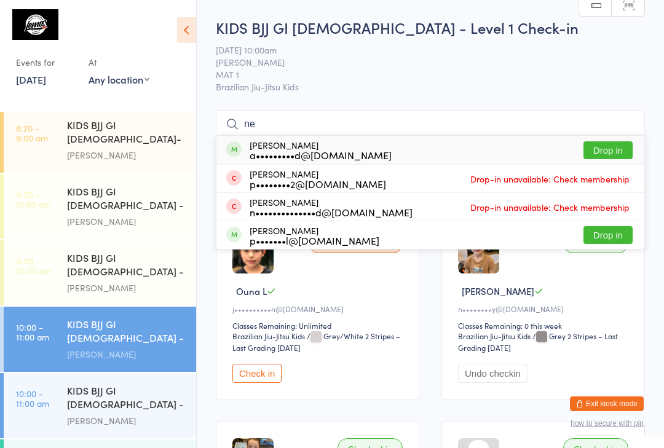
type input "n"
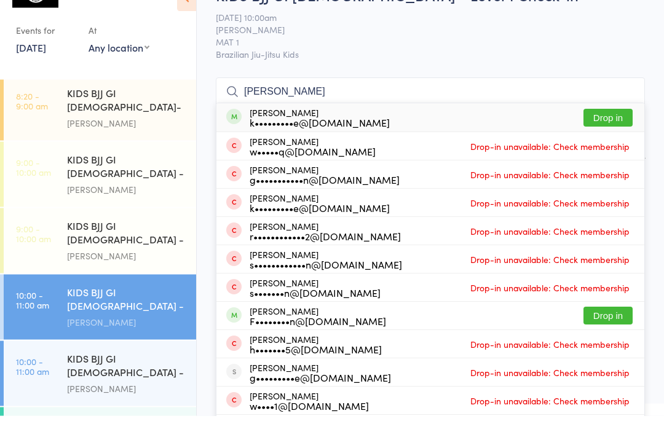
type input "[PERSON_NAME]"
click at [600, 141] on button "Drop in" at bounding box center [607, 150] width 49 height 18
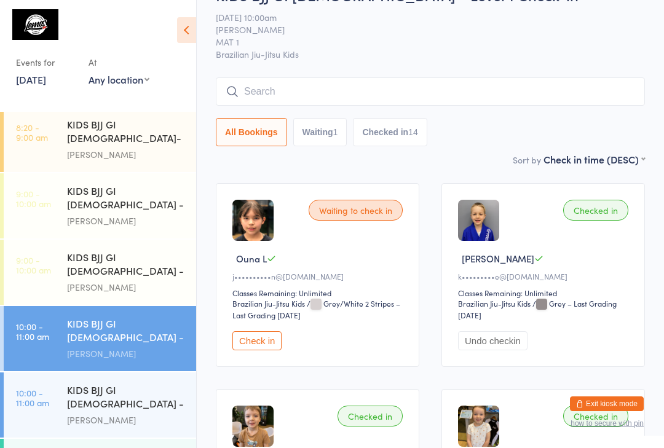
scroll to position [135, 0]
click at [158, 414] on div "[PERSON_NAME]" at bounding box center [126, 421] width 119 height 14
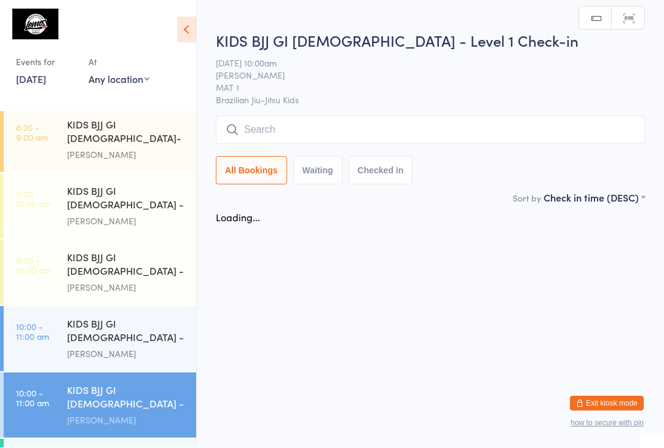
scroll to position [1, 0]
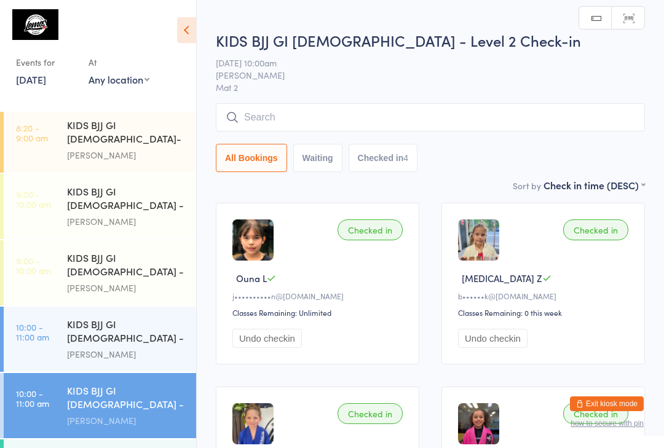
click at [147, 317] on div "KIDS BJJ GI [DEMOGRAPHIC_DATA] - Level 1" at bounding box center [126, 332] width 119 height 30
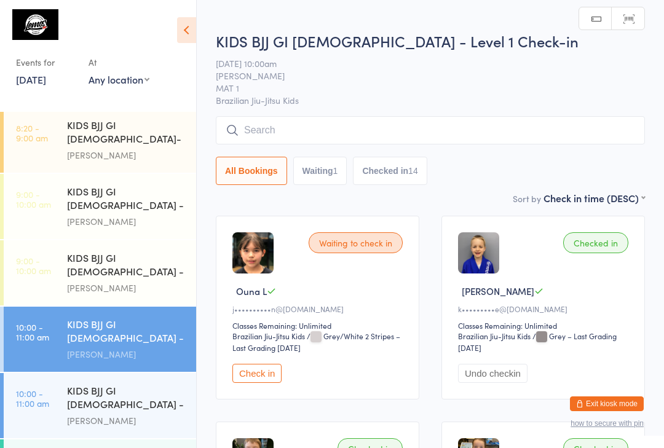
click at [116, 383] on div "KIDS BJJ GI [DEMOGRAPHIC_DATA] - Level 2" at bounding box center [126, 398] width 119 height 30
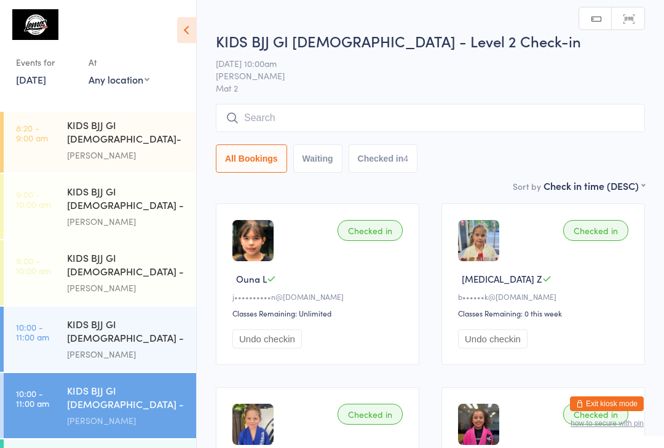
click at [134, 347] on div "[PERSON_NAME]" at bounding box center [126, 354] width 119 height 14
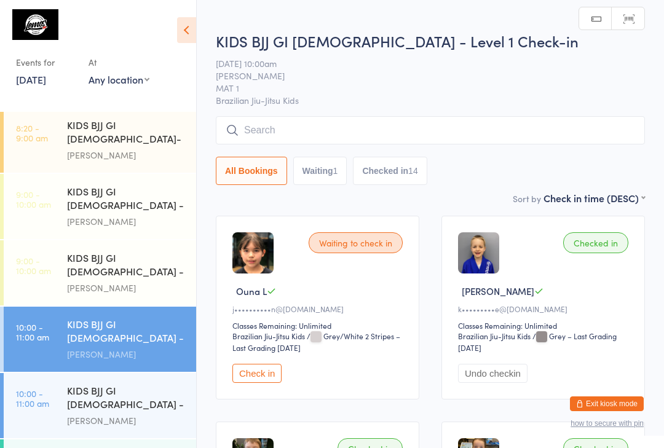
click at [127, 383] on div "KIDS BJJ GI [DEMOGRAPHIC_DATA] - Level 2" at bounding box center [126, 398] width 119 height 30
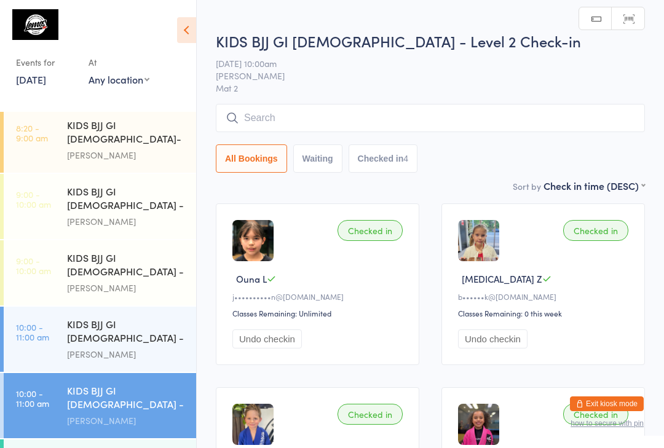
click at [450, 119] on input "search" at bounding box center [430, 118] width 429 height 28
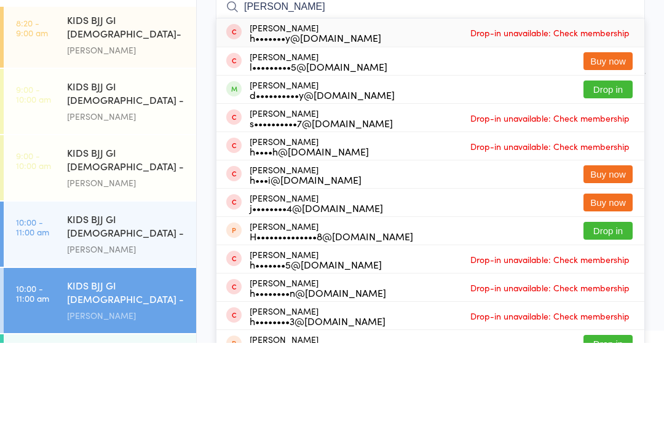
type input "[PERSON_NAME]"
click at [609, 186] on button "Drop in" at bounding box center [607, 195] width 49 height 18
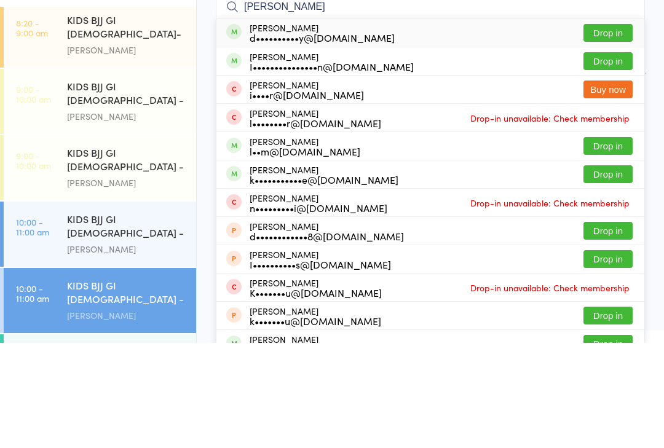
type input "[PERSON_NAME]"
click at [610, 129] on button "Drop in" at bounding box center [607, 138] width 49 height 18
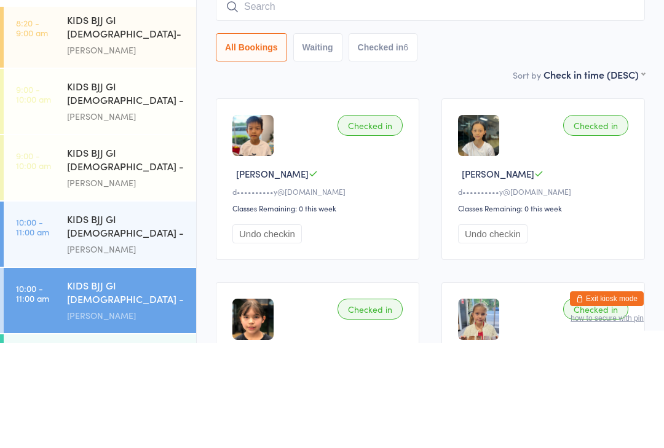
click at [420, 86] on main "KIDS BJJ GI [DEMOGRAPHIC_DATA] - Level 2 Check-in [DATE] 10:00am [PERSON_NAME] …" at bounding box center [430, 380] width 429 height 726
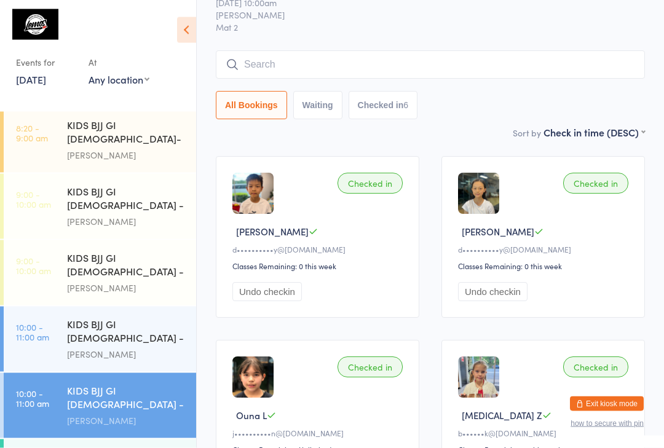
scroll to position [51, 0]
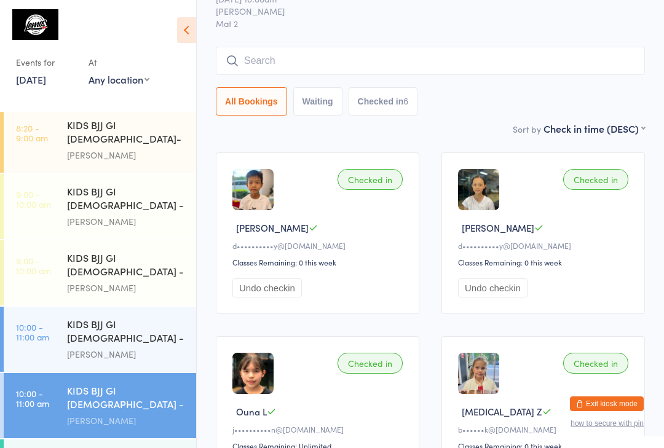
click at [393, 65] on input "search" at bounding box center [430, 61] width 429 height 28
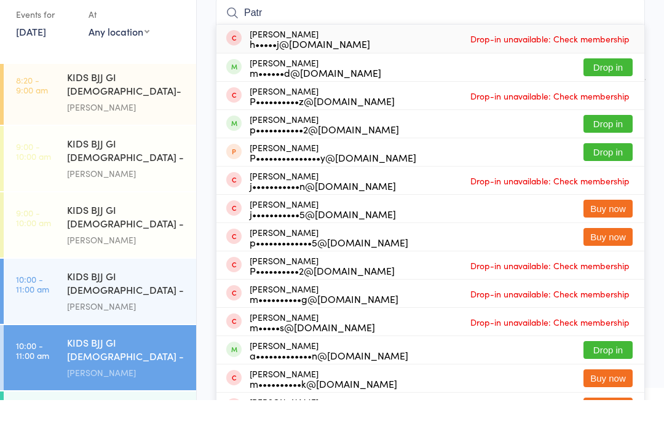
type input "Patr"
click at [621, 106] on button "Drop in" at bounding box center [607, 115] width 49 height 18
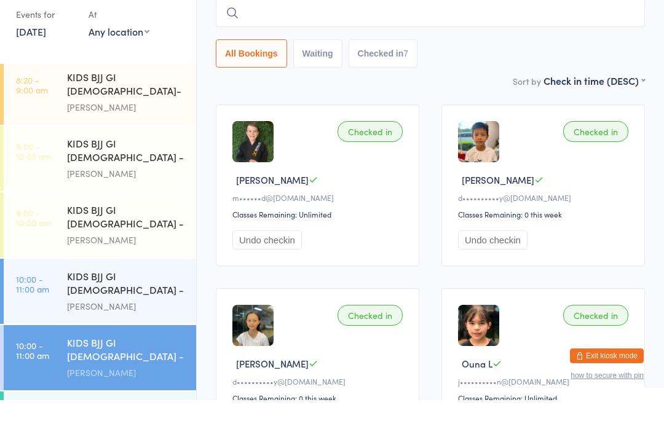
type input "I"
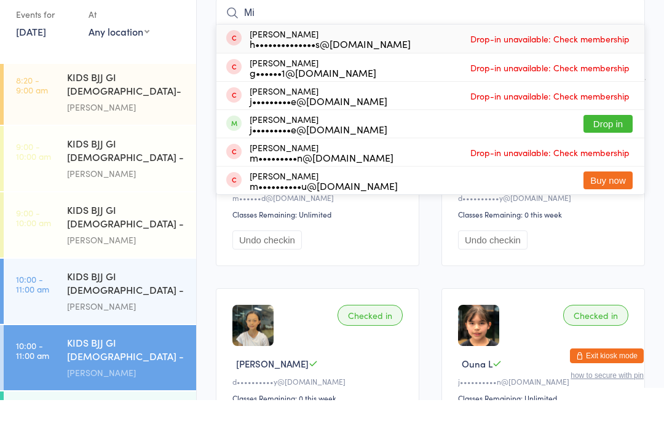
type input "M"
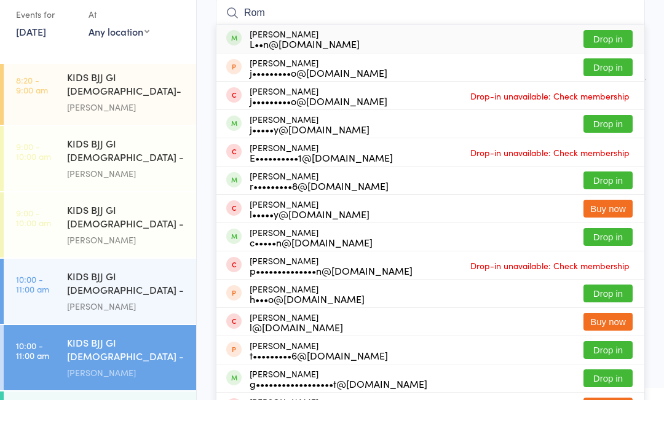
type input "Rom"
click at [618, 78] on button "Drop in" at bounding box center [607, 87] width 49 height 18
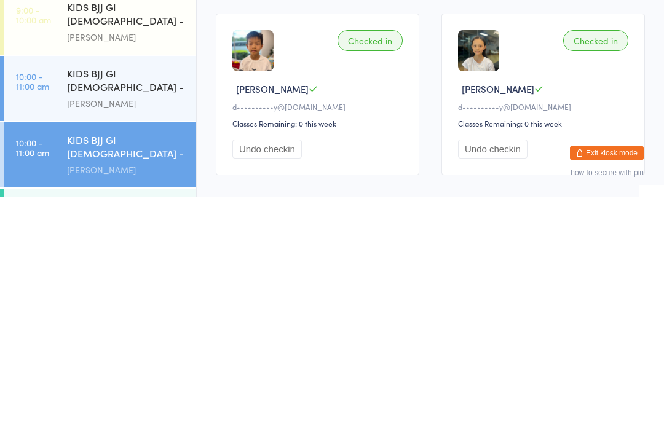
scroll to position [124, 0]
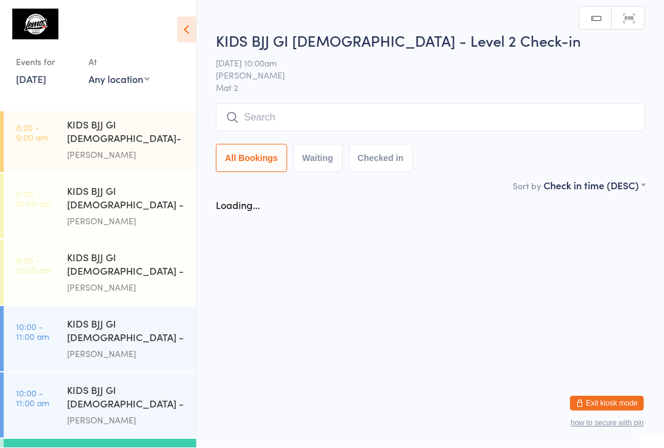
scroll to position [1, 0]
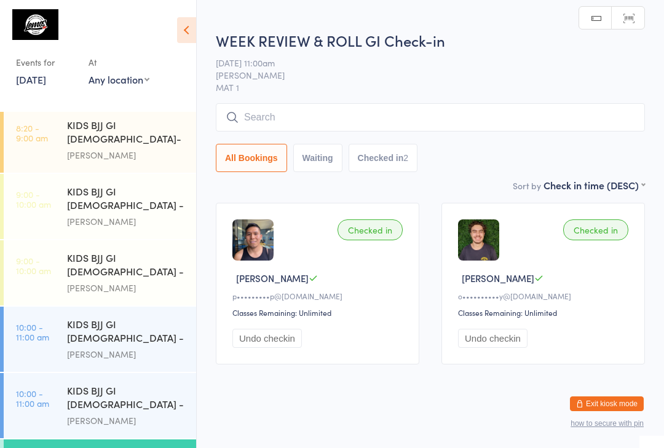
click at [458, 127] on input "search" at bounding box center [430, 117] width 429 height 28
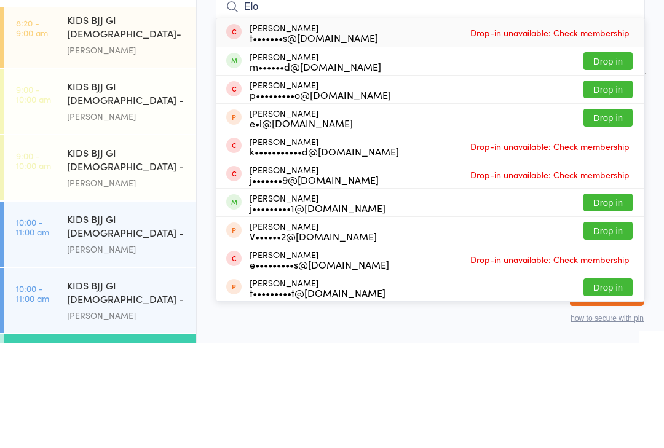
type input "Elo"
click at [619, 157] on button "Drop in" at bounding box center [607, 166] width 49 height 18
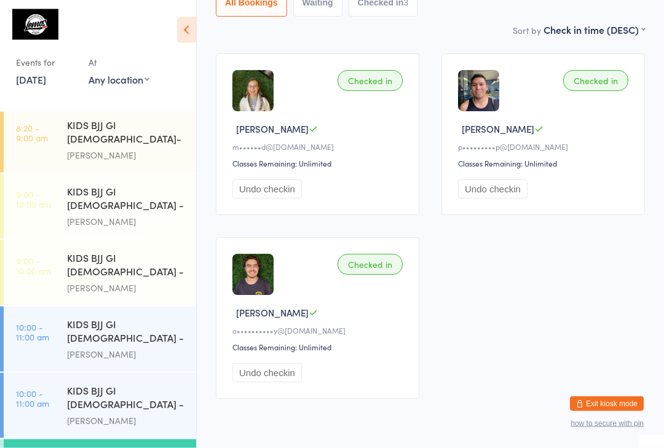
scroll to position [149, 0]
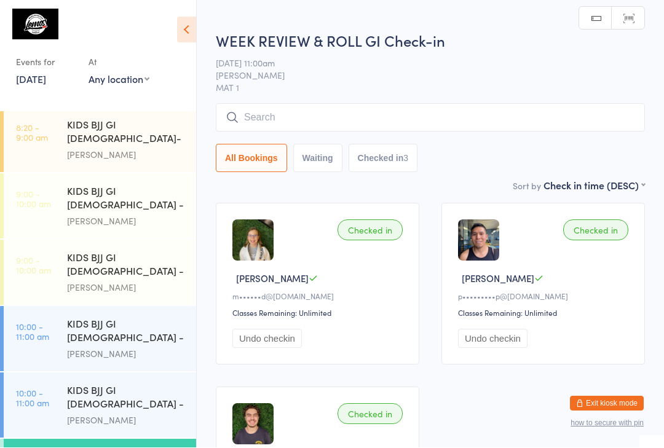
scroll to position [1, 0]
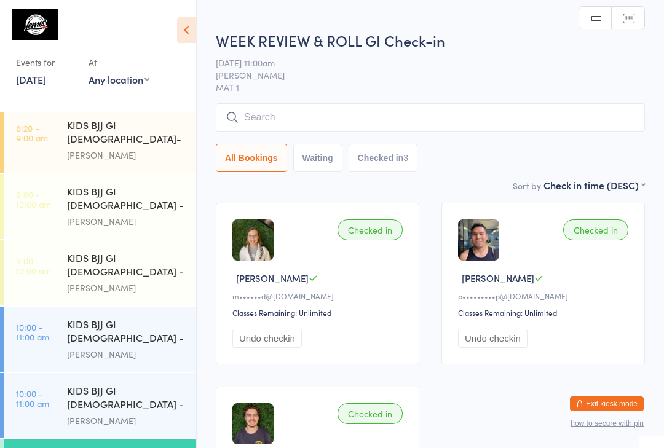
click at [305, 115] on input "search" at bounding box center [430, 117] width 429 height 28
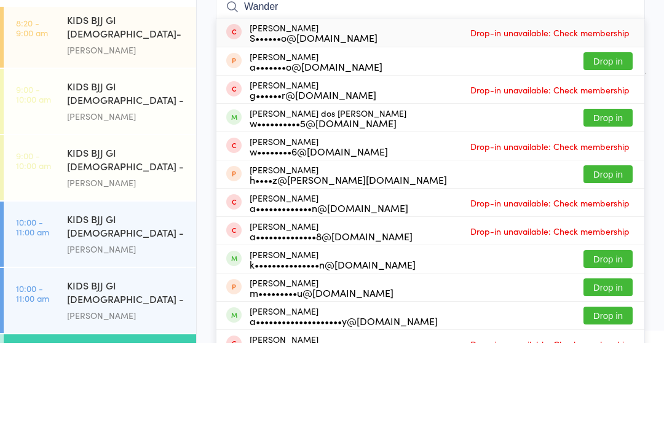
type input "Wander"
click at [613, 214] on button "Drop in" at bounding box center [607, 223] width 49 height 18
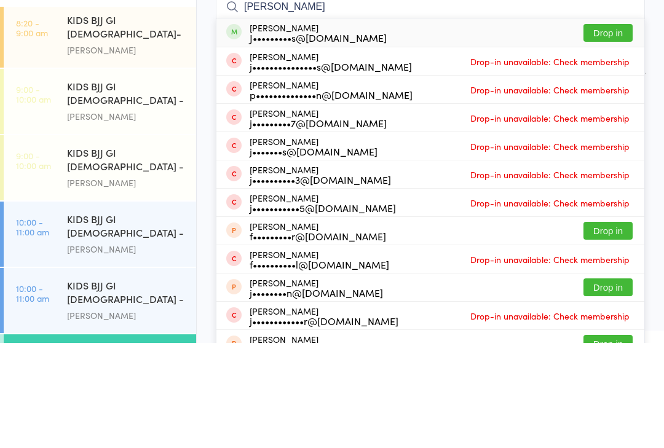
type input "[PERSON_NAME]"
click at [288, 138] on div "J•••••••••s@[DOMAIN_NAME]" at bounding box center [318, 143] width 137 height 10
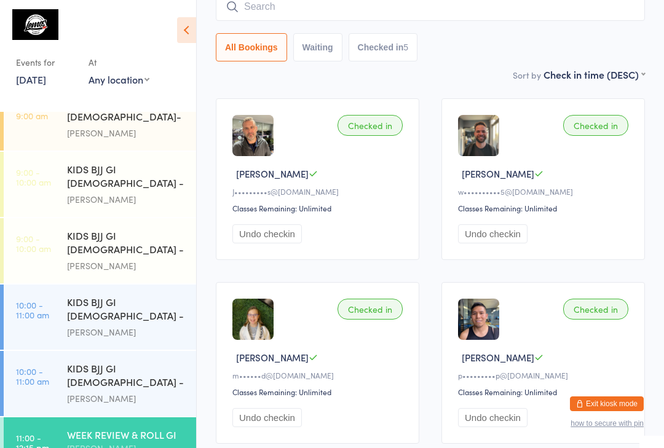
scroll to position [157, 0]
click at [452, 14] on input "search" at bounding box center [430, 7] width 429 height 28
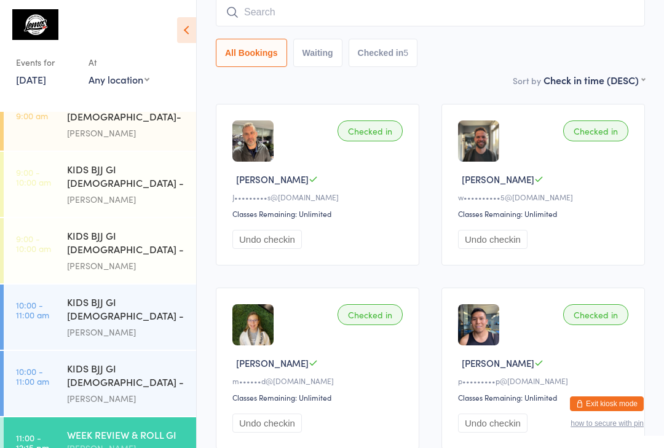
scroll to position [99, 0]
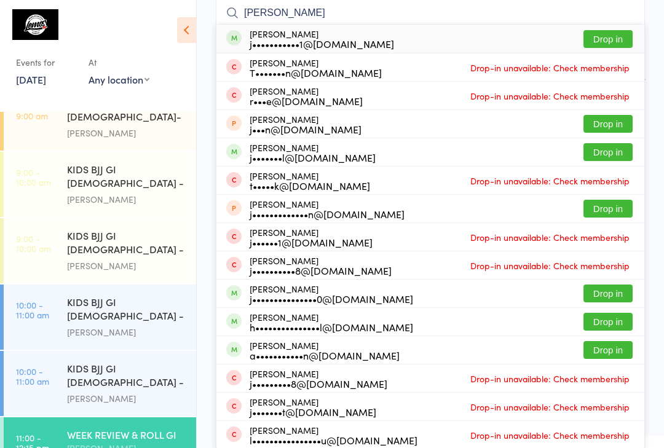
type input "[PERSON_NAME]"
click at [607, 36] on button "Drop in" at bounding box center [607, 39] width 49 height 18
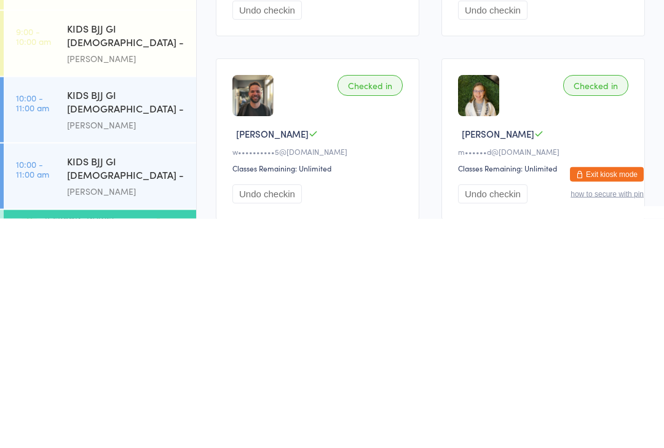
scroll to position [133, 0]
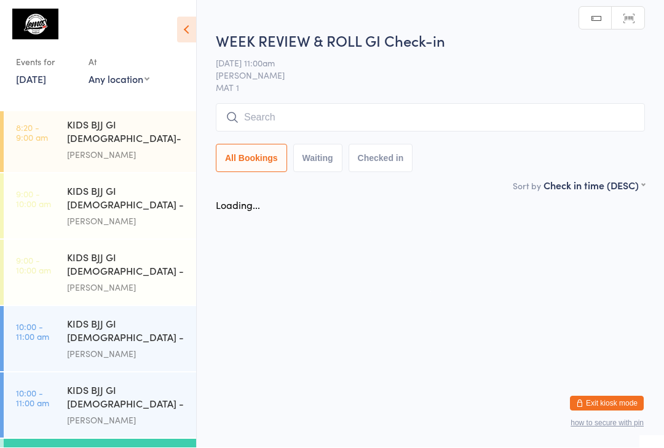
scroll to position [1, 0]
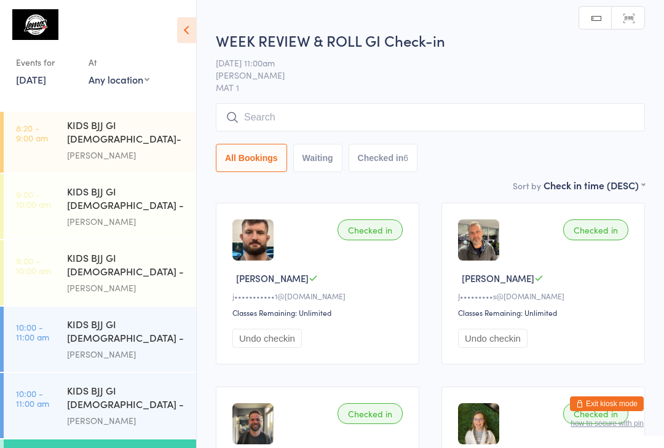
click at [328, 111] on input "search" at bounding box center [430, 117] width 429 height 28
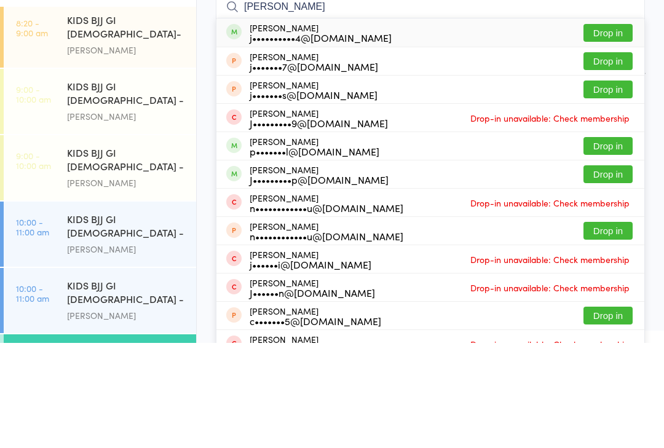
type input "[PERSON_NAME]"
click at [610, 129] on button "Drop in" at bounding box center [607, 138] width 49 height 18
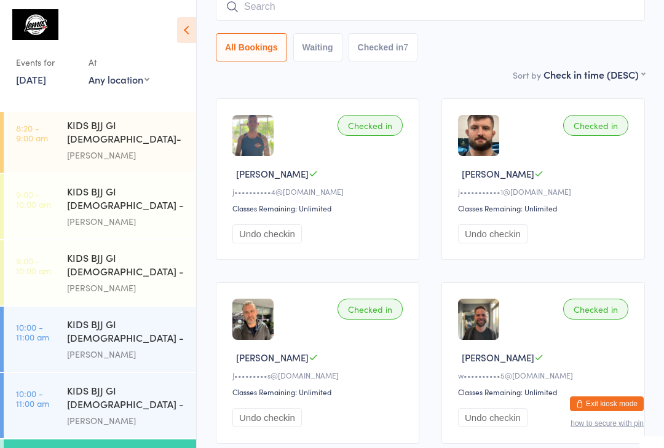
click at [350, 9] on input "search" at bounding box center [430, 7] width 429 height 28
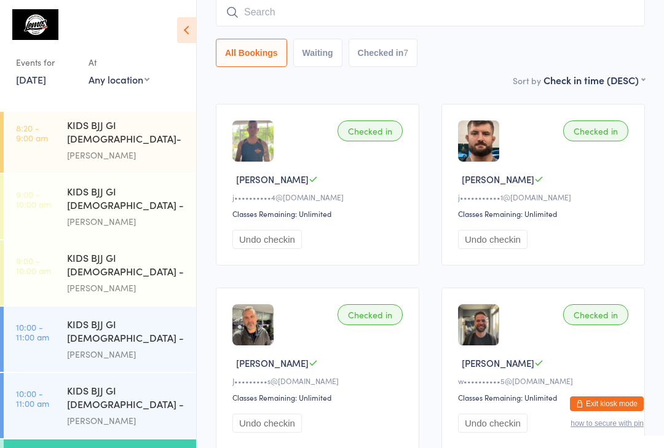
scroll to position [99, 0]
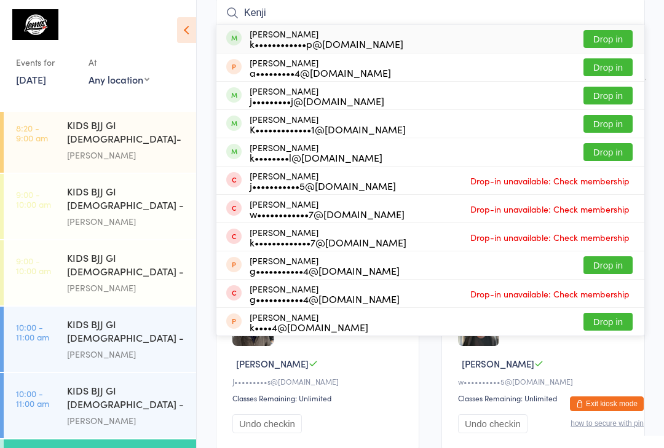
type input "Kenji"
click at [615, 45] on button "Drop in" at bounding box center [607, 39] width 49 height 18
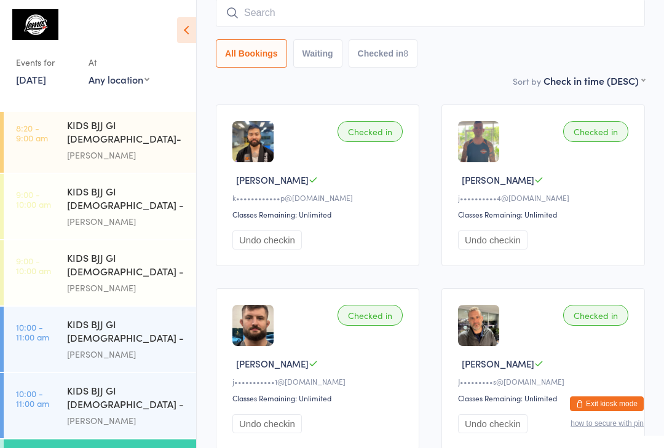
click at [398, 15] on input "search" at bounding box center [430, 13] width 429 height 28
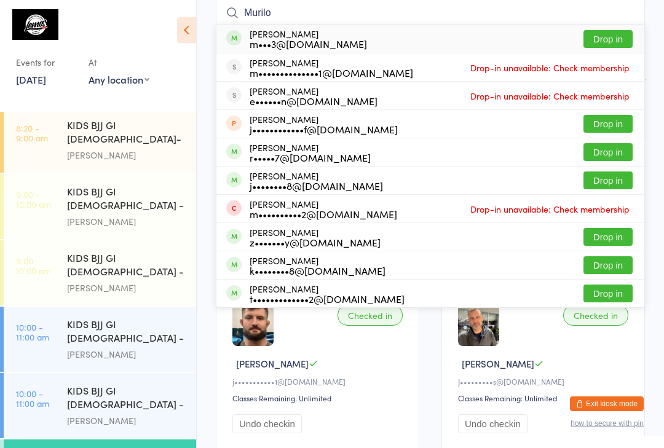
type input "Murilo"
click at [604, 43] on button "Drop in" at bounding box center [607, 39] width 49 height 18
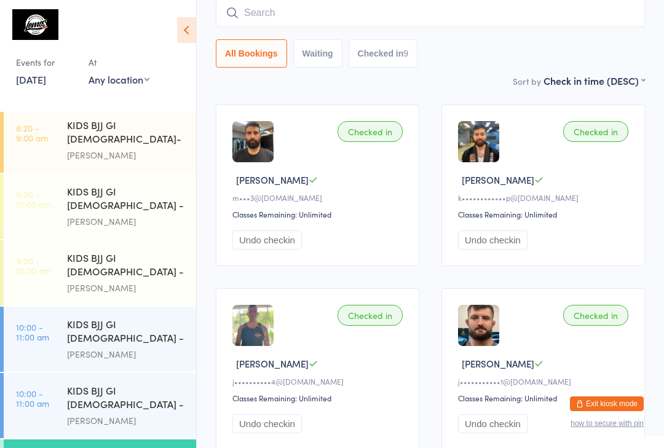
click at [277, 18] on input "search" at bounding box center [430, 13] width 429 height 28
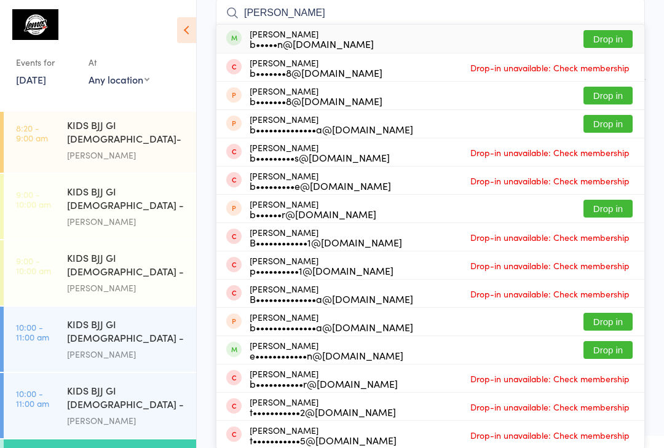
type input "[PERSON_NAME]"
click at [613, 35] on button "Drop in" at bounding box center [607, 39] width 49 height 18
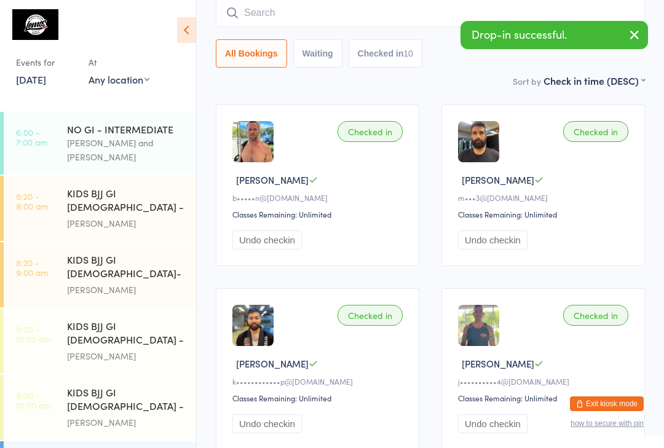
scroll to position [0, 0]
click at [124, 253] on div "KIDS BJJ GI [DEMOGRAPHIC_DATA]- Level 2" at bounding box center [126, 268] width 119 height 30
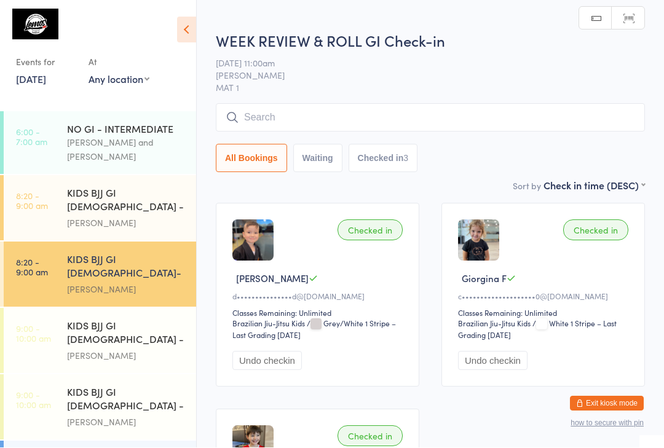
scroll to position [1, 0]
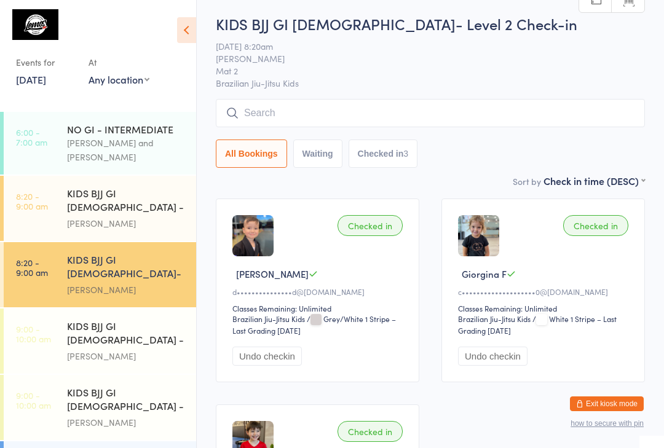
click at [462, 106] on input "search" at bounding box center [430, 113] width 429 height 28
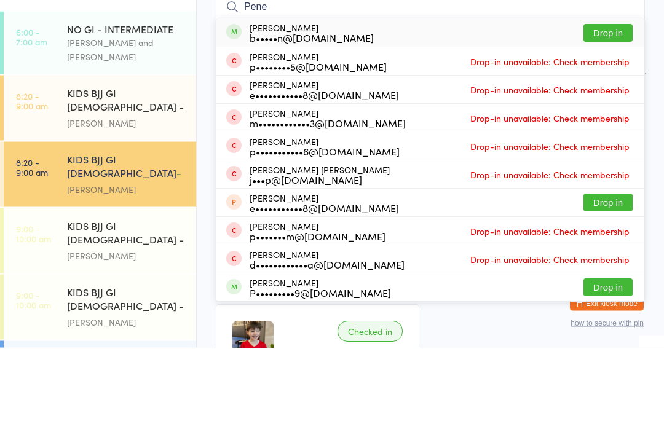
type input "Pene"
click at [597, 125] on button "Drop in" at bounding box center [607, 134] width 49 height 18
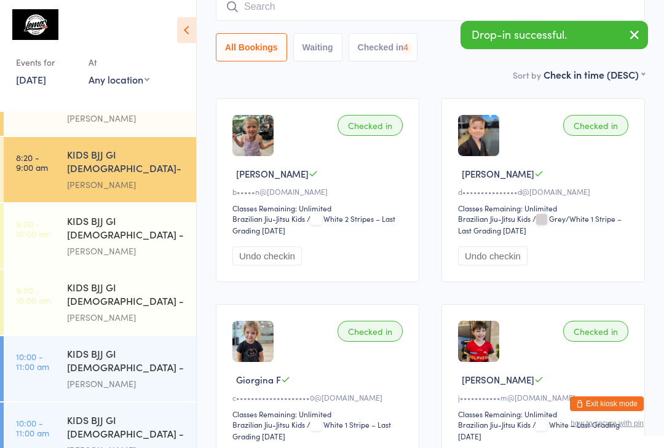
scroll to position [122, 0]
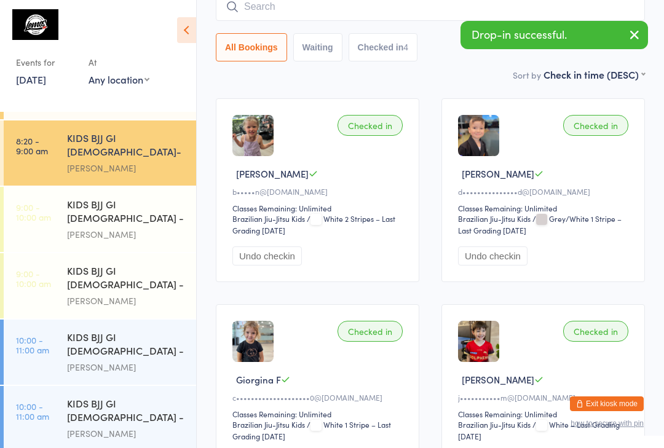
click at [151, 197] on div "KIDS BJJ GI [DEMOGRAPHIC_DATA] - Level 1" at bounding box center [126, 212] width 119 height 30
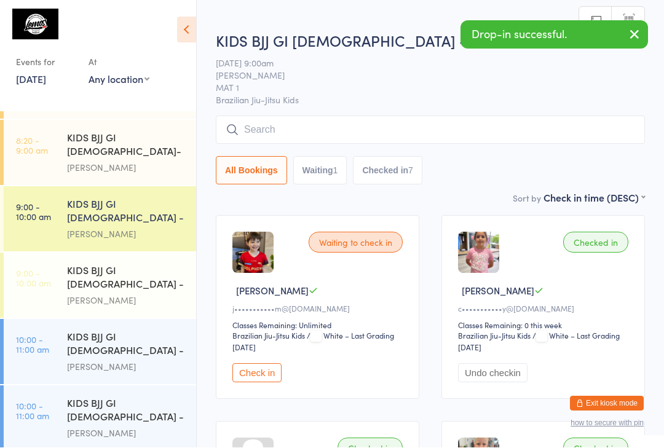
scroll to position [1, 0]
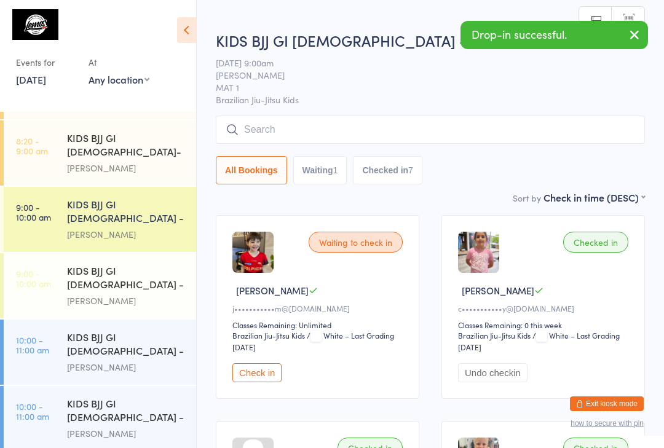
click at [510, 124] on input "search" at bounding box center [430, 130] width 429 height 28
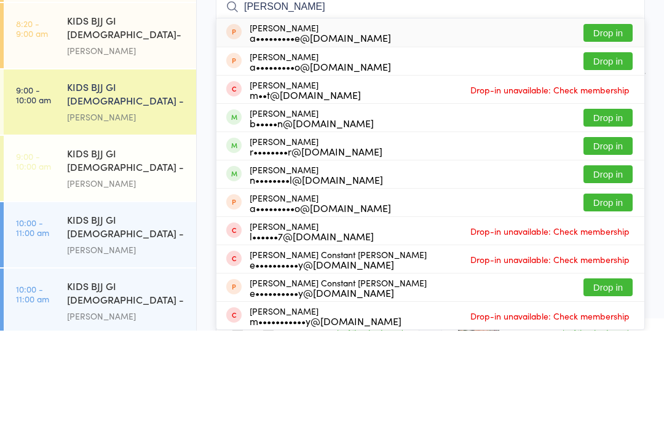
type input "[PERSON_NAME]"
click at [605, 226] on button "Drop in" at bounding box center [607, 235] width 49 height 18
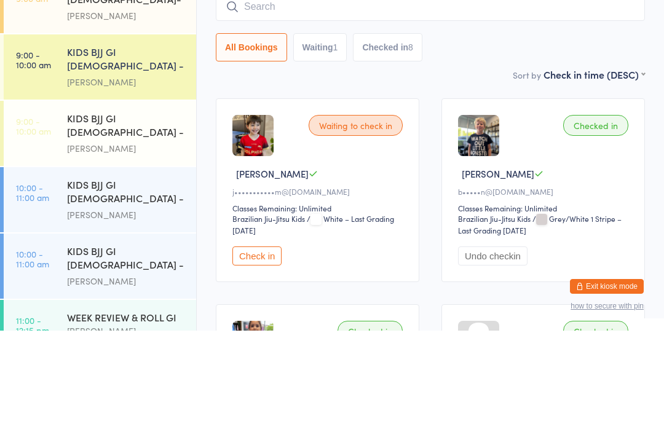
scroll to position [117, 0]
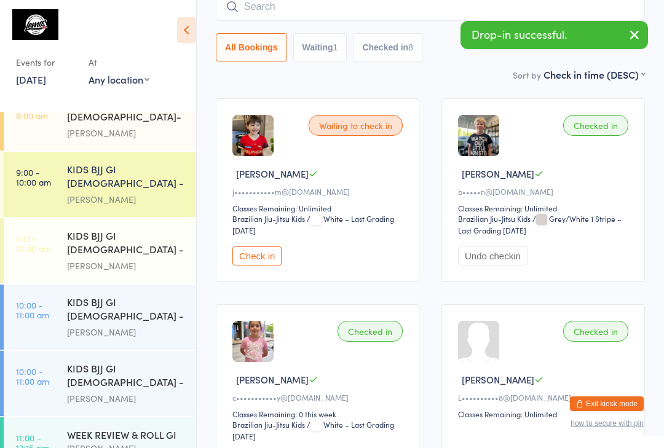
click at [123, 428] on div "WEEK REVIEW & ROLL GI" at bounding box center [126, 435] width 119 height 14
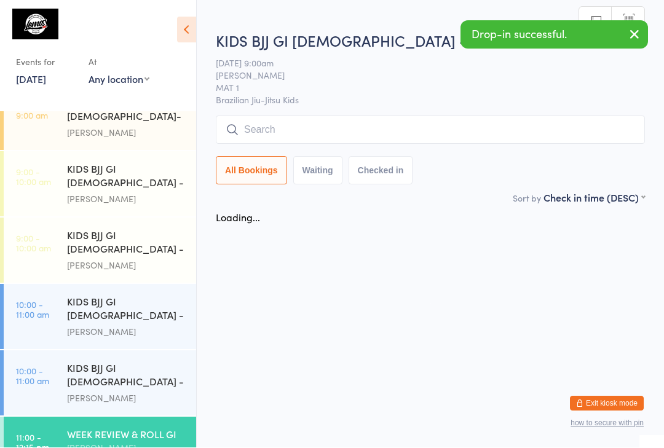
scroll to position [1, 0]
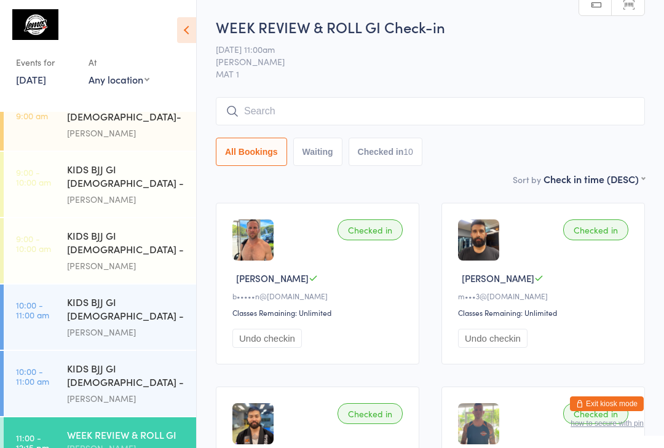
click at [517, 119] on input "search" at bounding box center [430, 111] width 429 height 28
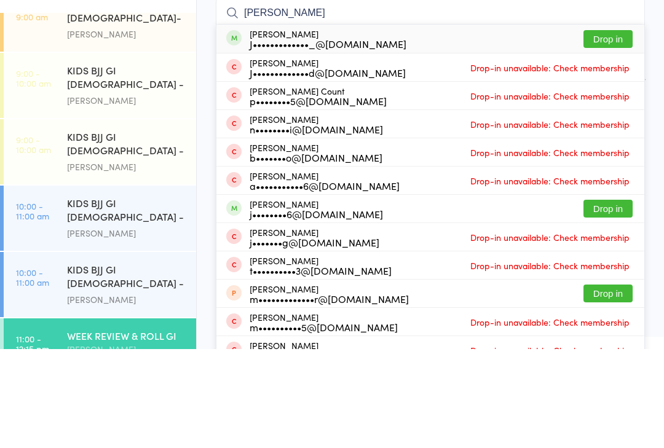
type input "[PERSON_NAME]"
click at [615, 129] on button "Drop in" at bounding box center [607, 138] width 49 height 18
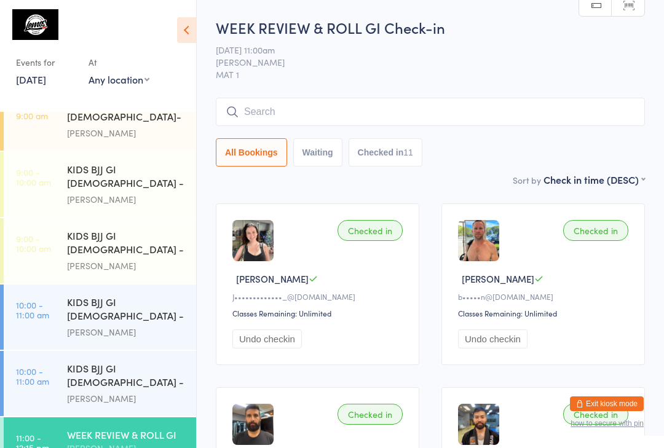
click at [343, 111] on input "search" at bounding box center [430, 112] width 429 height 28
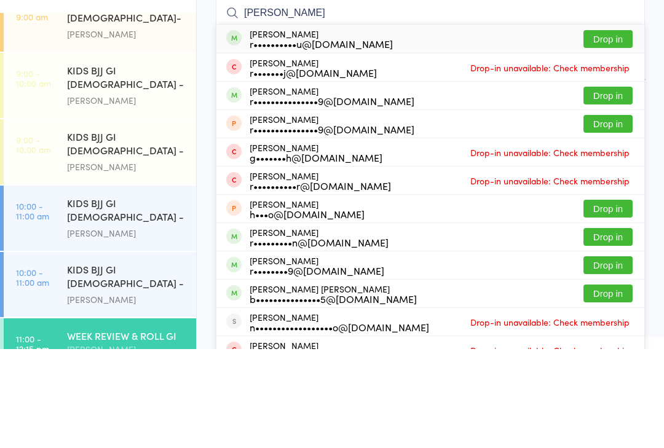
type input "[PERSON_NAME]"
click at [608, 129] on button "Drop in" at bounding box center [607, 138] width 49 height 18
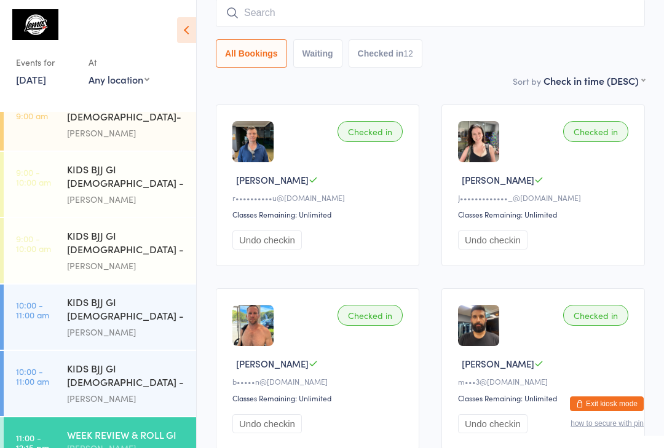
click at [374, 24] on input "search" at bounding box center [430, 13] width 429 height 28
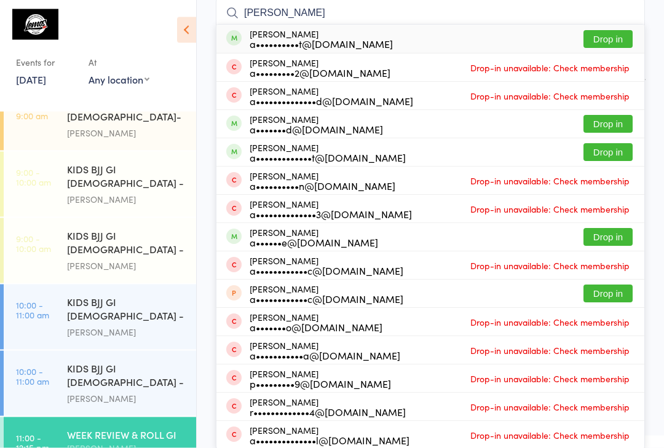
type input "[PERSON_NAME]"
click at [611, 37] on button "Drop in" at bounding box center [607, 40] width 49 height 18
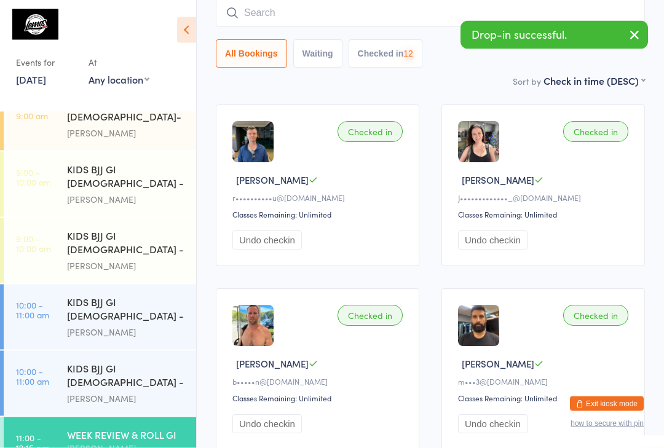
scroll to position [99, 0]
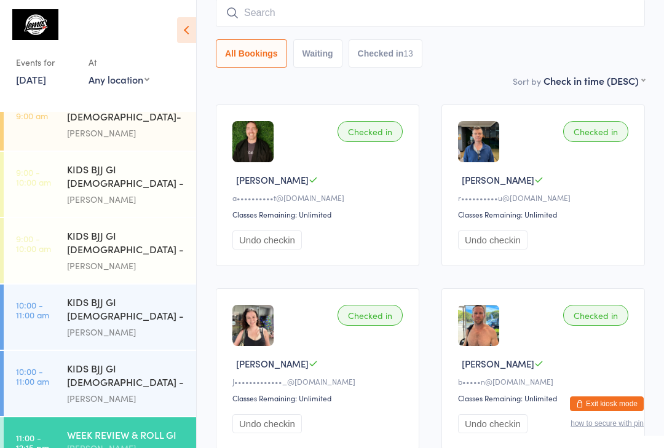
click at [497, 18] on input "search" at bounding box center [430, 13] width 429 height 28
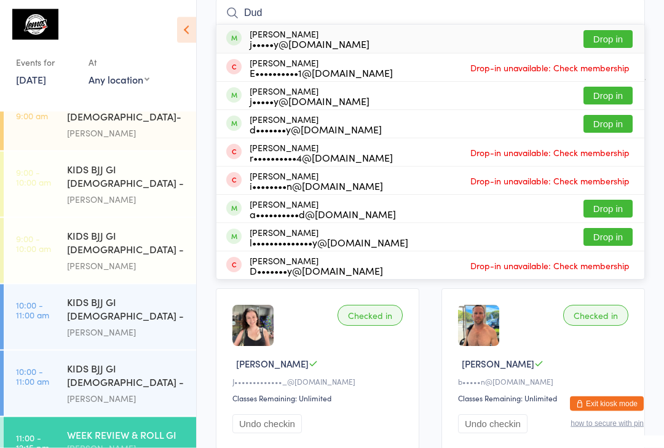
type input "Dud"
click at [629, 36] on button "Drop in" at bounding box center [607, 40] width 49 height 18
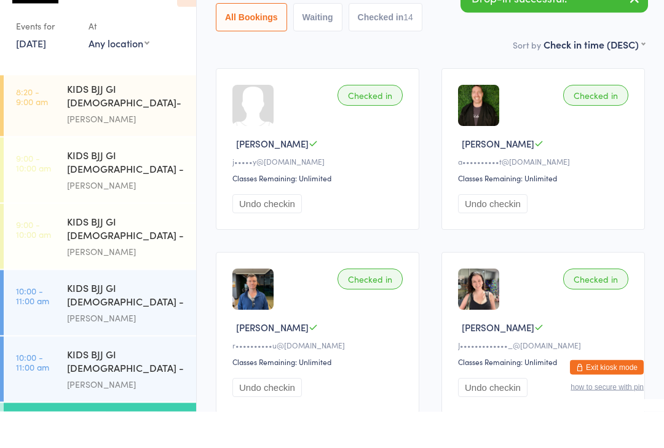
scroll to position [135, 0]
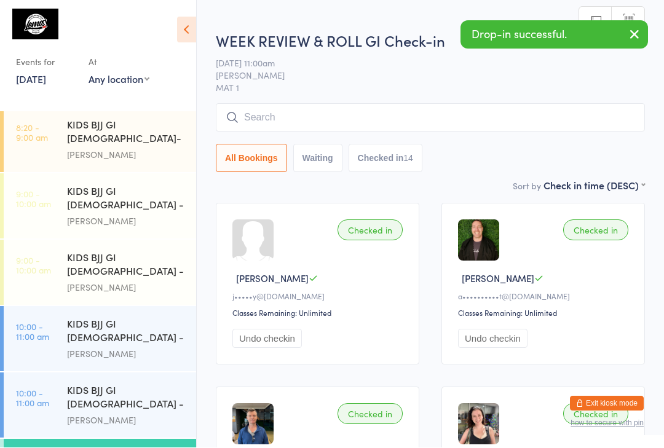
click at [364, 108] on input "search" at bounding box center [430, 118] width 429 height 28
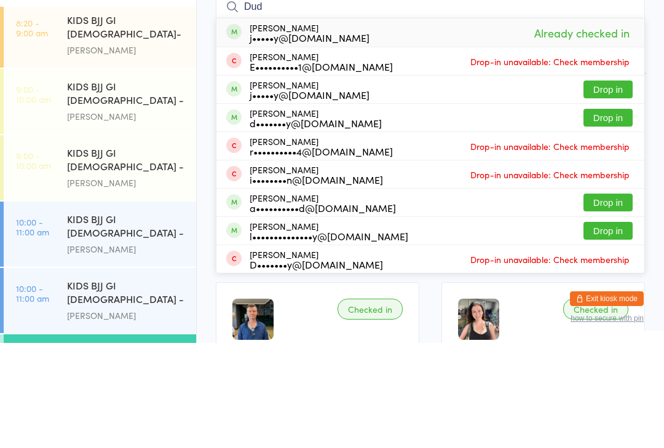
type input "Dud"
click at [604, 186] on button "Drop in" at bounding box center [607, 195] width 49 height 18
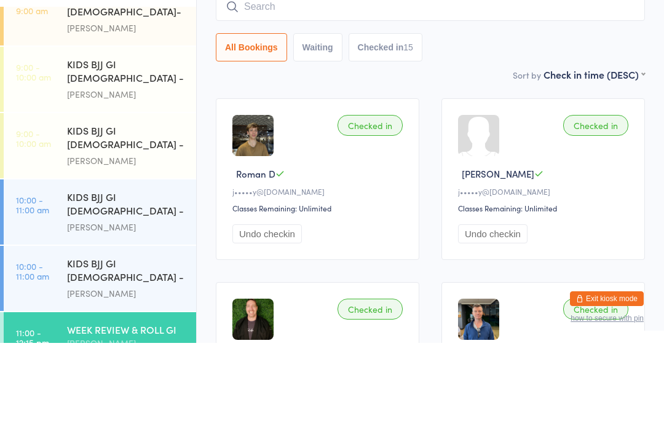
scroll to position [105, 0]
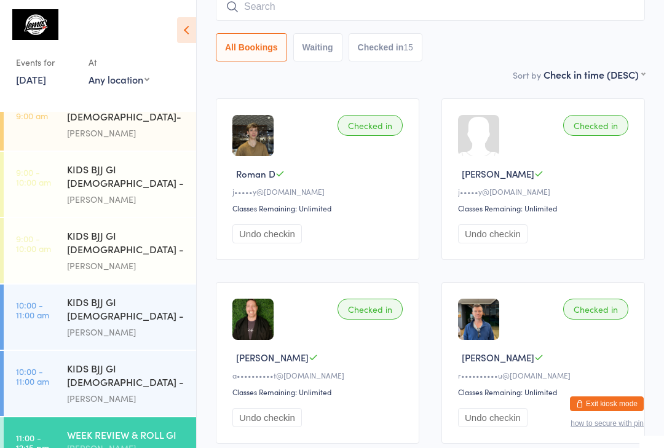
click at [273, 9] on input "search" at bounding box center [430, 7] width 429 height 28
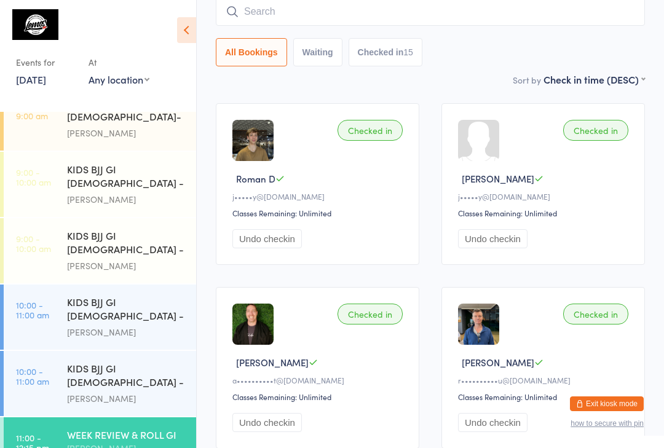
scroll to position [99, 0]
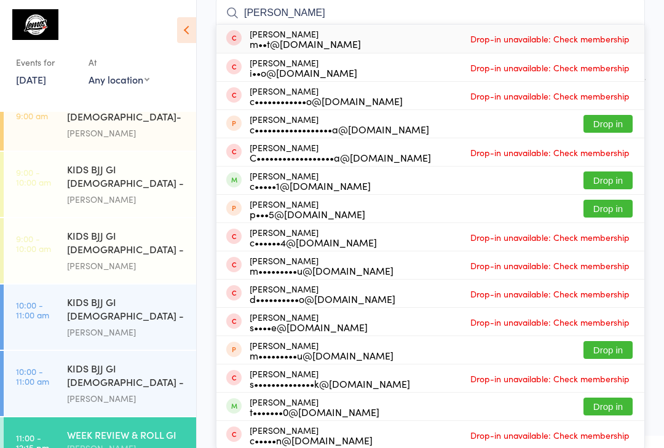
type input "[PERSON_NAME]"
click at [617, 179] on button "Drop in" at bounding box center [607, 180] width 49 height 18
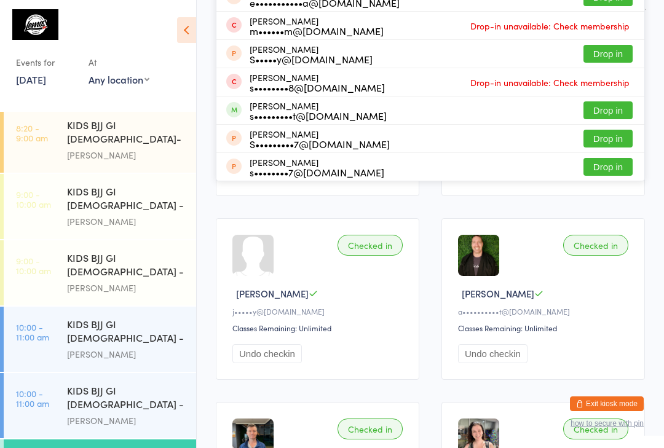
scroll to position [0, 0]
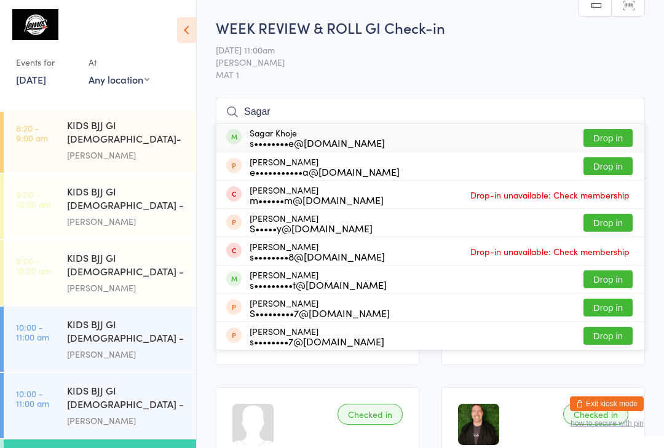
type input "Sagar"
click at [619, 130] on button "Drop in" at bounding box center [607, 138] width 49 height 18
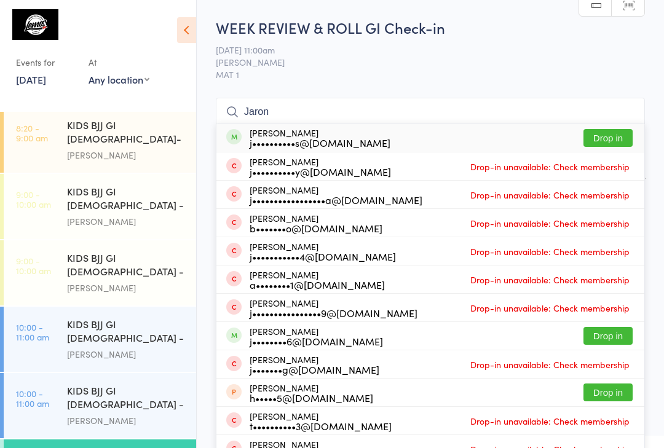
type input "Jaron"
click at [613, 139] on button "Drop in" at bounding box center [607, 138] width 49 height 18
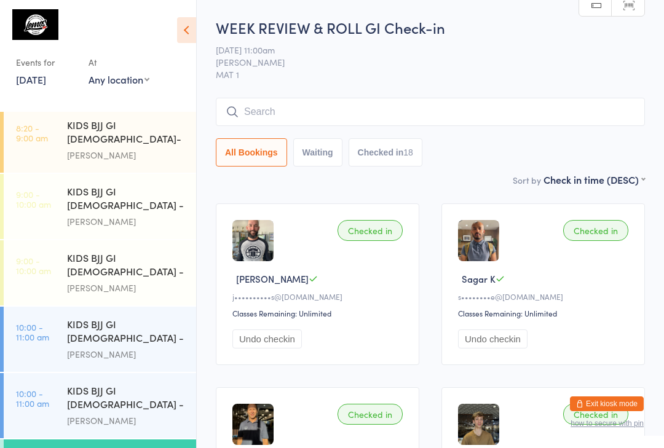
click at [253, 108] on input "search" at bounding box center [430, 112] width 429 height 28
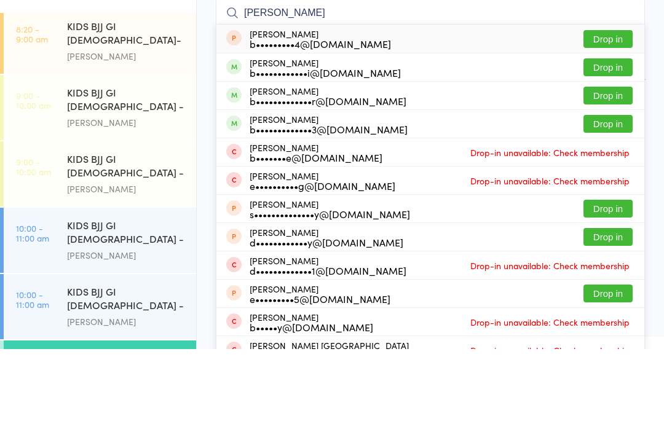
type input "[PERSON_NAME]"
click at [608, 214] on button "Drop in" at bounding box center [607, 223] width 49 height 18
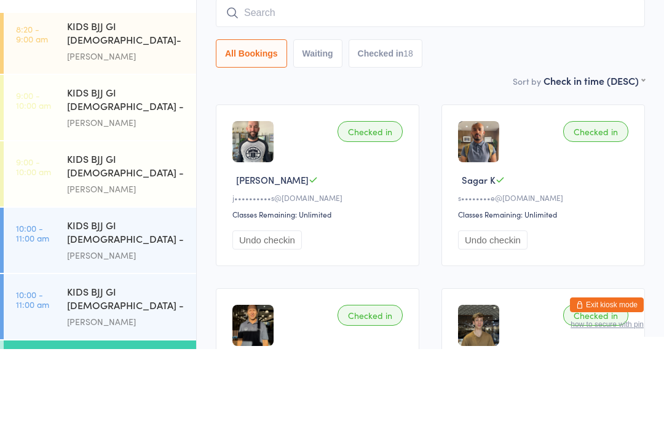
scroll to position [99, 0]
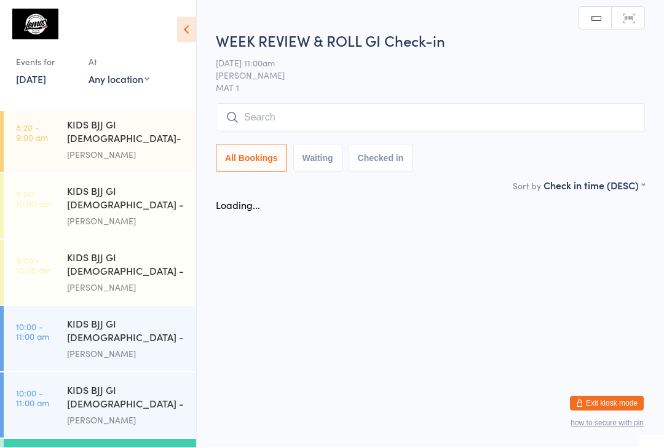
scroll to position [1, 0]
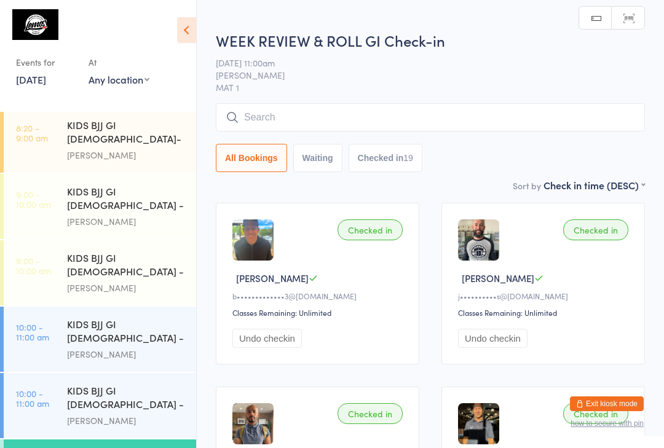
click at [352, 111] on input "search" at bounding box center [430, 117] width 429 height 28
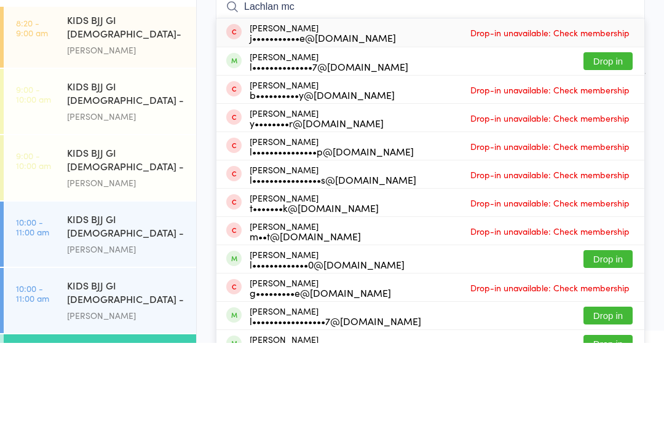
type input "Lachlan mc"
click at [616, 157] on button "Drop in" at bounding box center [607, 166] width 49 height 18
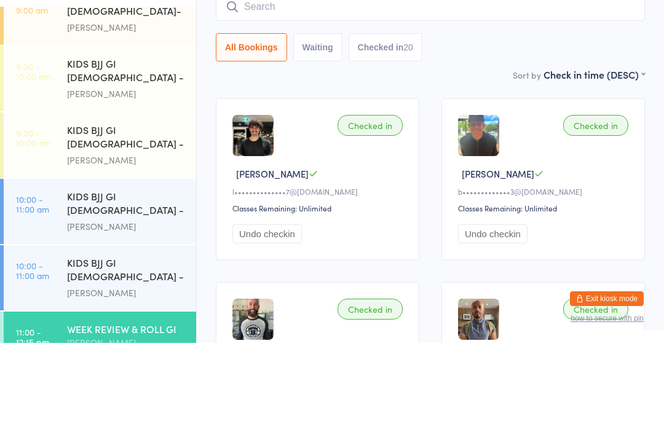
scroll to position [157, 0]
click at [395, 98] on input "search" at bounding box center [430, 112] width 429 height 28
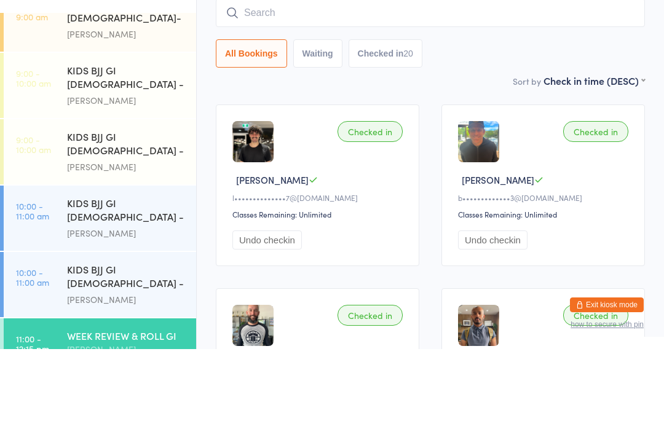
click at [453, 98] on input "search" at bounding box center [430, 112] width 429 height 28
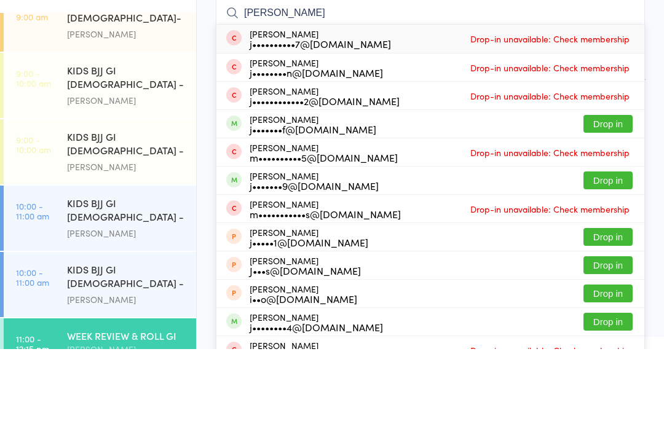
type input "[PERSON_NAME]"
click at [619, 214] on button "Drop in" at bounding box center [607, 223] width 49 height 18
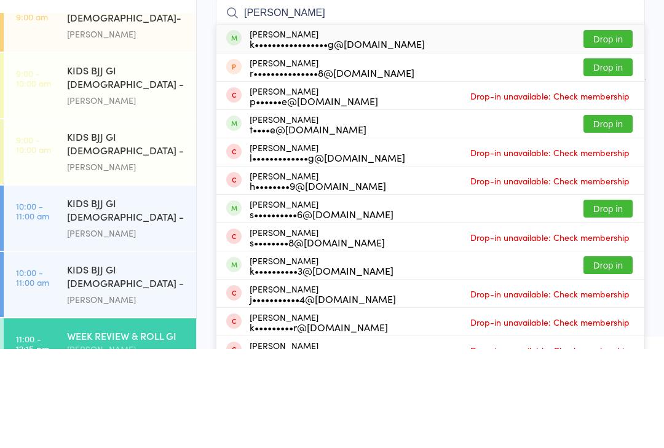
type input "[PERSON_NAME]"
click at [616, 129] on button "Drop in" at bounding box center [607, 138] width 49 height 18
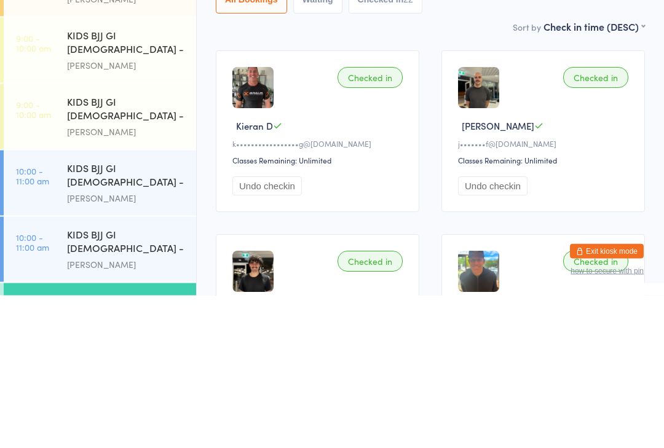
scroll to position [135, 0]
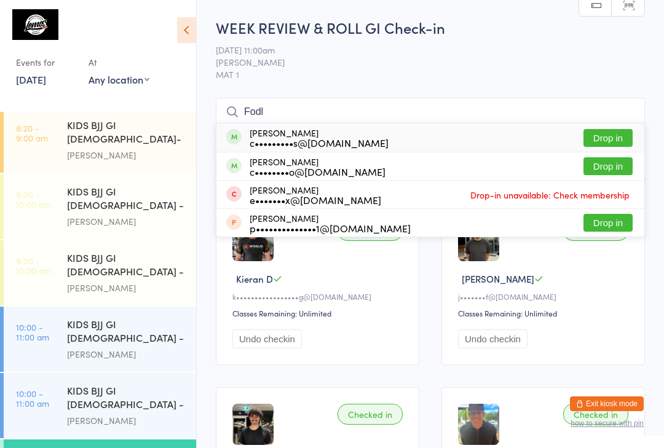
type input "Fodl"
click at [604, 139] on button "Drop in" at bounding box center [607, 138] width 49 height 18
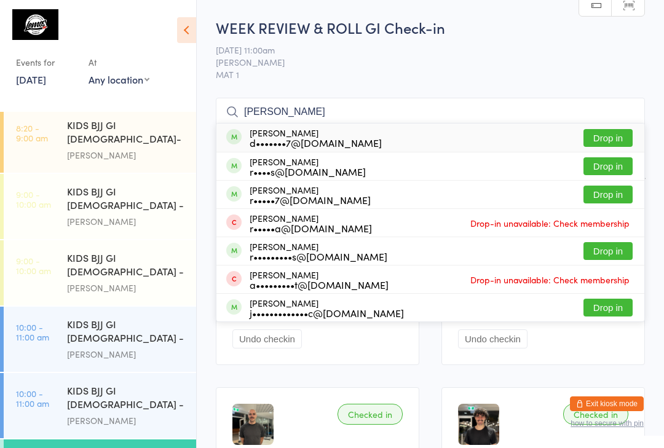
type input "[PERSON_NAME]"
click at [327, 133] on div "[PERSON_NAME] d•••••••7@[DOMAIN_NAME]" at bounding box center [316, 138] width 132 height 20
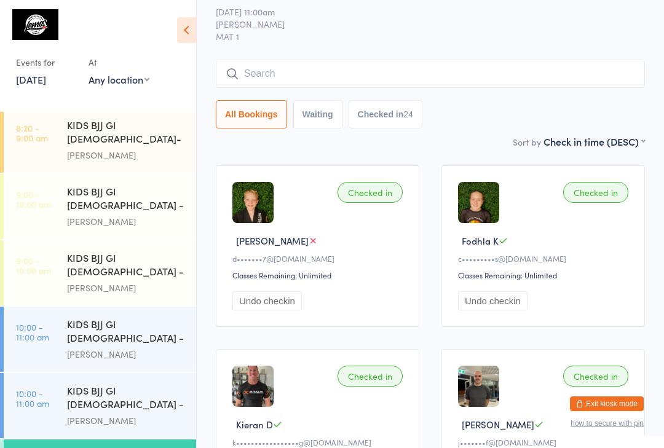
scroll to position [0, 0]
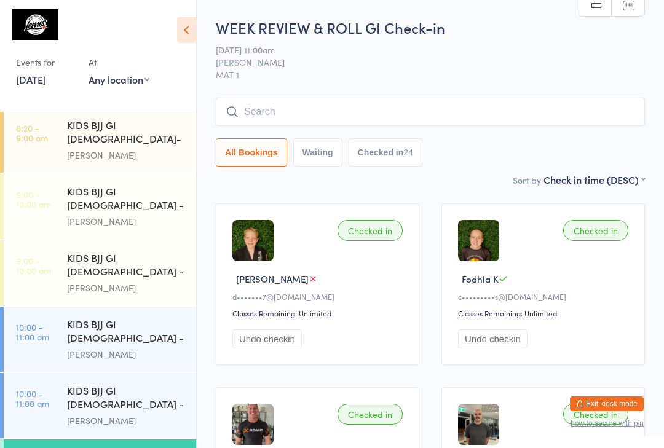
click at [356, 110] on input "search" at bounding box center [430, 112] width 429 height 28
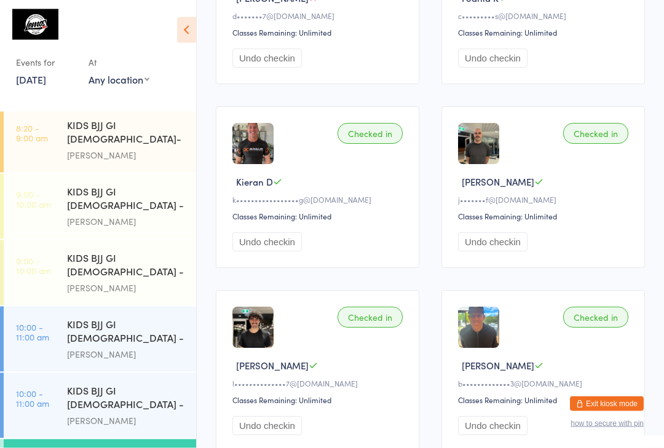
scroll to position [291, 0]
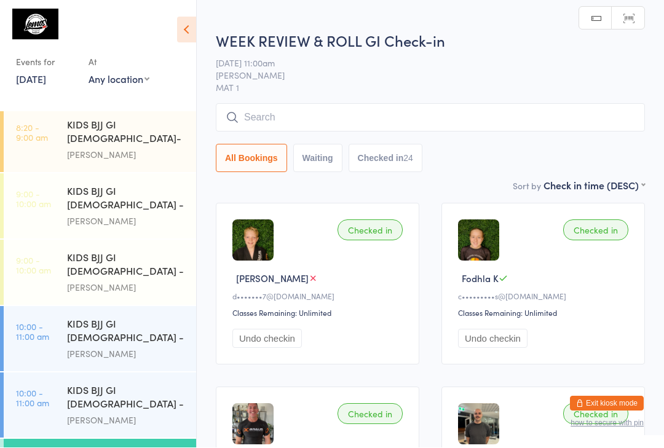
scroll to position [1, 0]
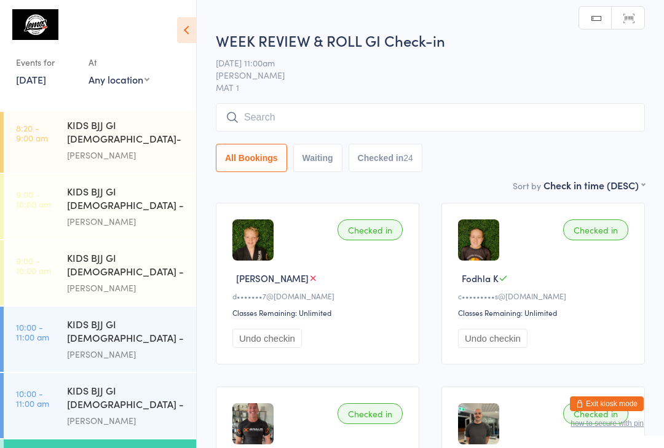
click at [353, 109] on input "search" at bounding box center [430, 117] width 429 height 28
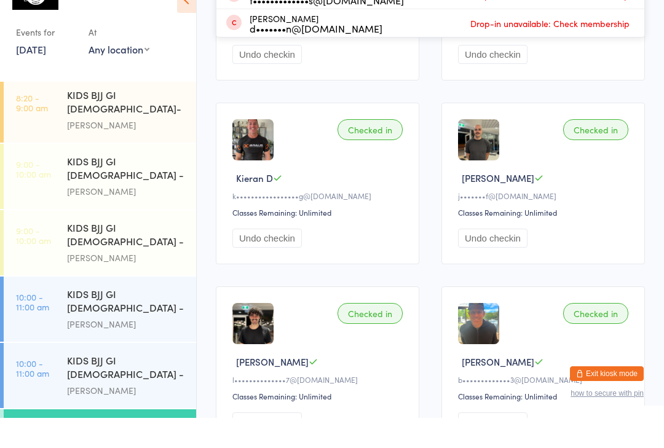
scroll to position [0, 0]
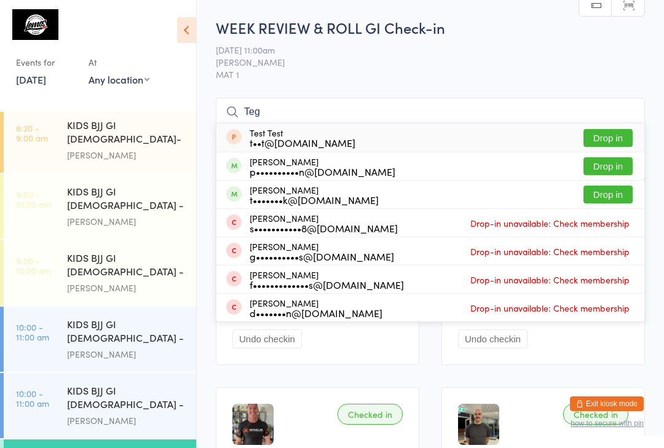
type input "Teg"
click at [611, 162] on button "Drop in" at bounding box center [607, 166] width 49 height 18
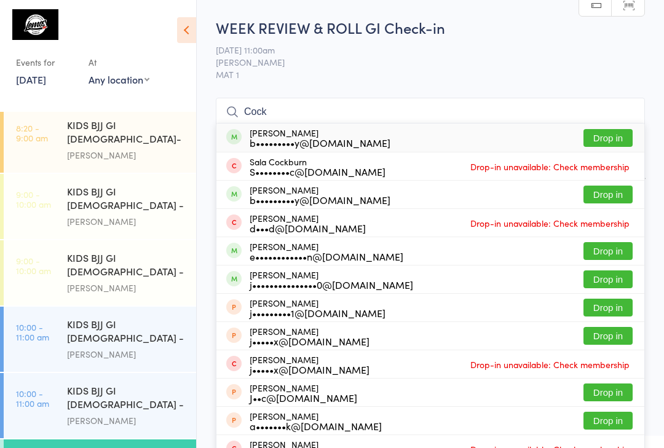
type input "Cock"
click at [611, 139] on button "Drop in" at bounding box center [607, 138] width 49 height 18
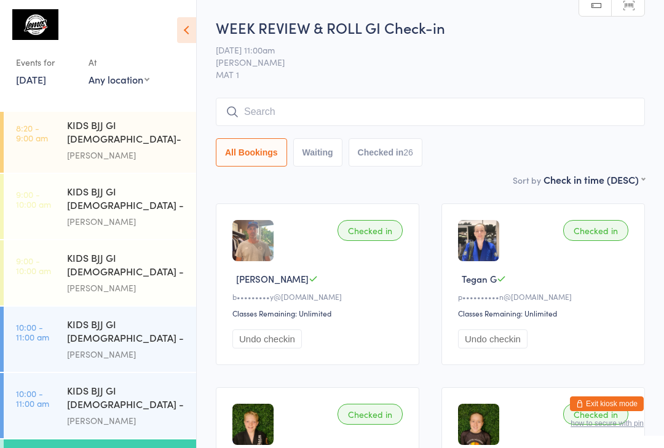
click at [326, 107] on input "search" at bounding box center [430, 112] width 429 height 28
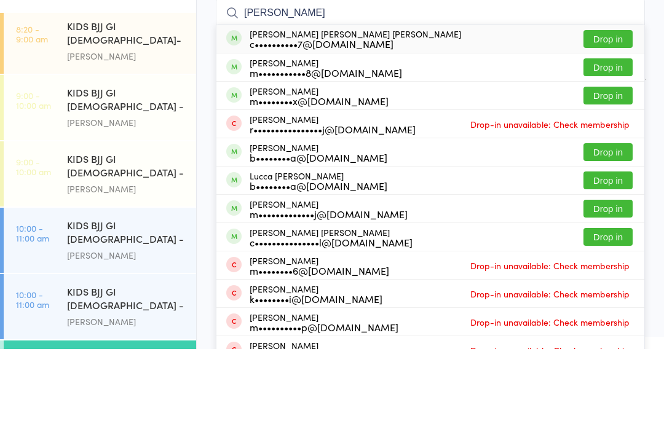
type input "[PERSON_NAME]"
click at [611, 129] on button "Drop in" at bounding box center [607, 138] width 49 height 18
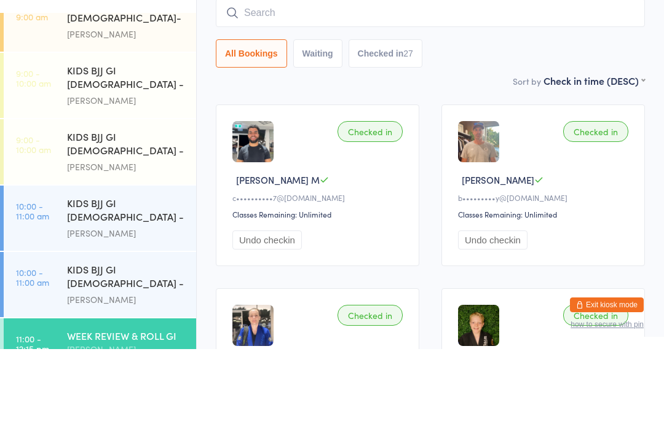
scroll to position [157, 0]
click at [470, 138] on div "All Bookings Waiting Checked in 27" at bounding box center [430, 152] width 429 height 28
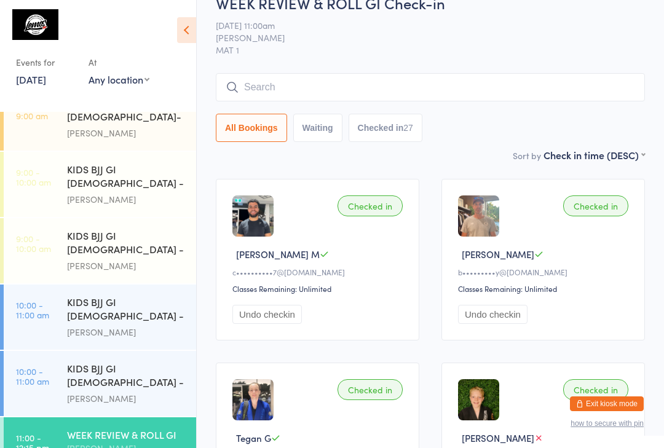
scroll to position [0, 0]
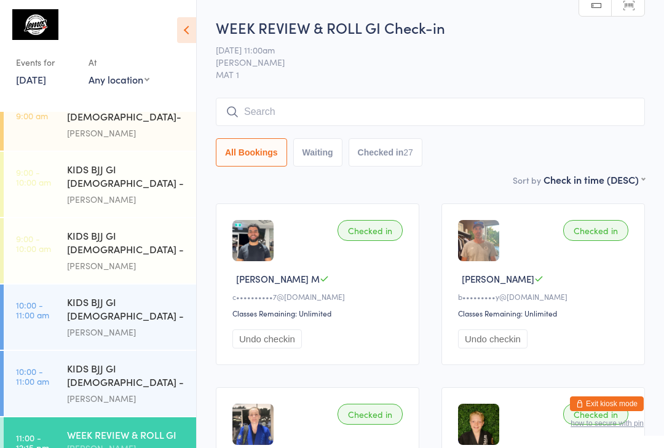
click at [354, 107] on input "search" at bounding box center [430, 112] width 429 height 28
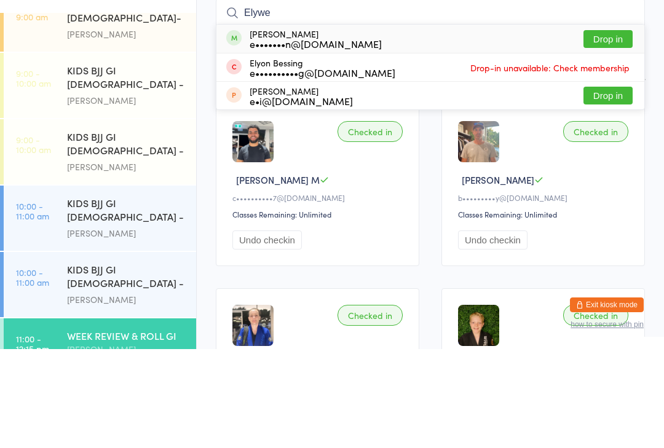
type input "Elywe"
click at [608, 129] on button "Drop in" at bounding box center [607, 138] width 49 height 18
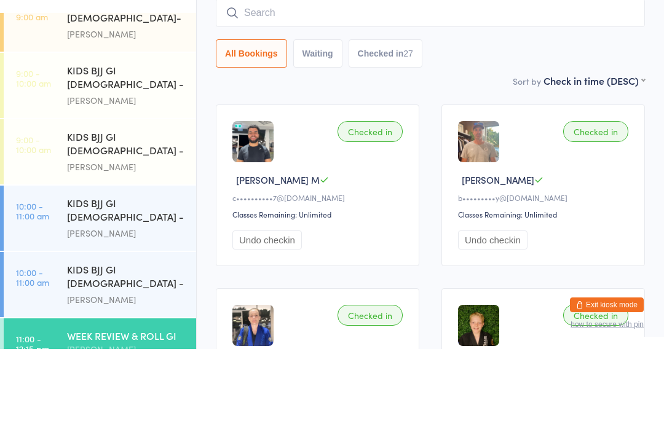
scroll to position [99, 0]
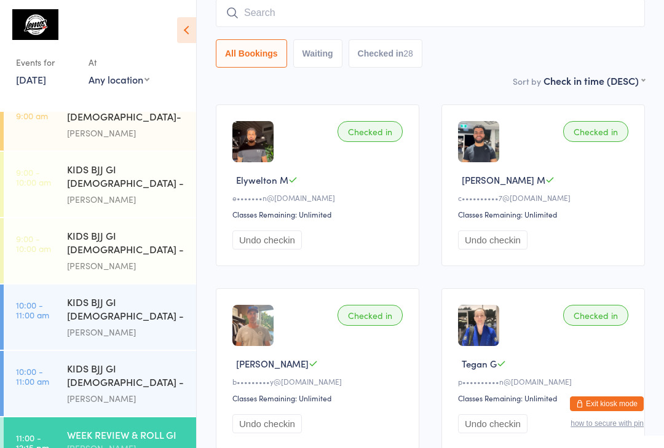
click at [339, 22] on input "search" at bounding box center [430, 13] width 429 height 28
type input "Leephillips"
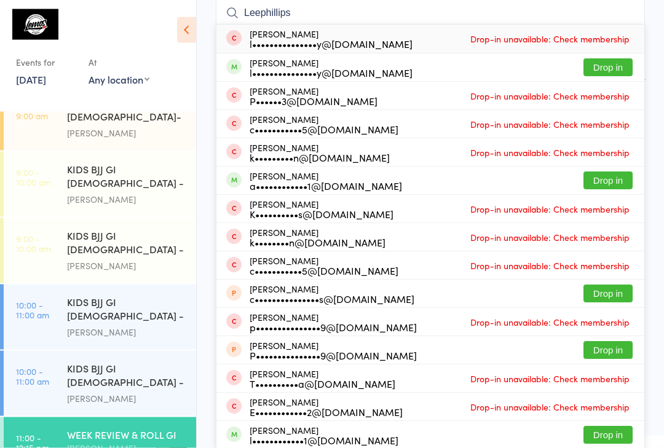
click at [616, 69] on button "Drop in" at bounding box center [607, 68] width 49 height 18
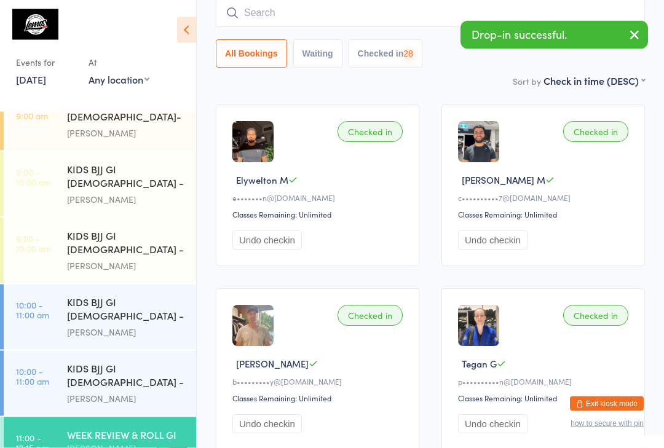
scroll to position [99, 0]
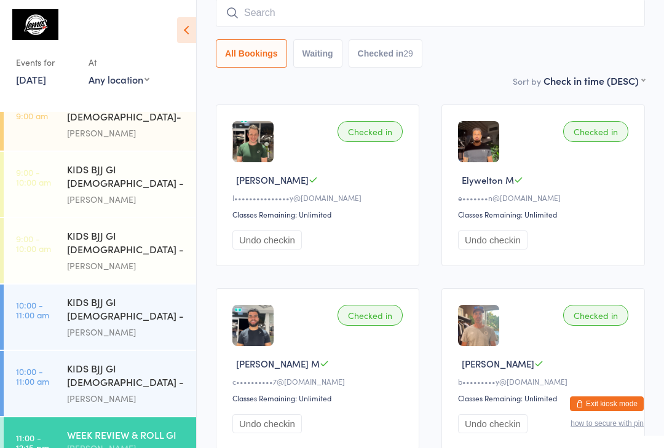
click at [275, 12] on input "search" at bounding box center [430, 13] width 429 height 28
type input "Made"
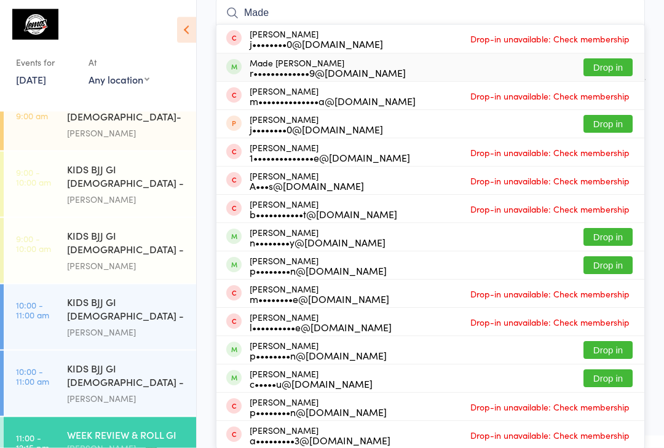
click at [364, 68] on div "r•••••••••••••9@[DOMAIN_NAME]" at bounding box center [328, 73] width 156 height 10
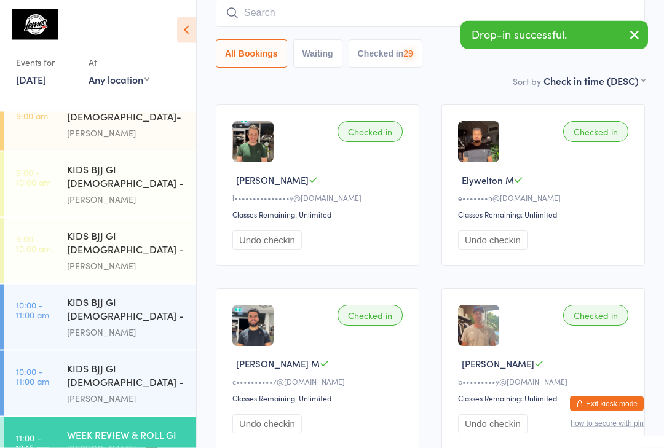
scroll to position [99, 0]
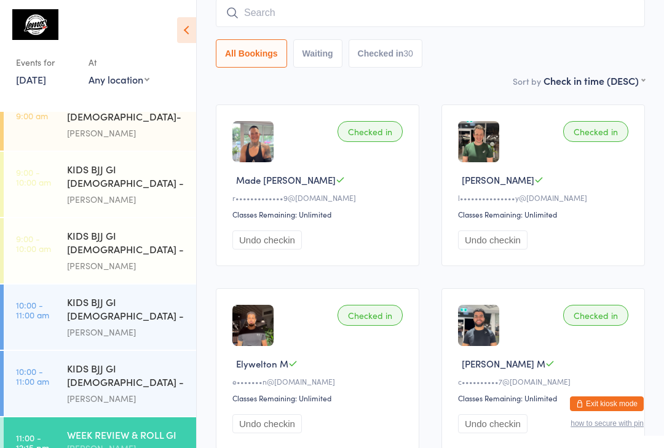
click at [235, 1] on input "search" at bounding box center [430, 13] width 429 height 28
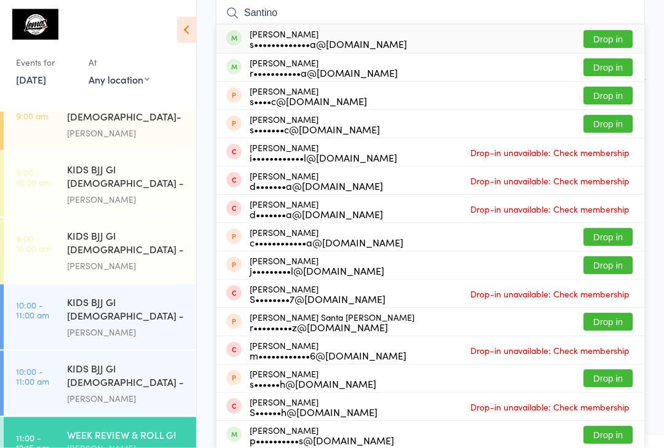
type input "Santino"
click at [256, 41] on div "s•••••••••••••a@[DOMAIN_NAME]" at bounding box center [328, 44] width 157 height 10
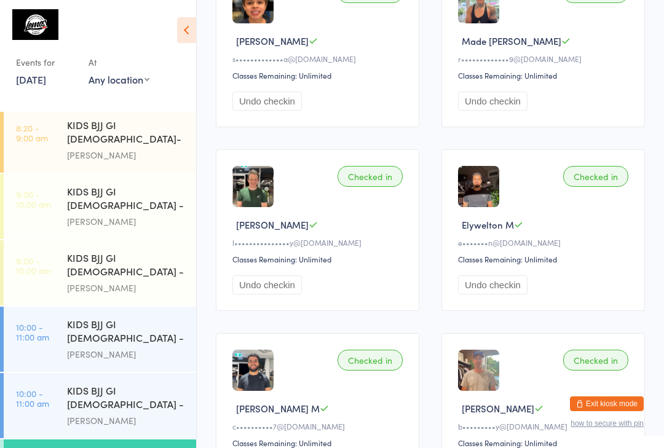
scroll to position [0, 0]
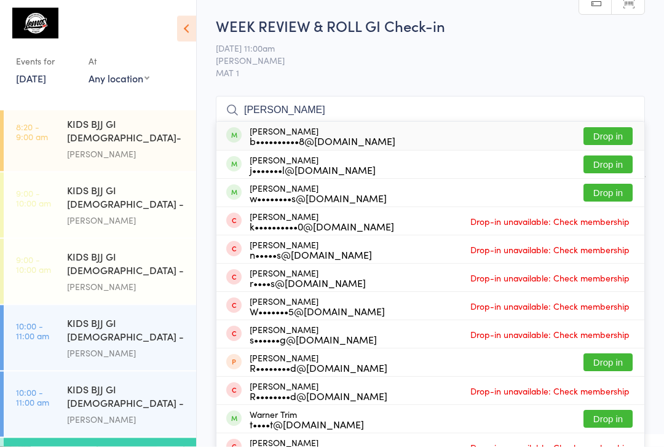
type input "[PERSON_NAME]"
click at [624, 132] on button "Drop in" at bounding box center [607, 138] width 49 height 18
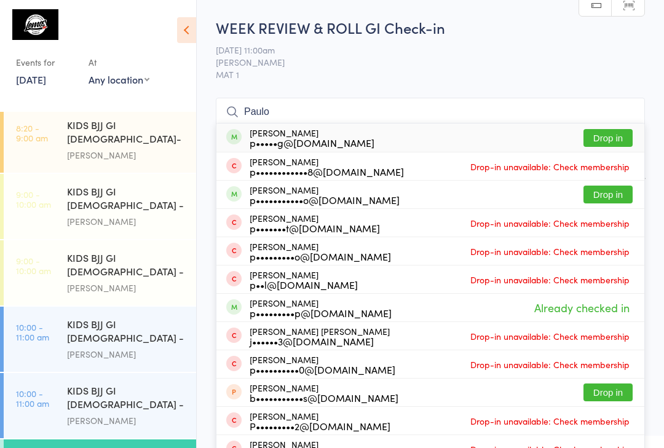
type input "Paulo"
click at [612, 193] on button "Drop in" at bounding box center [607, 195] width 49 height 18
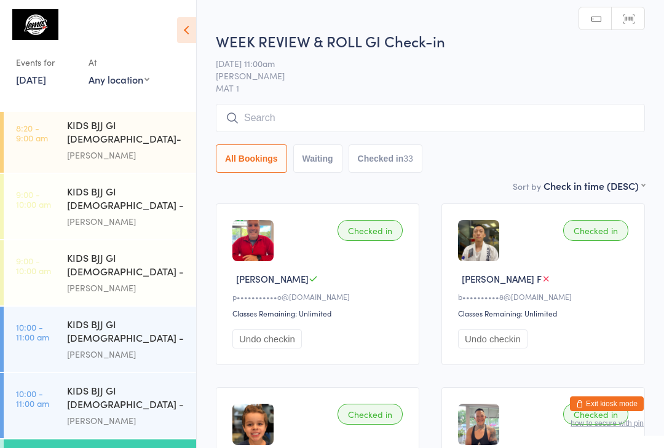
click at [263, 120] on input "search" at bounding box center [430, 118] width 429 height 28
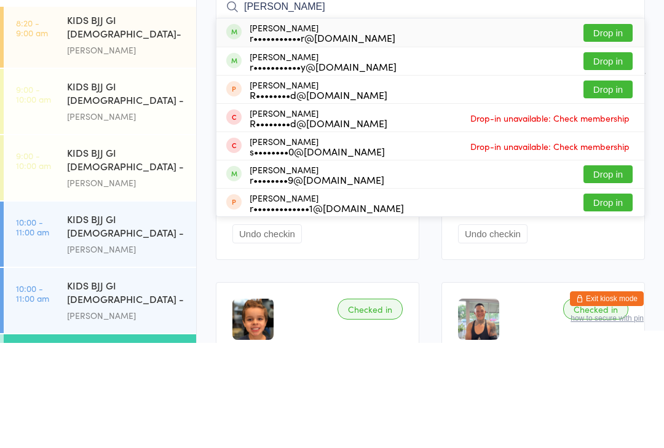
type input "[PERSON_NAME]"
click at [605, 157] on button "Drop in" at bounding box center [607, 166] width 49 height 18
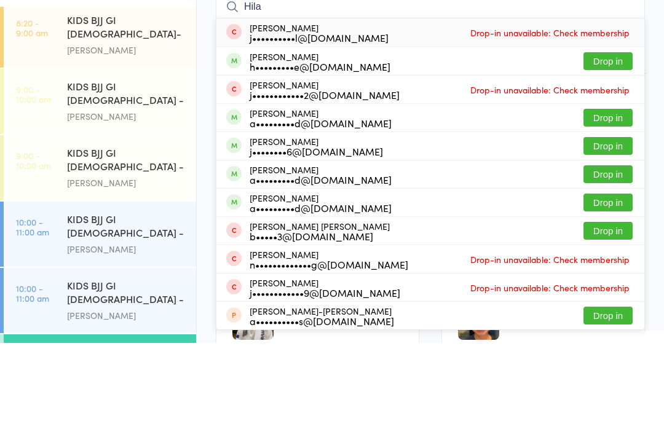
type input "Hila"
click at [611, 157] on button "Drop in" at bounding box center [607, 166] width 49 height 18
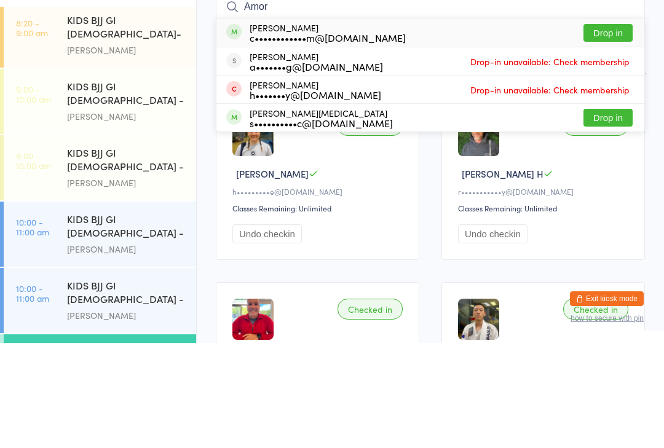
type input "Amor"
click at [602, 129] on button "Drop in" at bounding box center [607, 138] width 49 height 18
